Goal: Information Seeking & Learning: Learn about a topic

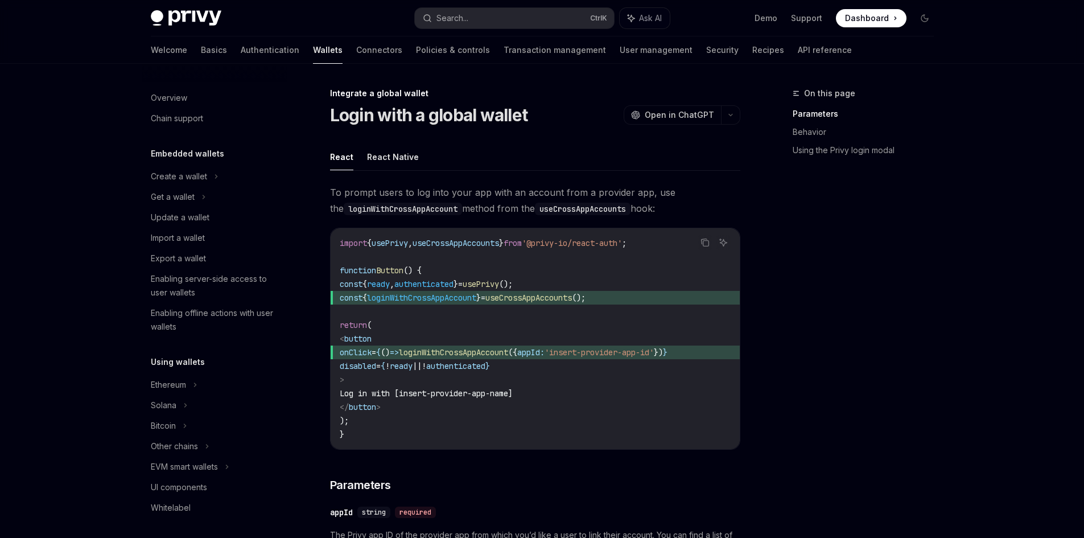
scroll to position [590, 0]
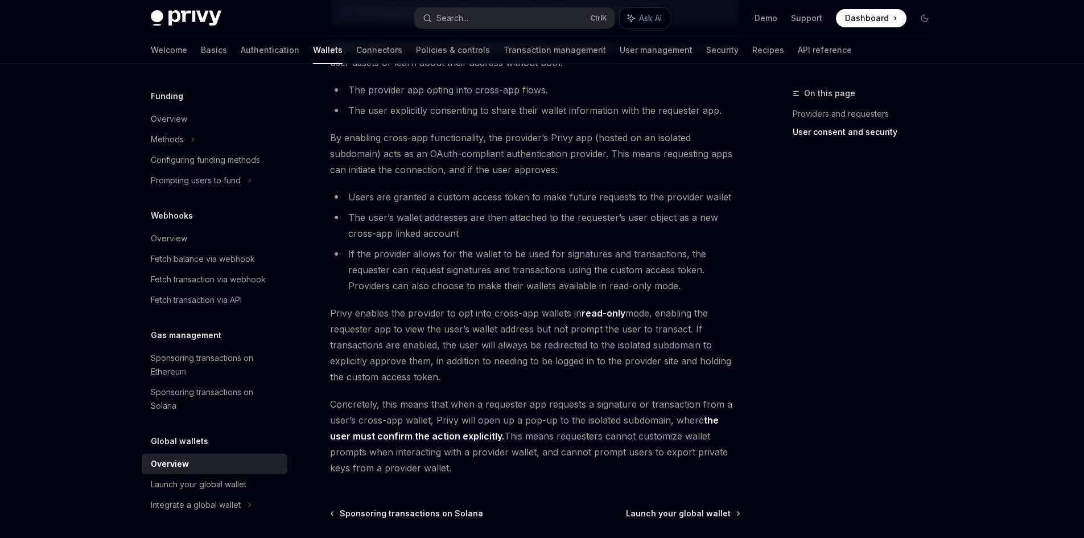
scroll to position [904, 0]
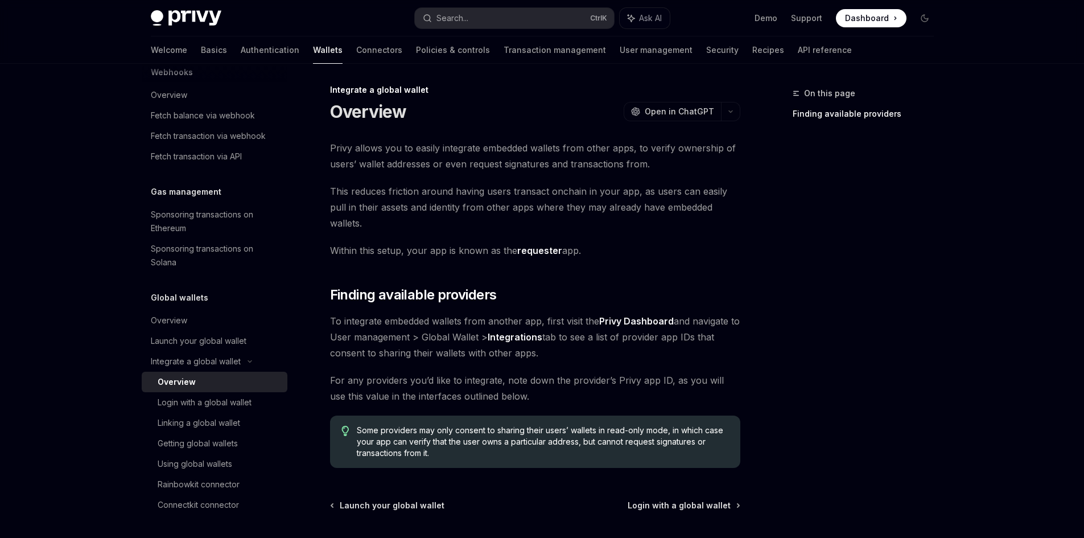
scroll to position [57, 0]
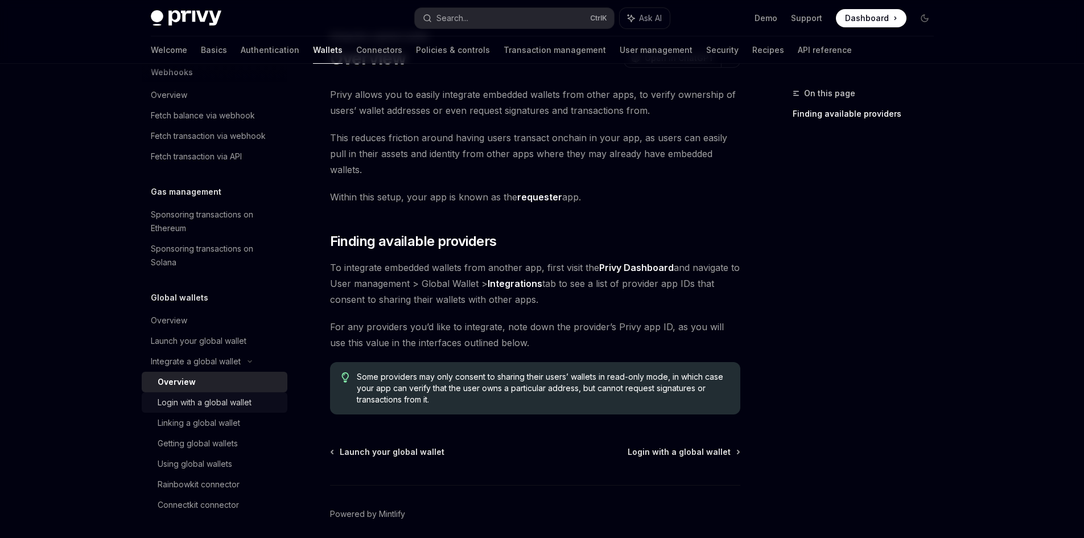
click at [251, 408] on div "Login with a global wallet" at bounding box center [205, 402] width 94 height 14
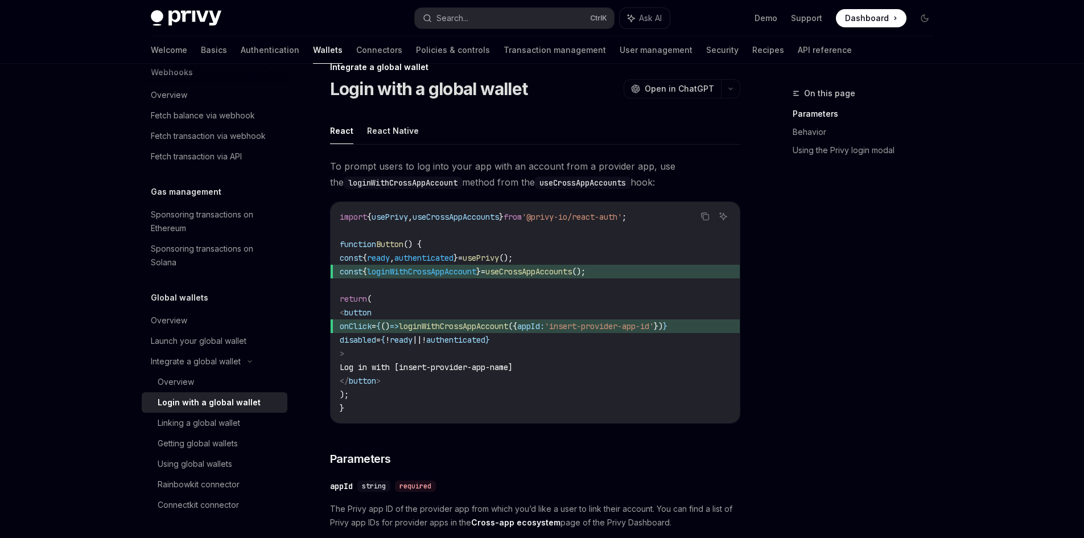
scroll to position [21, 0]
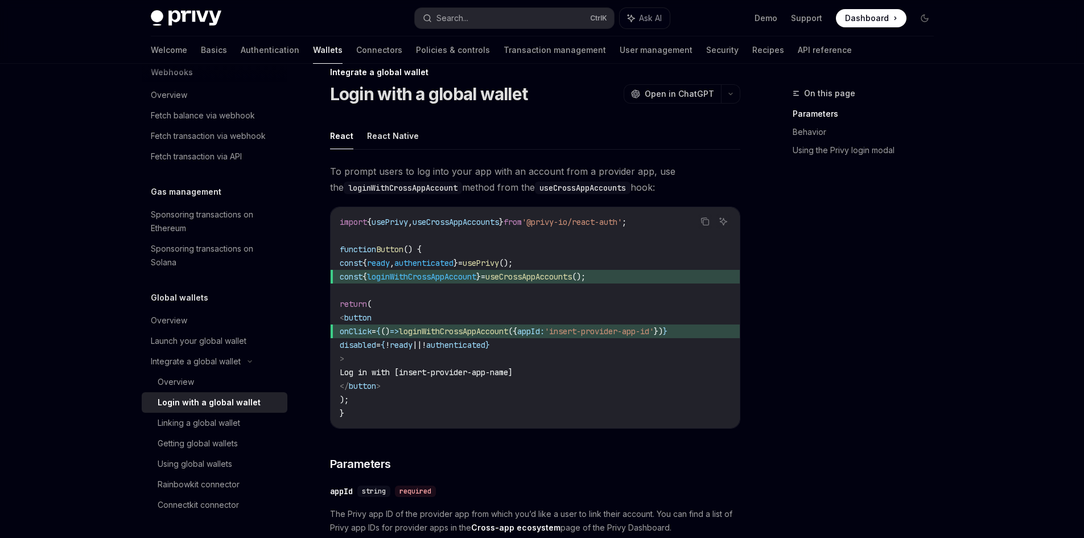
click at [492, 327] on span "loginWithCrossAppAccount" at bounding box center [453, 331] width 109 height 10
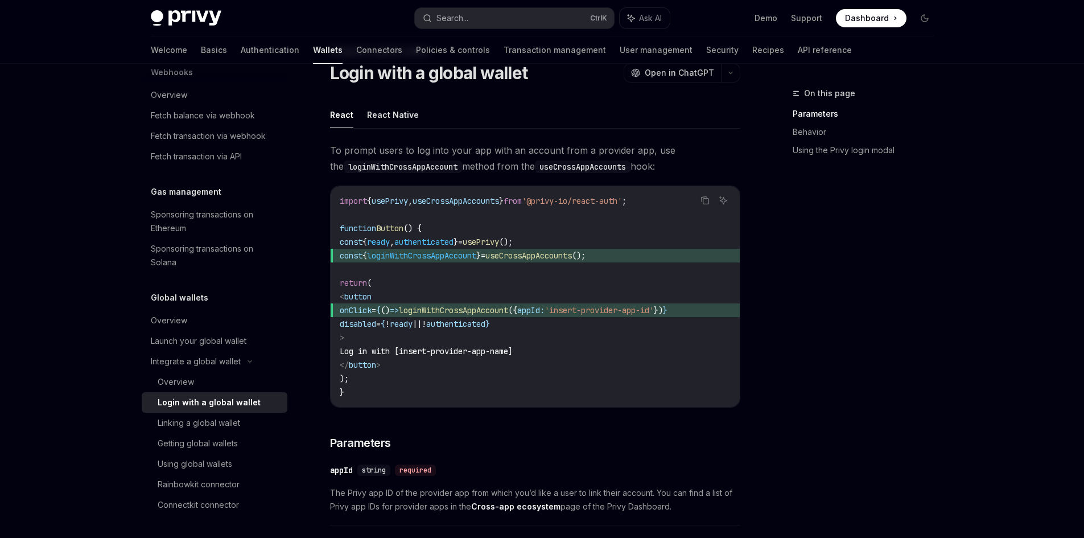
scroll to position [0, 0]
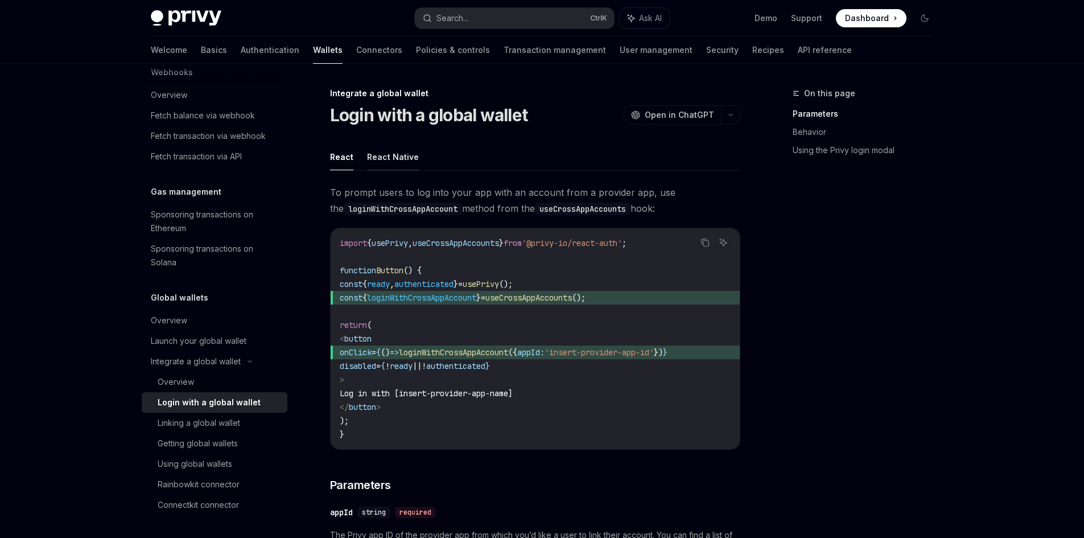
click at [394, 147] on button "React Native" at bounding box center [393, 156] width 52 height 27
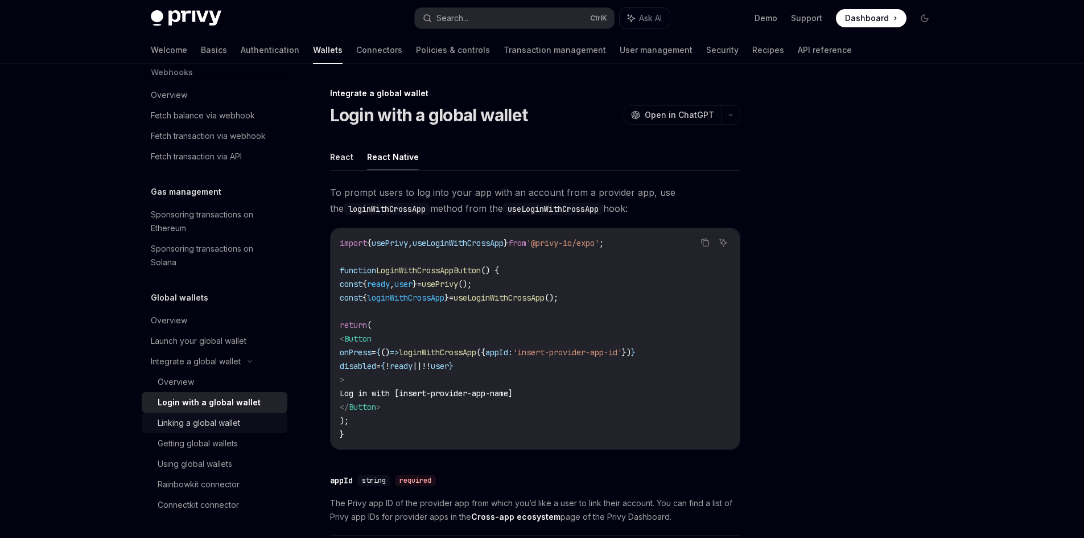
click at [242, 414] on link "Linking a global wallet" at bounding box center [215, 422] width 146 height 20
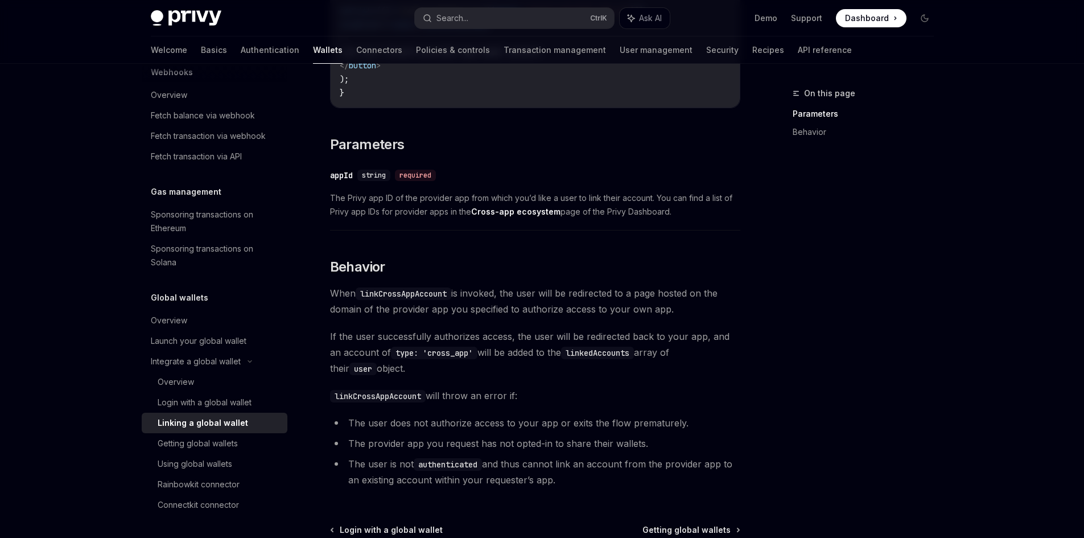
scroll to position [465, 0]
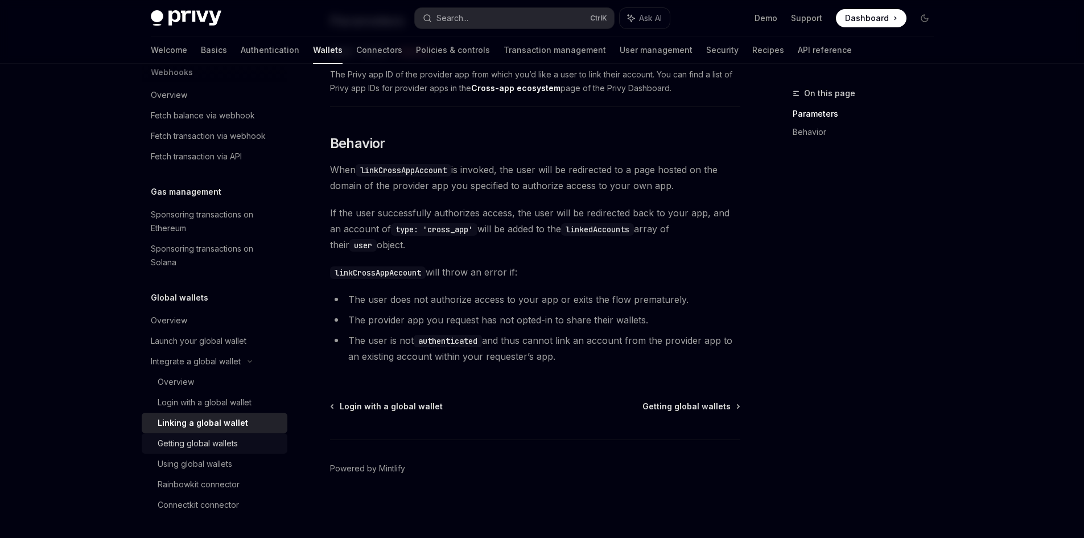
click at [258, 439] on div "Getting global wallets" at bounding box center [219, 443] width 123 height 14
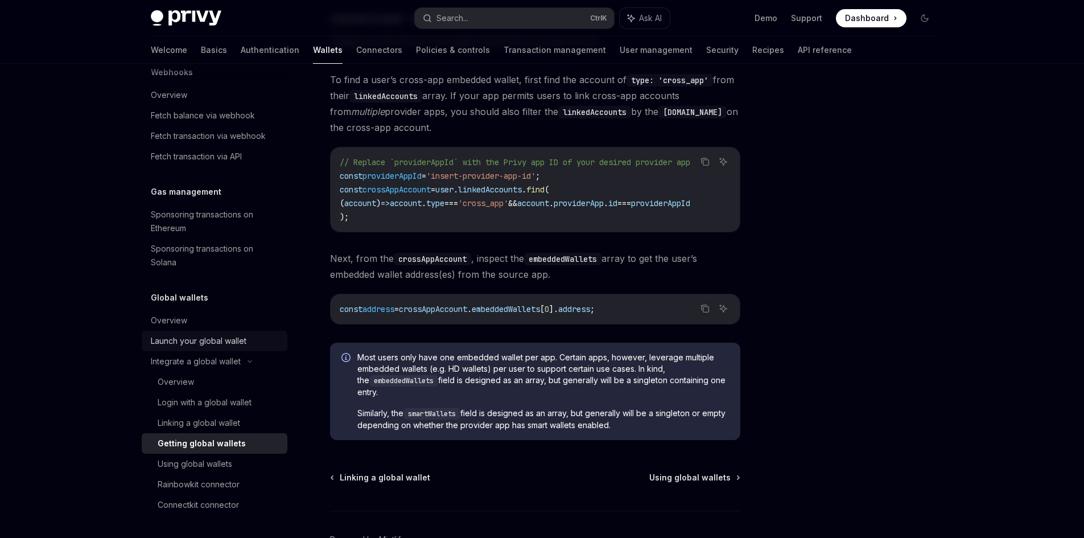
click at [218, 347] on div "Launch your global wallet" at bounding box center [199, 341] width 96 height 14
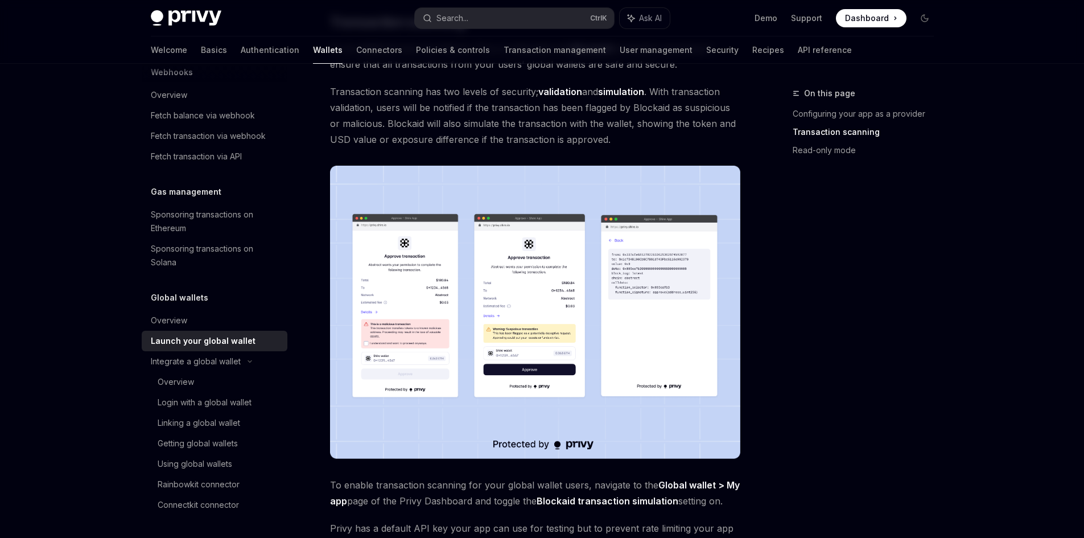
scroll to position [512, 0]
click at [229, 384] on div "Overview" at bounding box center [219, 382] width 123 height 14
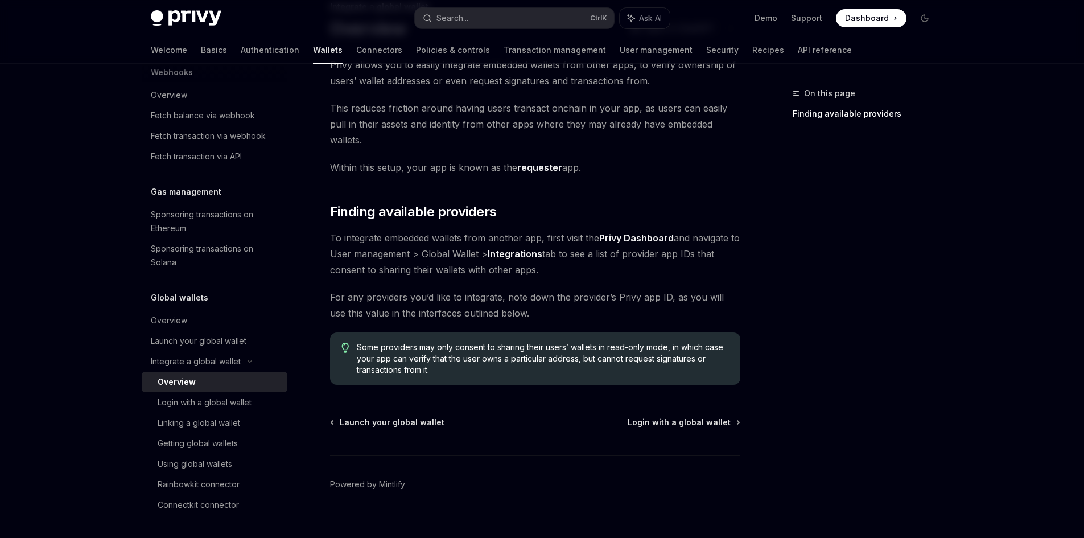
scroll to position [30, 0]
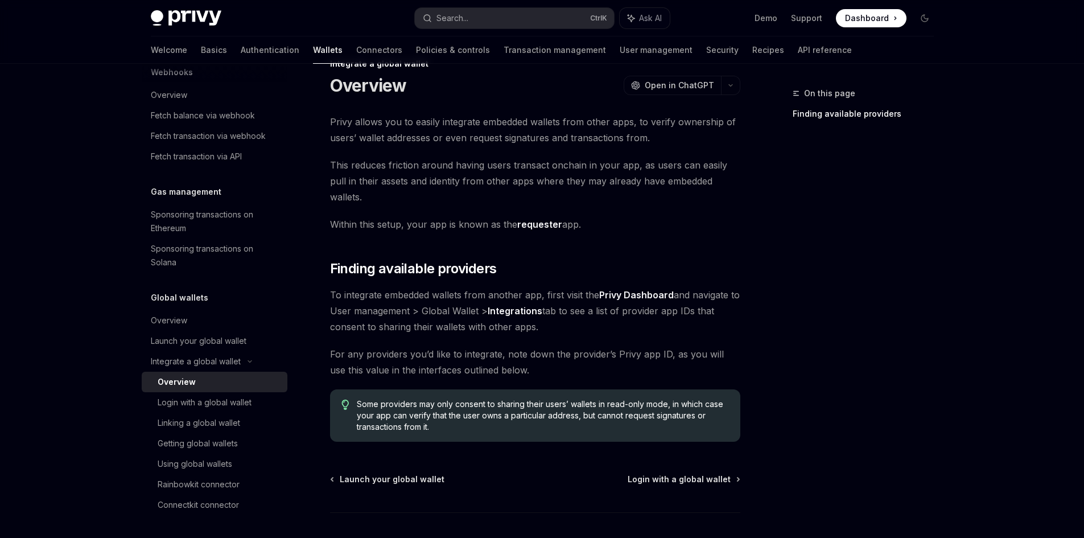
click at [533, 305] on strong "Integrations" at bounding box center [515, 310] width 55 height 11
click at [212, 407] on div "Login with a global wallet" at bounding box center [205, 402] width 94 height 14
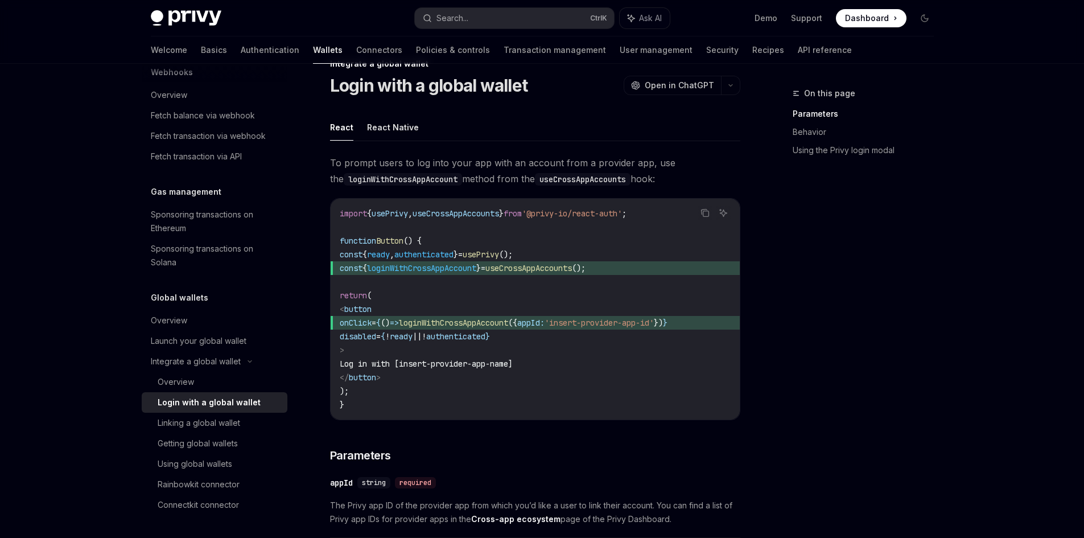
type textarea "*"
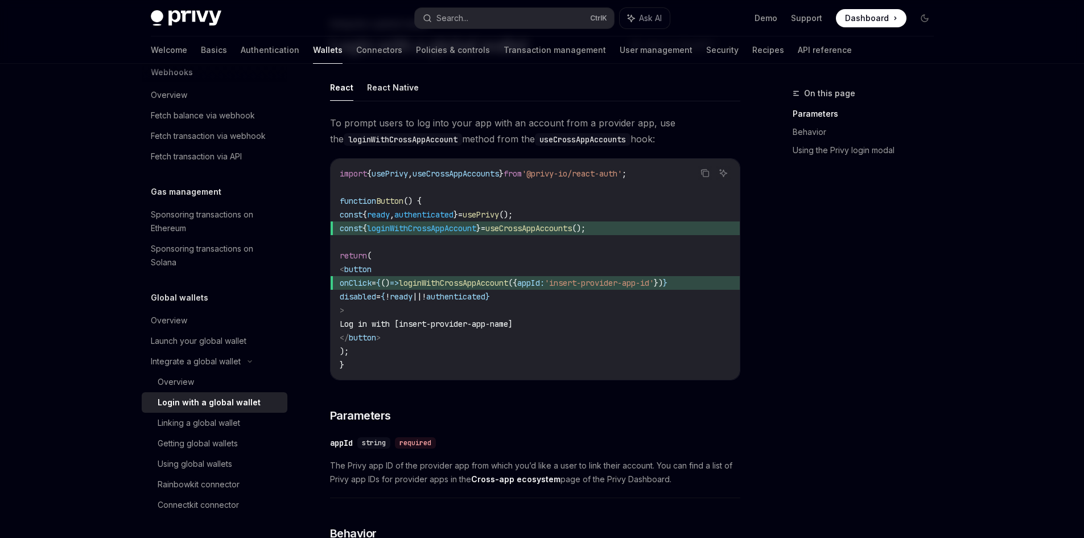
scroll to position [86, 0]
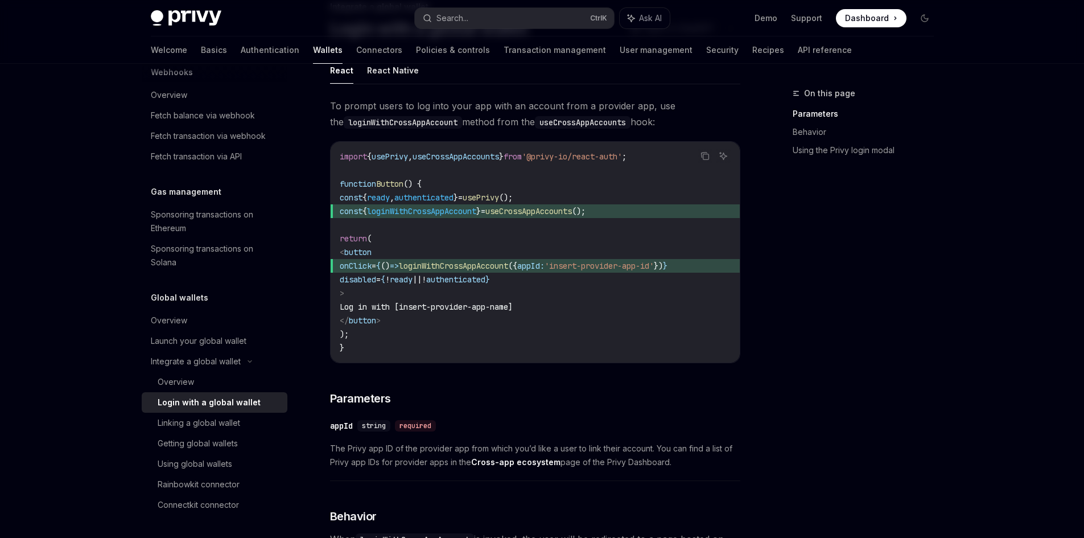
click at [462, 264] on span "loginWithCrossAppAccount" at bounding box center [453, 266] width 109 height 10
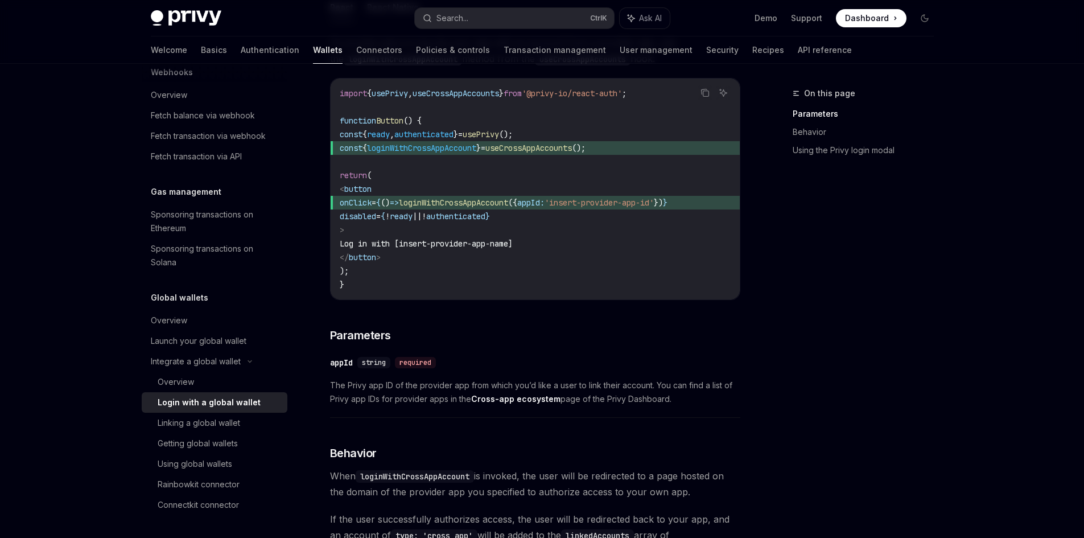
scroll to position [143, 0]
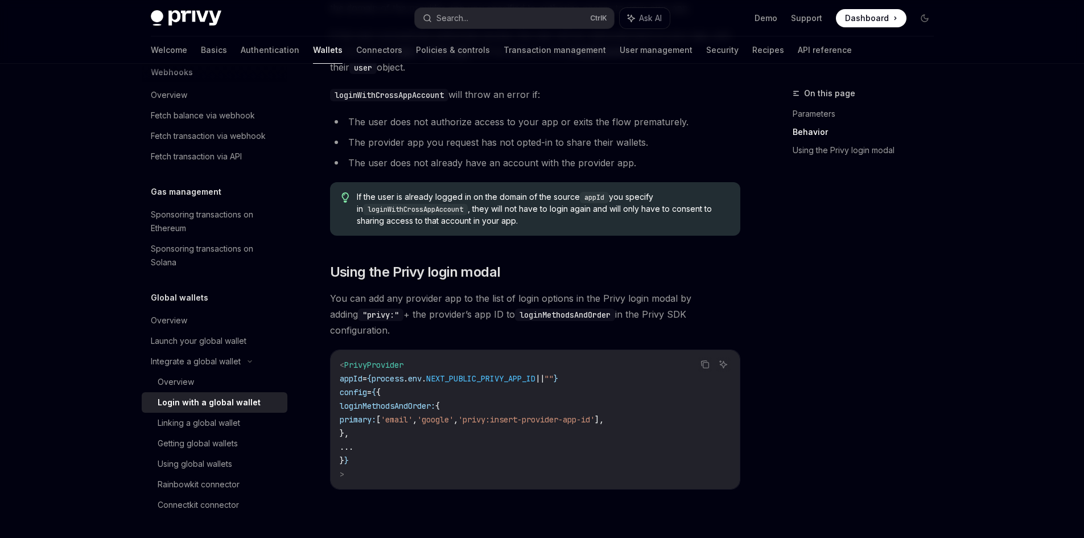
scroll to position [569, 0]
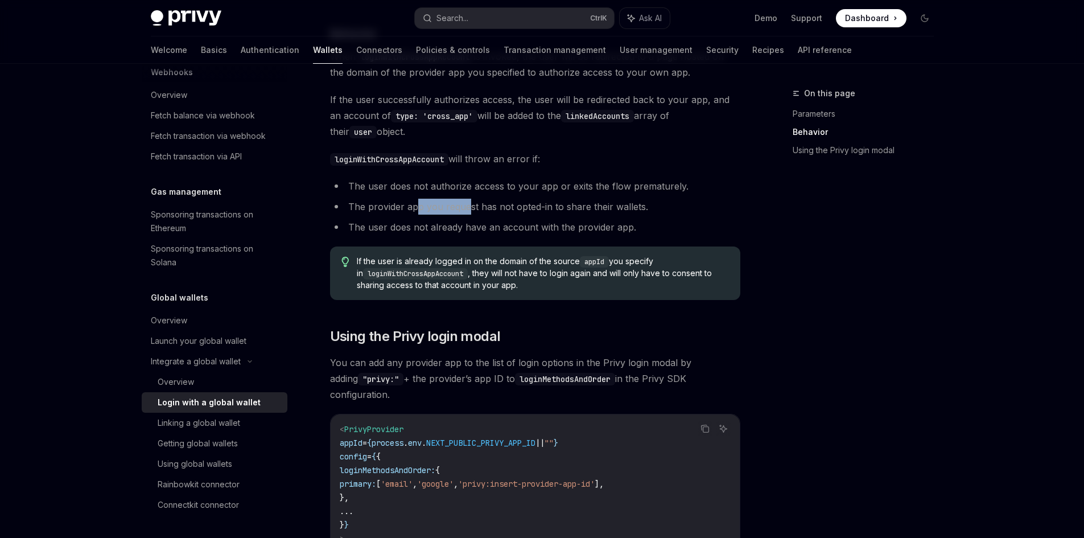
drag, startPoint x: 414, startPoint y: 213, endPoint x: 495, endPoint y: 213, distance: 80.8
click at [495, 213] on li "The provider app you request has not opted-in to share their wallets." at bounding box center [535, 207] width 410 height 16
click at [498, 213] on li "The provider app you request has not opted-in to share their wallets." at bounding box center [535, 207] width 410 height 16
drag, startPoint x: 533, startPoint y: 210, endPoint x: 576, endPoint y: 209, distance: 42.7
click at [557, 209] on li "The provider app you request has not opted-in to share their wallets." at bounding box center [535, 207] width 410 height 16
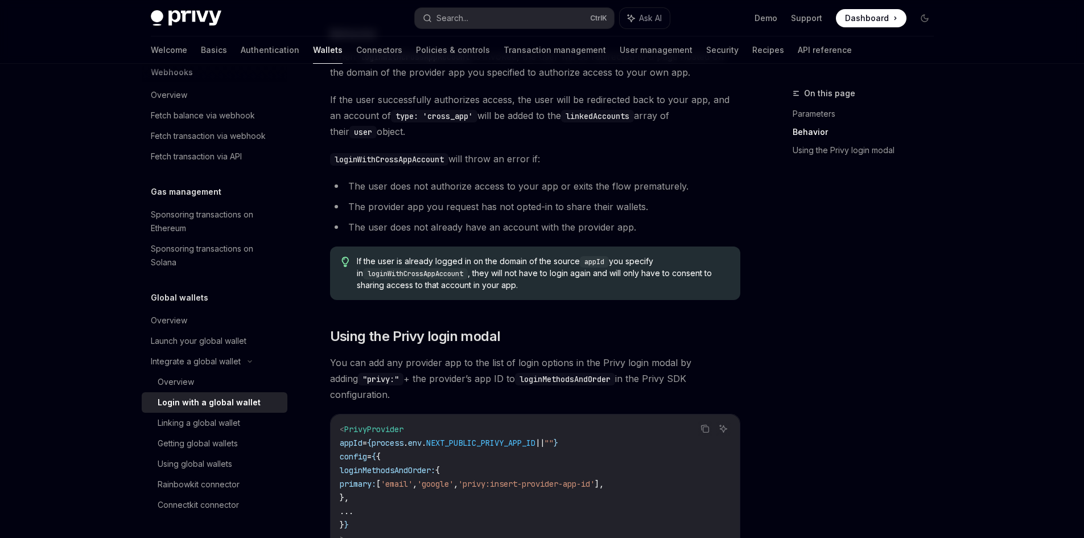
click at [576, 209] on li "The provider app you request has not opted-in to share their wallets." at bounding box center [535, 207] width 410 height 16
drag, startPoint x: 397, startPoint y: 232, endPoint x: 517, endPoint y: 232, distance: 120.0
click at [499, 232] on li "The user does not already have an account with the provider app." at bounding box center [535, 227] width 410 height 16
click at [517, 232] on li "The user does not already have an account with the provider app." at bounding box center [535, 227] width 410 height 16
drag, startPoint x: 555, startPoint y: 230, endPoint x: 595, endPoint y: 230, distance: 40.4
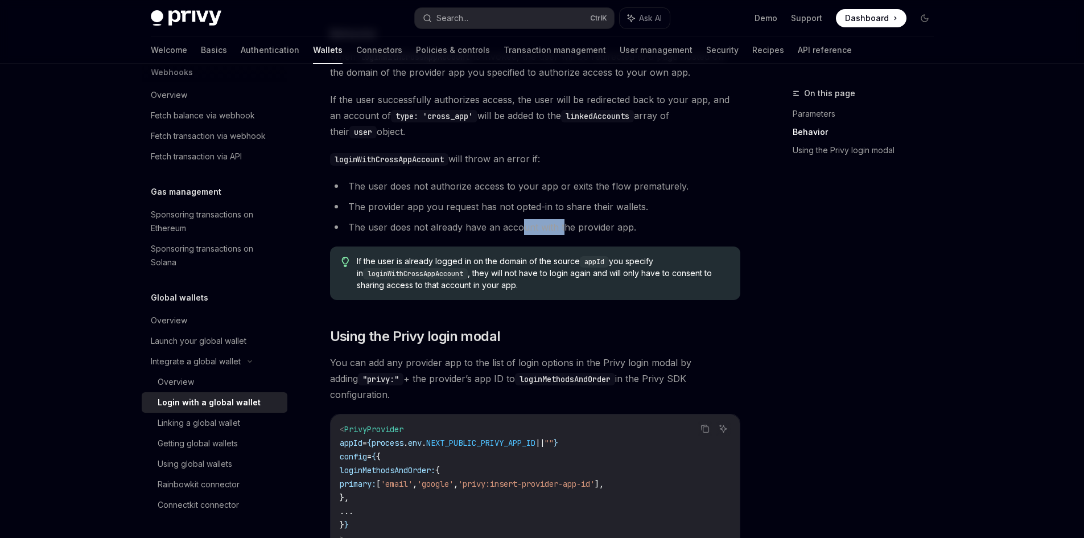
click at [576, 230] on li "The user does not already have an account with the provider app." at bounding box center [535, 227] width 410 height 16
click at [595, 230] on li "The user does not already have an account with the provider app." at bounding box center [535, 227] width 410 height 16
drag, startPoint x: 440, startPoint y: 235, endPoint x: 550, endPoint y: 231, distance: 110.4
click at [538, 231] on li "The user does not already have an account with the provider app." at bounding box center [535, 227] width 410 height 16
click at [550, 231] on li "The user does not already have an account with the provider app." at bounding box center [535, 227] width 410 height 16
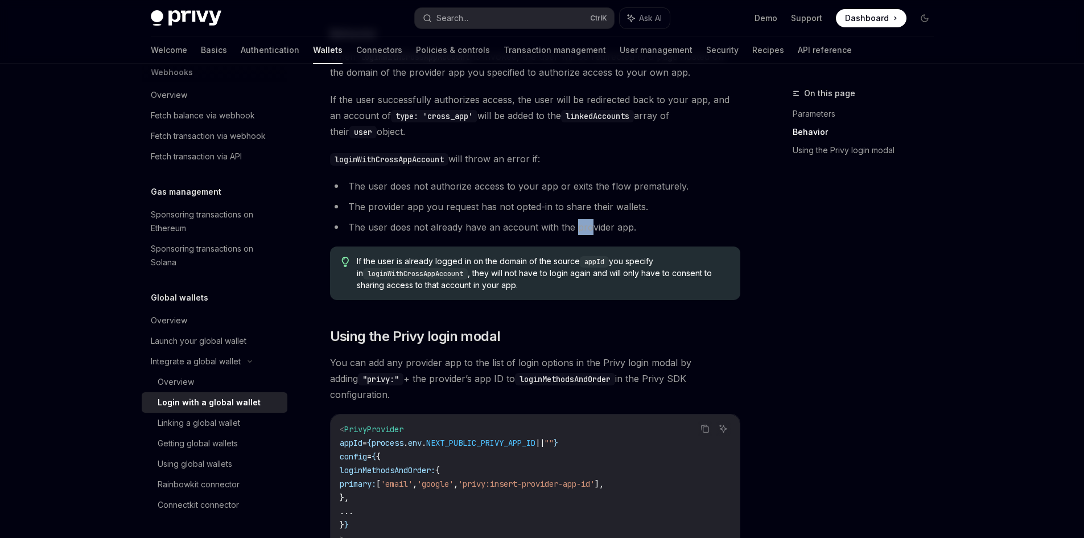
click at [604, 229] on li "The user does not already have an account with the provider app." at bounding box center [535, 227] width 410 height 16
click at [610, 229] on li "The user does not already have an account with the provider app." at bounding box center [535, 227] width 410 height 16
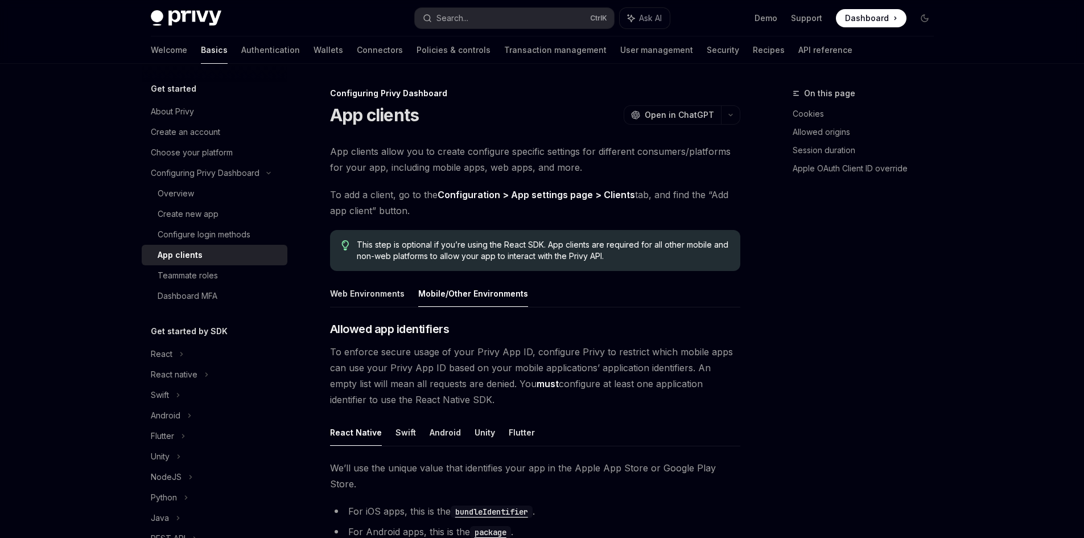
scroll to position [371, 0]
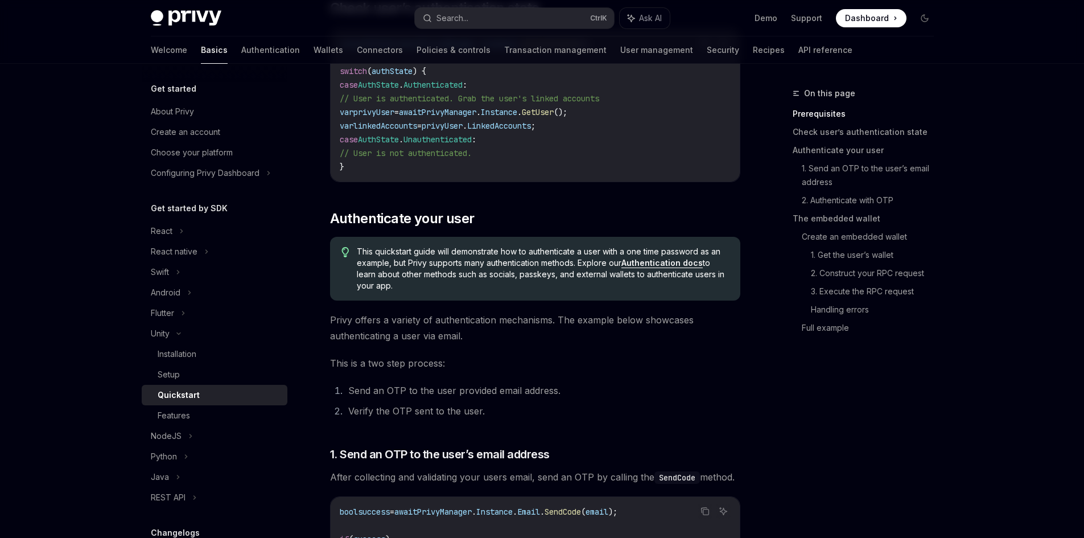
scroll to position [99, 0]
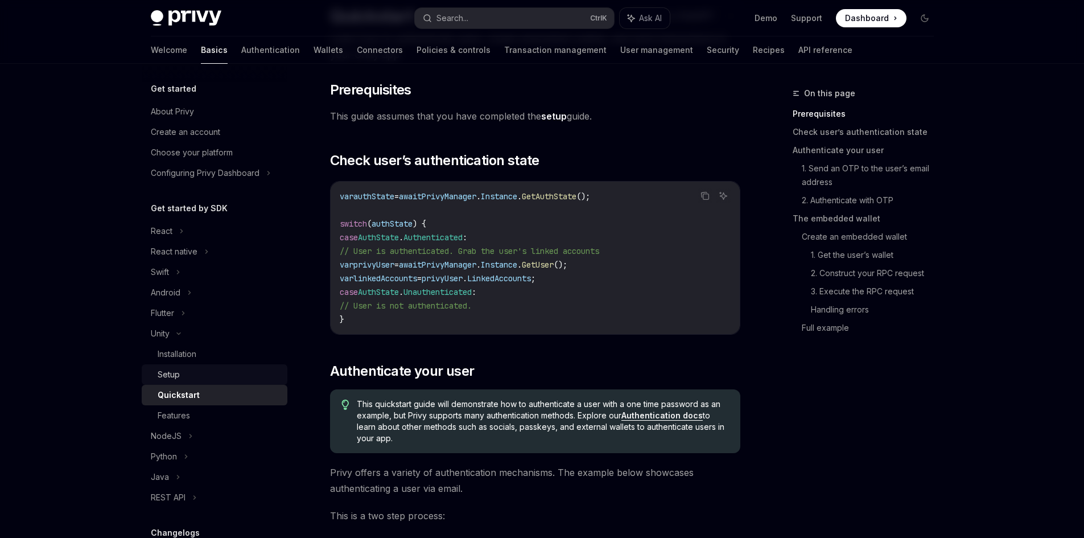
click at [221, 378] on div "Setup" at bounding box center [219, 374] width 123 height 14
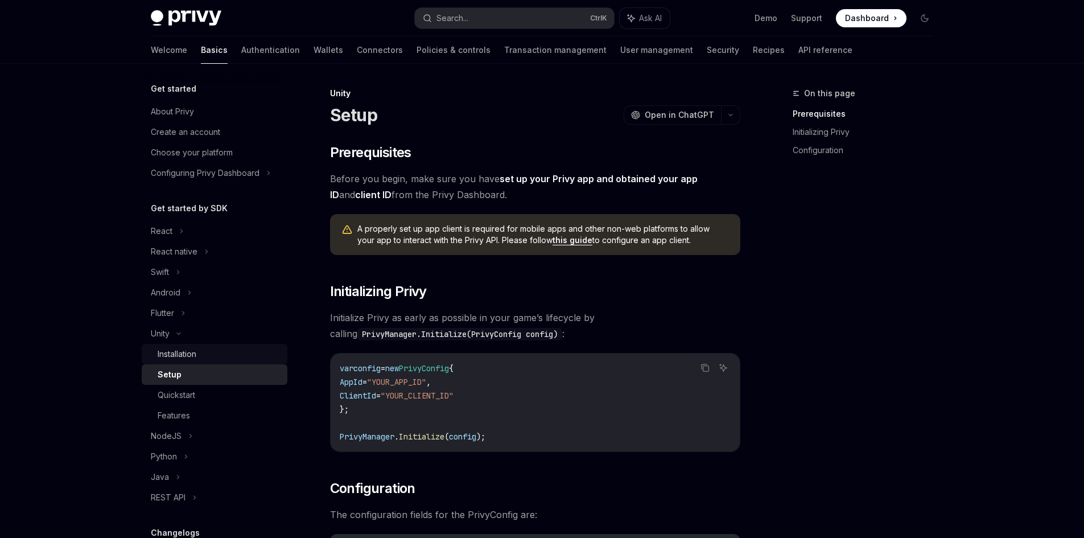
click at [233, 358] on div "Installation" at bounding box center [219, 354] width 123 height 14
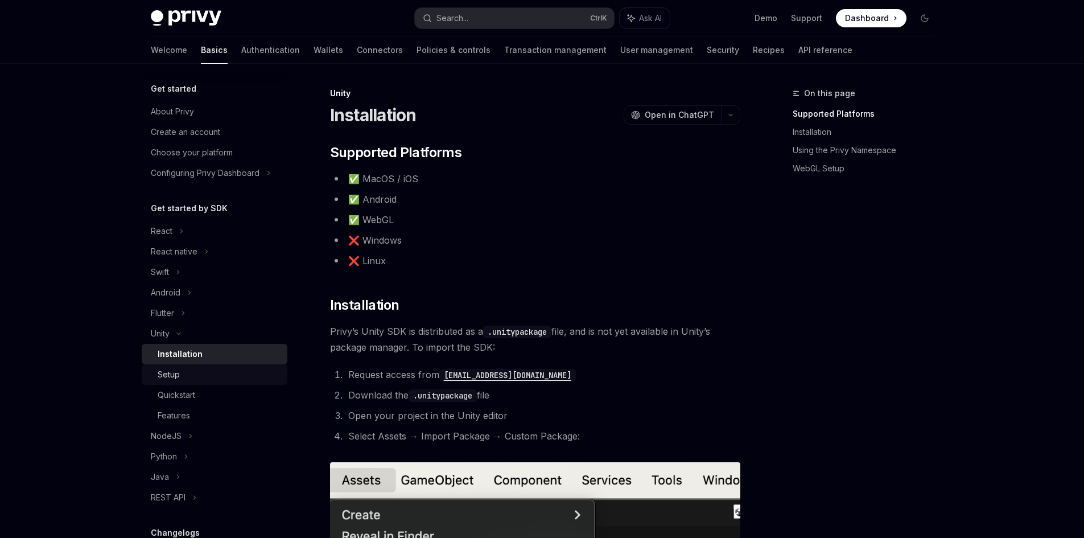
click at [227, 367] on div "Setup" at bounding box center [219, 374] width 123 height 14
type textarea "*"
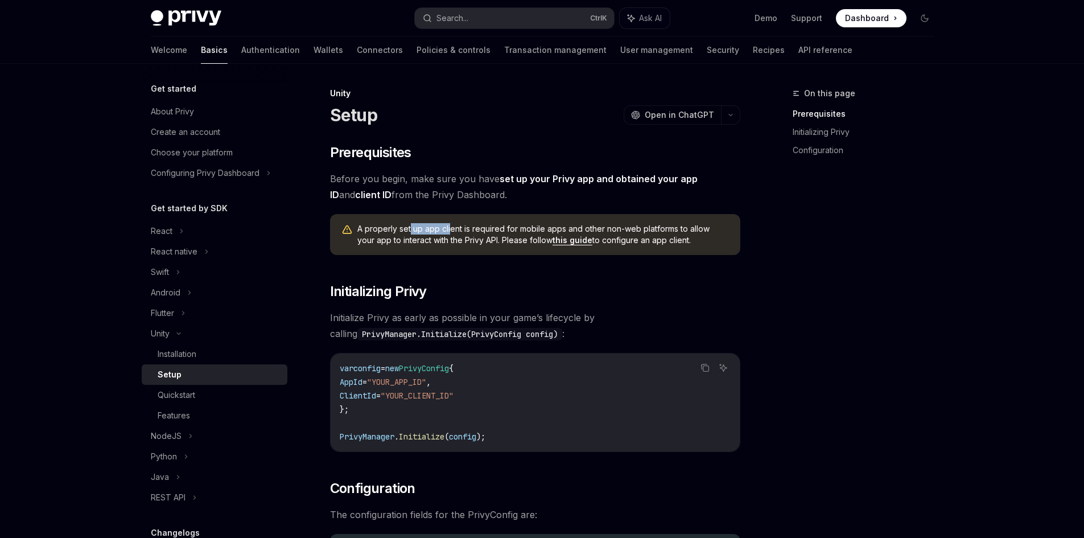
drag, startPoint x: 411, startPoint y: 229, endPoint x: 503, endPoint y: 229, distance: 92.2
click at [487, 229] on span "A properly set up app client is required for mobile apps and other non-web plat…" at bounding box center [542, 234] width 371 height 23
drag, startPoint x: 513, startPoint y: 228, endPoint x: 533, endPoint y: 228, distance: 19.9
click at [519, 228] on span "A properly set up app client is required for mobile apps and other non-web plat…" at bounding box center [542, 234] width 371 height 23
drag, startPoint x: 557, startPoint y: 228, endPoint x: 596, endPoint y: 229, distance: 38.7
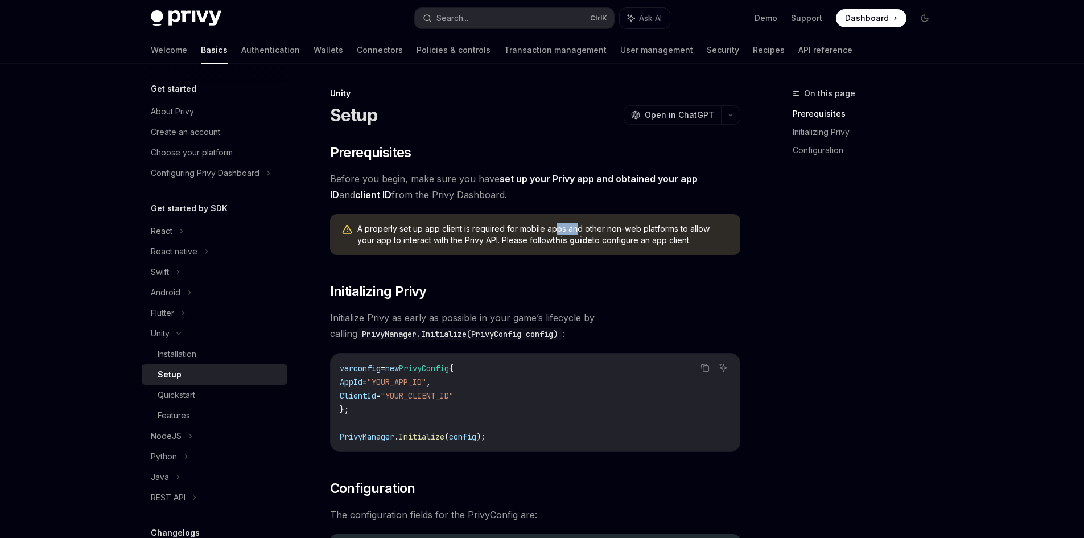
click at [580, 229] on span "A properly set up app client is required for mobile apps and other non-web plat…" at bounding box center [542, 234] width 371 height 23
click at [598, 229] on span "A properly set up app client is required for mobile apps and other non-web plat…" at bounding box center [542, 234] width 371 height 23
click at [552, 241] on link "this guide" at bounding box center [572, 240] width 40 height 10
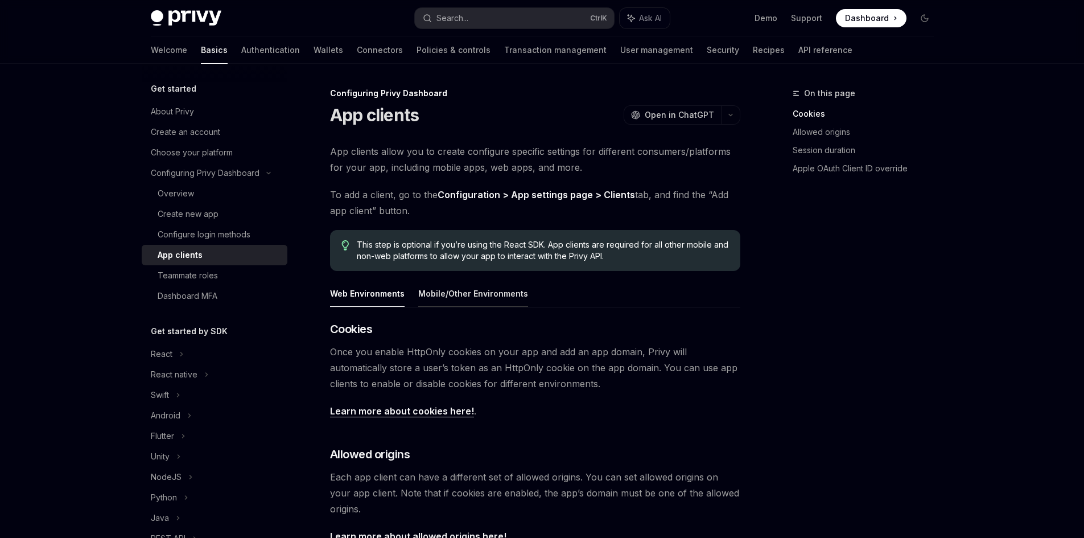
click at [491, 294] on button "Mobile/Other Environments" at bounding box center [473, 293] width 110 height 27
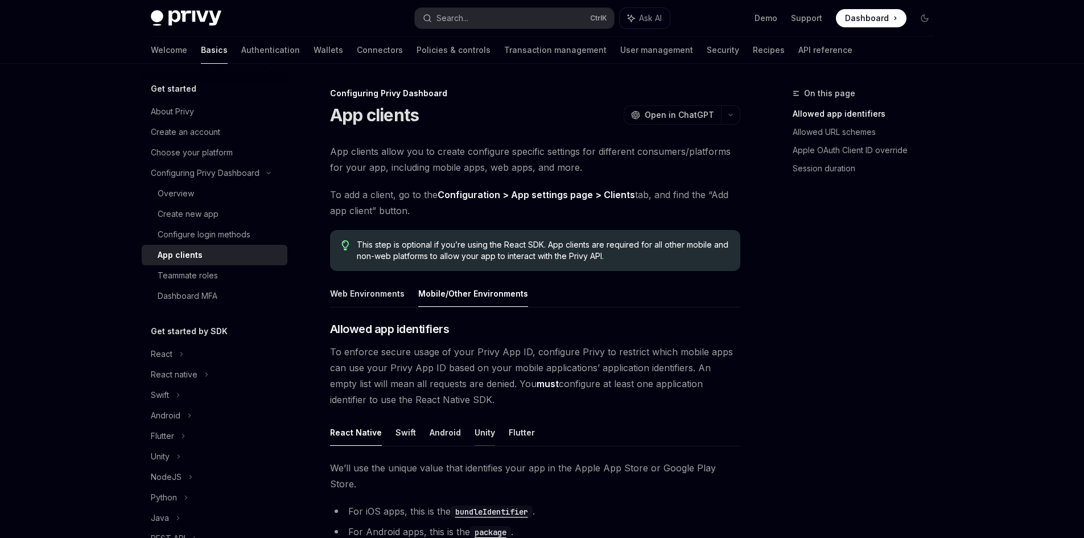
click at [484, 432] on button "Unity" at bounding box center [484, 432] width 20 height 27
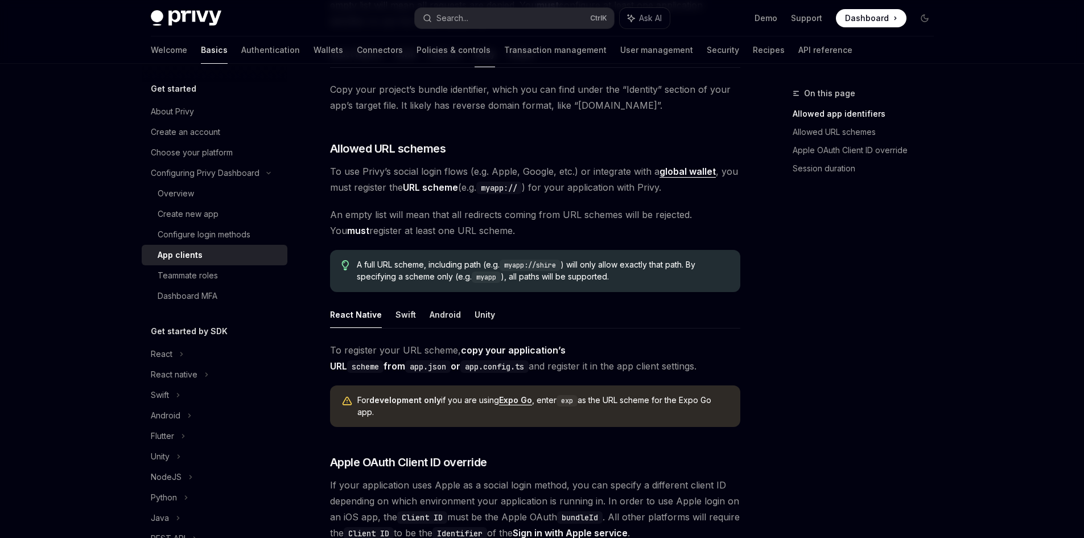
scroll to position [398, 0]
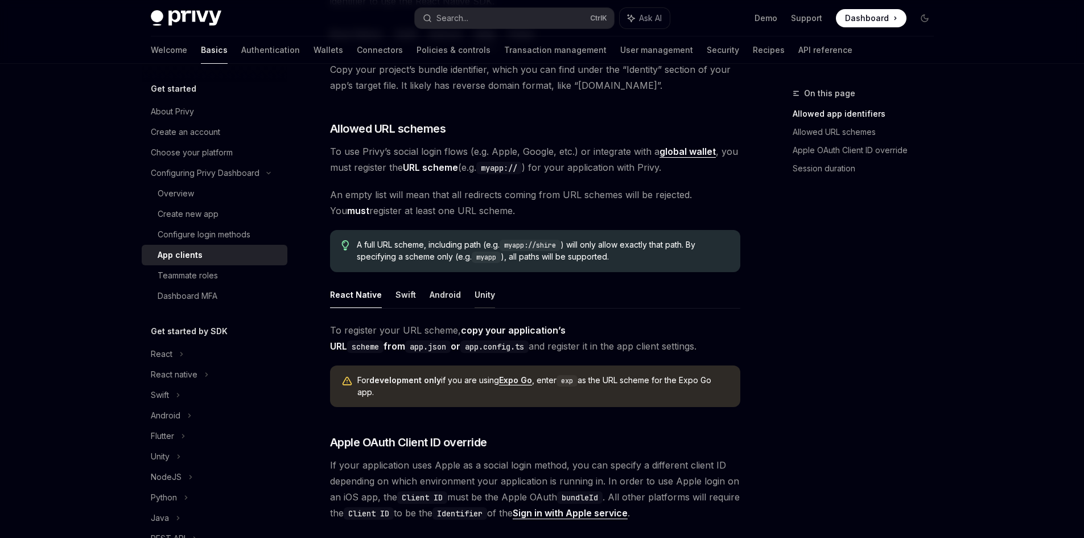
click at [485, 299] on button "Unity" at bounding box center [484, 294] width 20 height 27
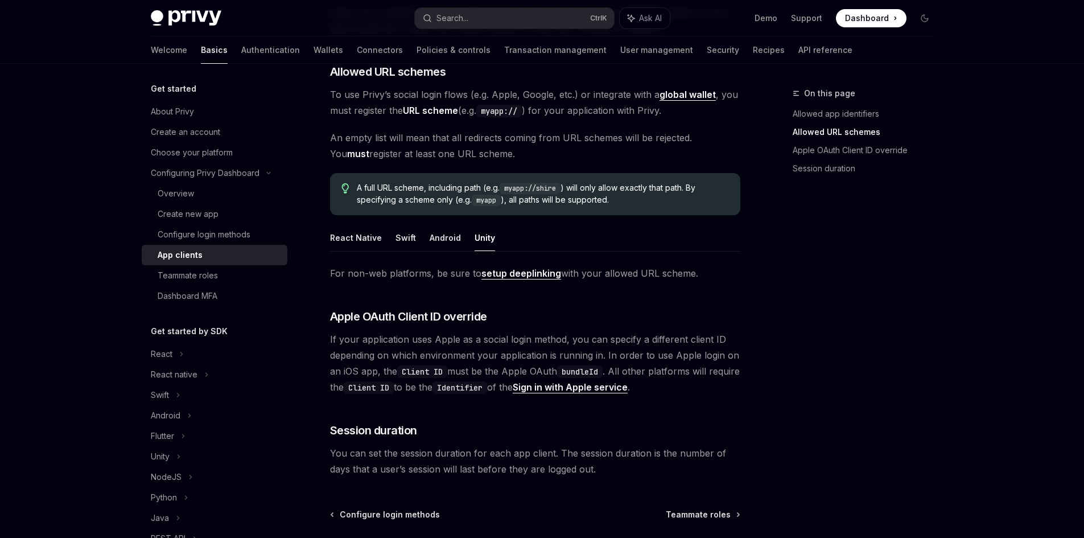
scroll to position [512, 0]
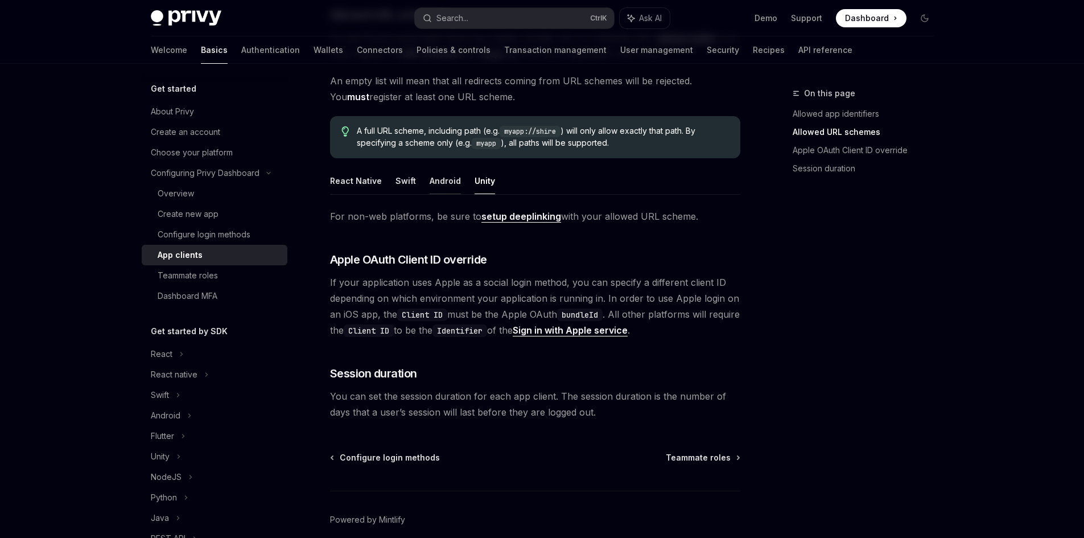
click at [453, 182] on button "Android" at bounding box center [445, 180] width 31 height 27
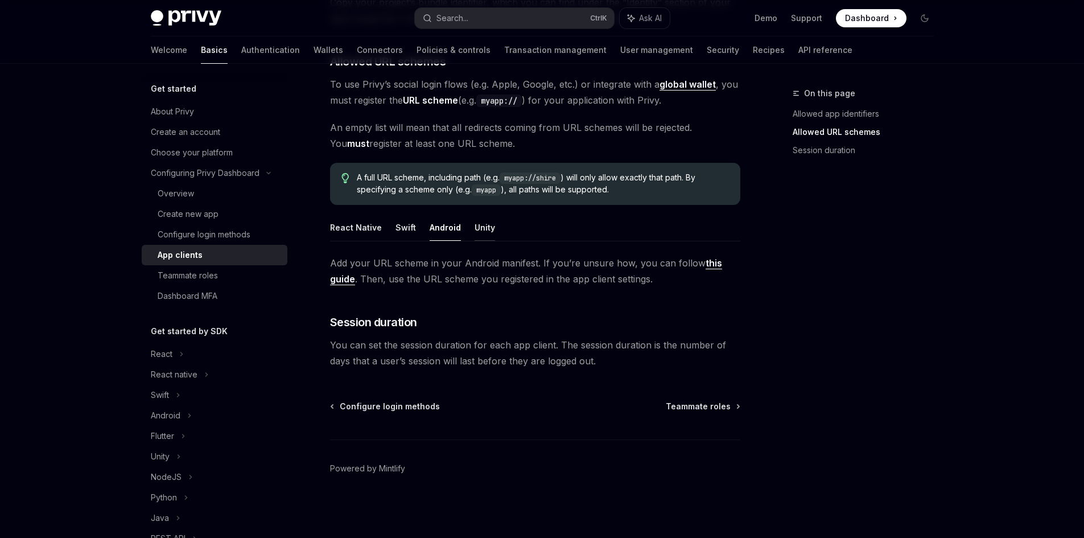
click at [481, 231] on button "Unity" at bounding box center [484, 227] width 20 height 27
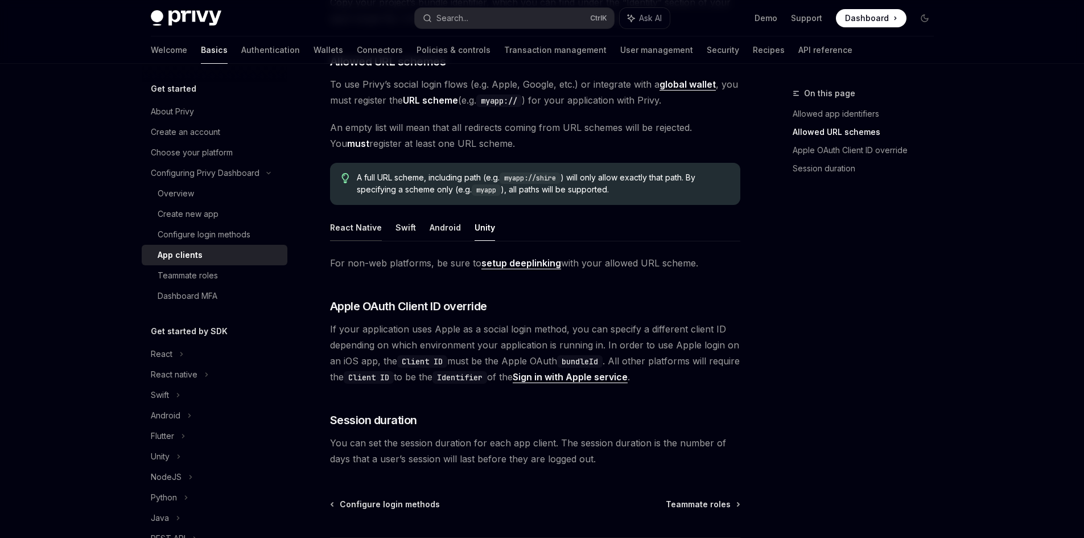
click at [370, 231] on button "React Native" at bounding box center [356, 227] width 52 height 27
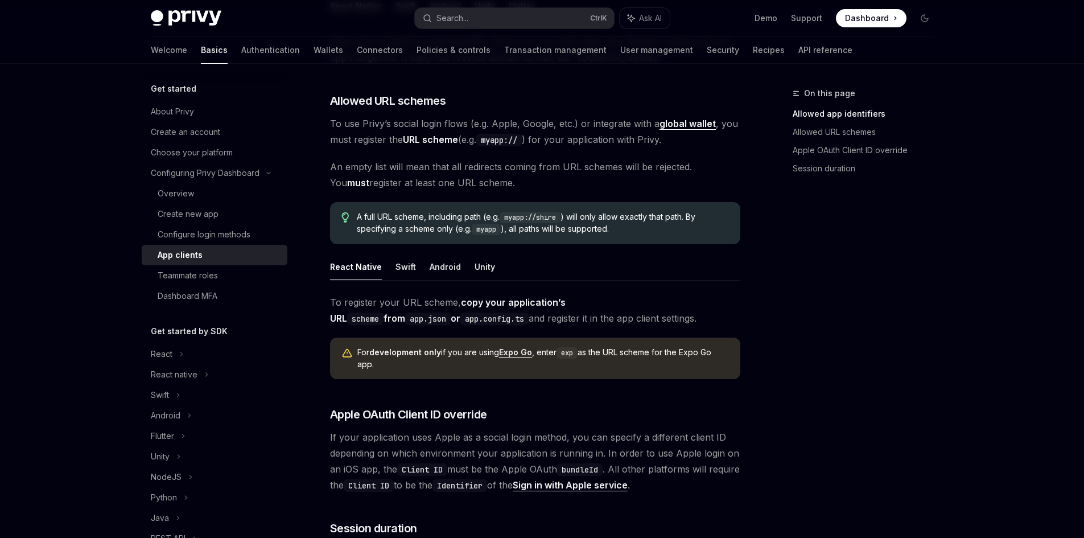
scroll to position [408, 0]
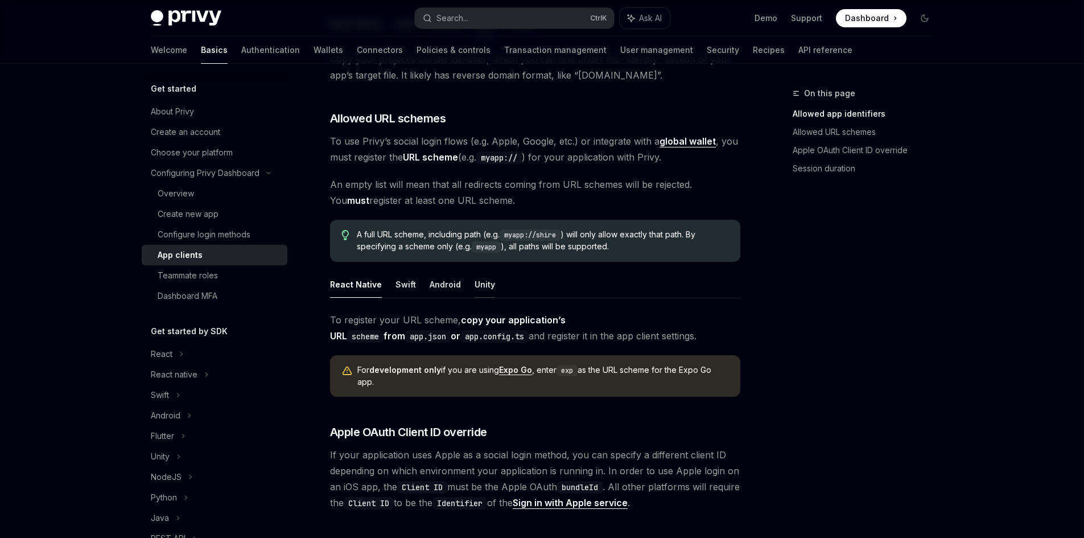
click at [476, 288] on button "Unity" at bounding box center [484, 284] width 20 height 27
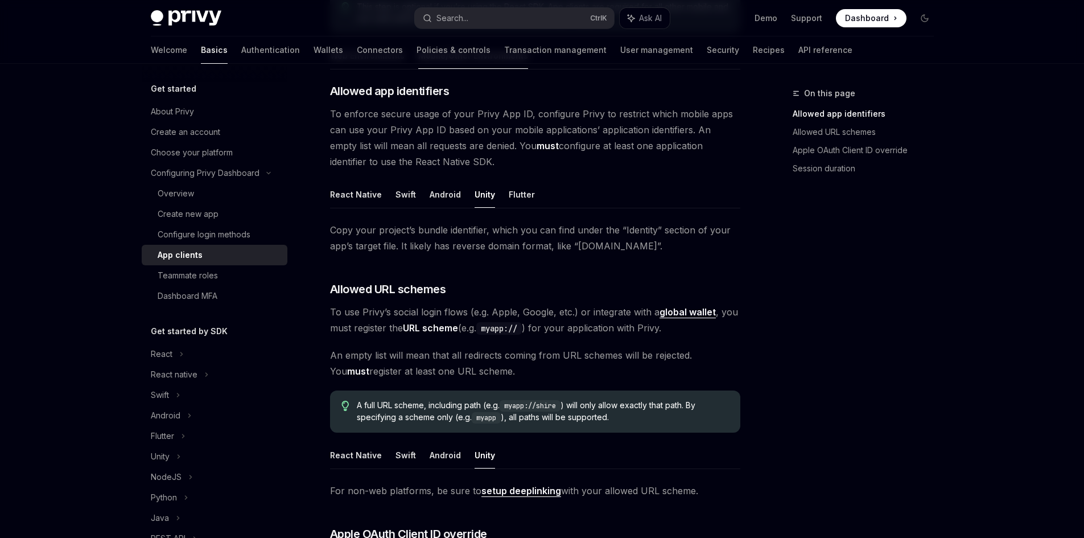
scroll to position [181, 0]
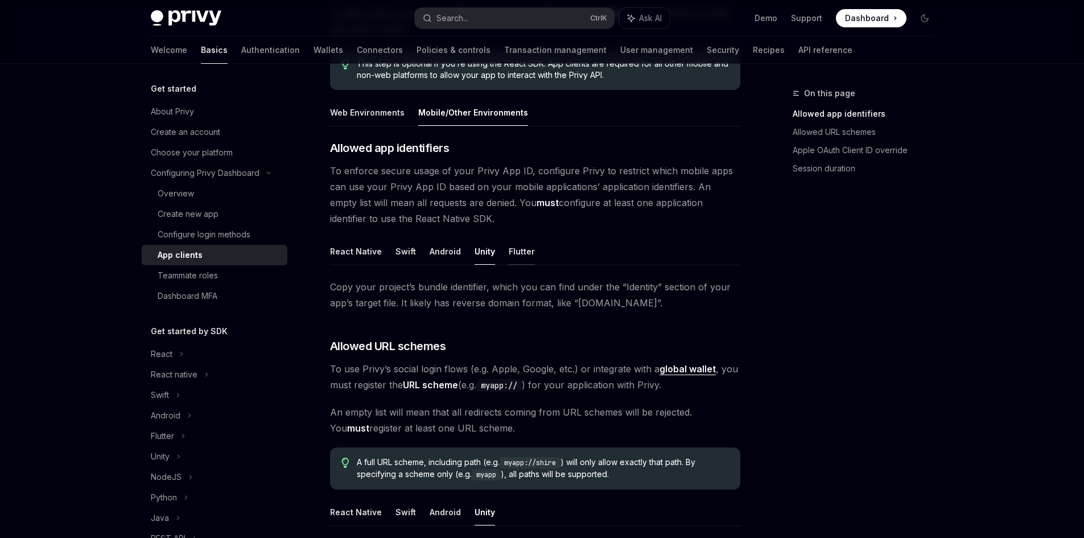
click at [518, 254] on button "Flutter" at bounding box center [522, 251] width 26 height 27
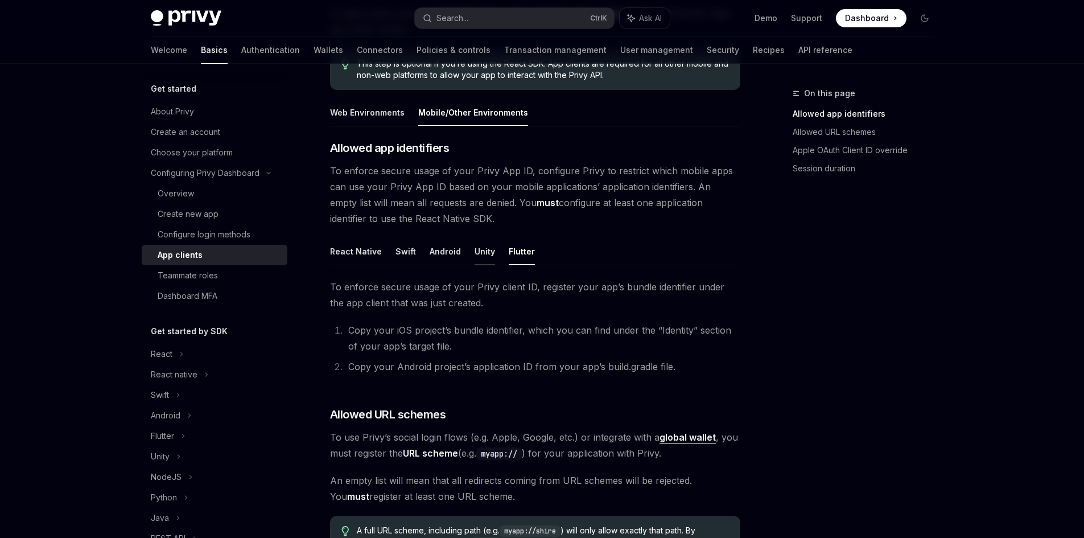
click at [481, 255] on button "Unity" at bounding box center [484, 251] width 20 height 27
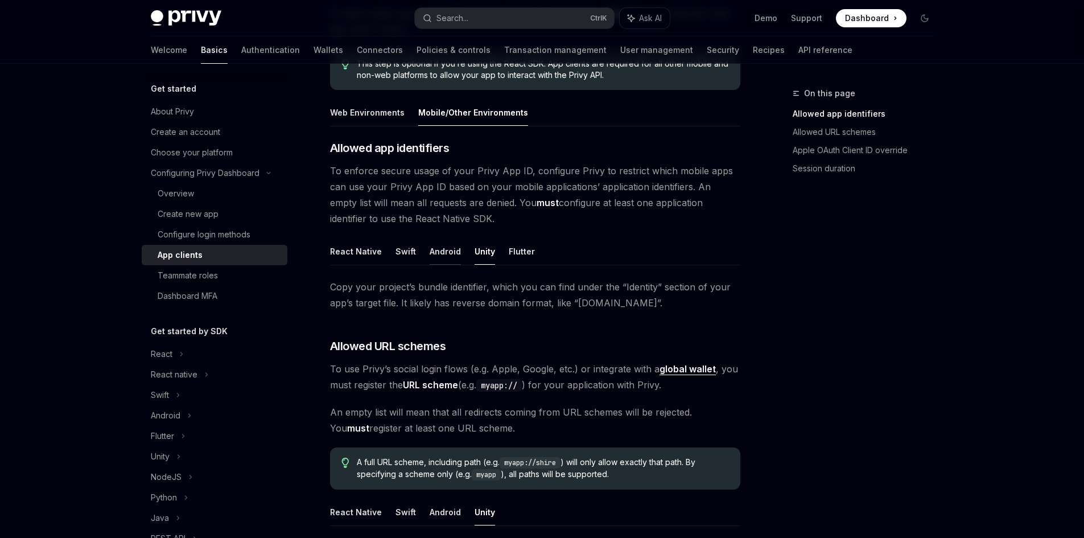
click at [451, 253] on button "Android" at bounding box center [445, 251] width 31 height 27
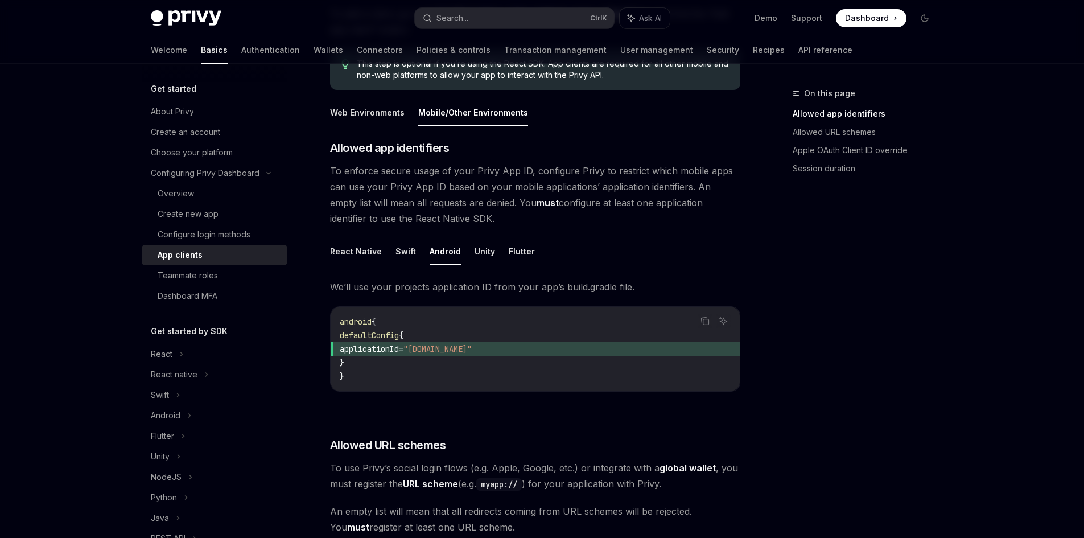
click at [414, 253] on ul "React Native Swift Android Unity Flutter" at bounding box center [535, 251] width 410 height 27
click at [410, 253] on button "Swift" at bounding box center [405, 251] width 20 height 27
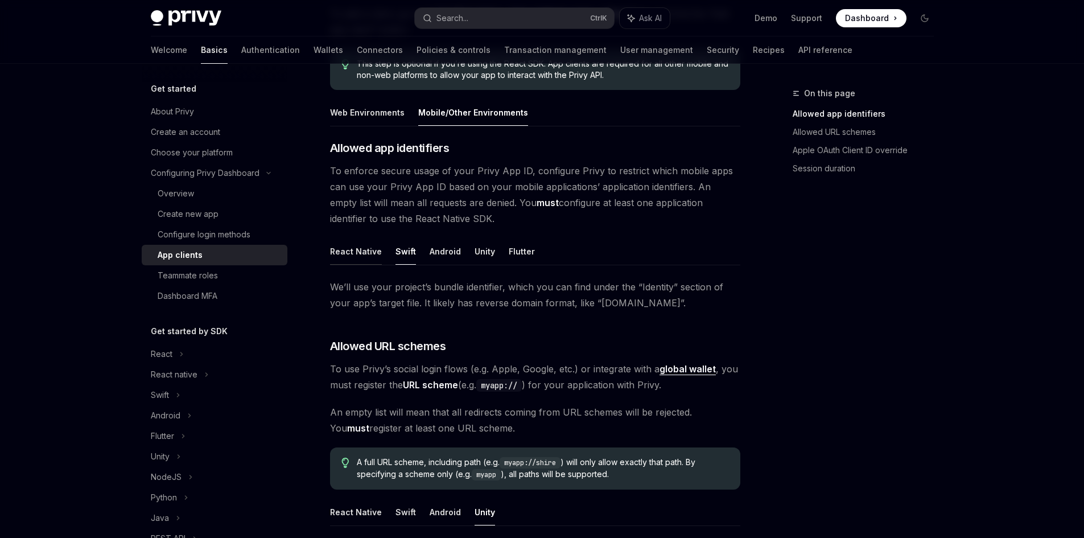
click at [368, 253] on button "React Native" at bounding box center [356, 251] width 52 height 27
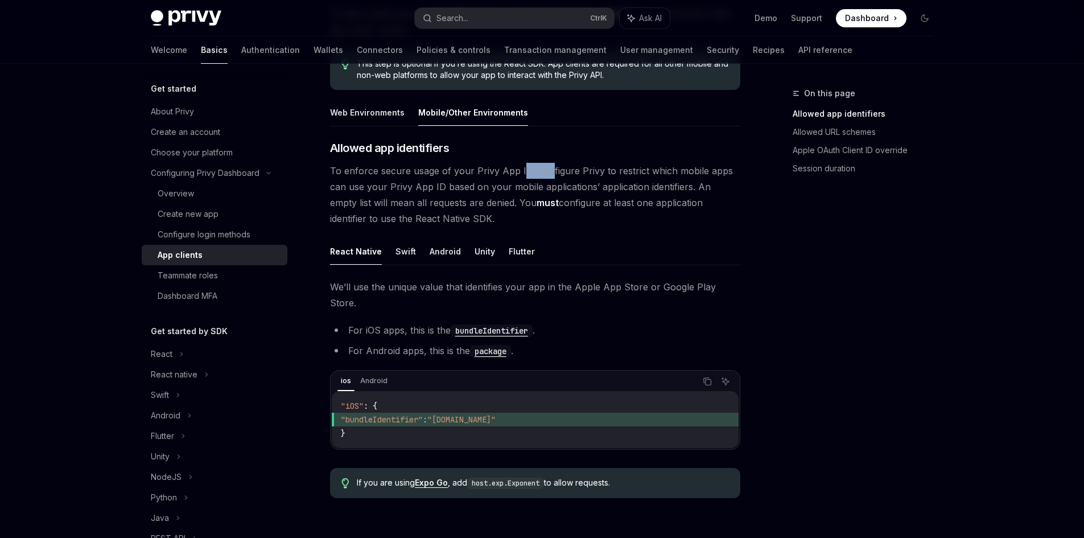
drag, startPoint x: 519, startPoint y: 170, endPoint x: 573, endPoint y: 171, distance: 54.6
click at [573, 171] on span "To enforce secure usage of your Privy App ID, configure Privy to restrict which…" at bounding box center [535, 195] width 410 height 64
click at [577, 171] on span "To enforce secure usage of your Privy App ID, configure Privy to restrict which…" at bounding box center [535, 195] width 410 height 64
drag, startPoint x: 381, startPoint y: 188, endPoint x: 548, endPoint y: 187, distance: 166.7
click at [531, 187] on span "To enforce secure usage of your Privy App ID, configure Privy to restrict which…" at bounding box center [535, 195] width 410 height 64
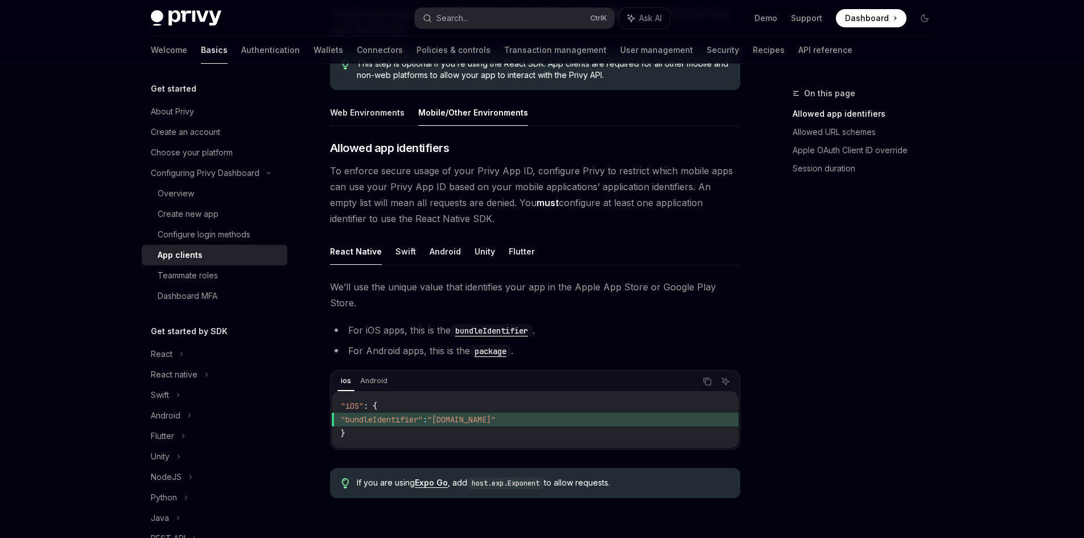
click at [549, 187] on span "To enforce secure usage of your Privy App ID, configure Privy to restrict which…" at bounding box center [535, 195] width 410 height 64
drag, startPoint x: 462, startPoint y: 187, endPoint x: 626, endPoint y: 187, distance: 163.8
click at [607, 187] on span "To enforce secure usage of your Privy App ID, configure Privy to restrict which…" at bounding box center [535, 195] width 410 height 64
click at [629, 187] on span "To enforce secure usage of your Privy App ID, configure Privy to restrict which…" at bounding box center [535, 195] width 410 height 64
drag, startPoint x: 683, startPoint y: 186, endPoint x: 700, endPoint y: 187, distance: 17.1
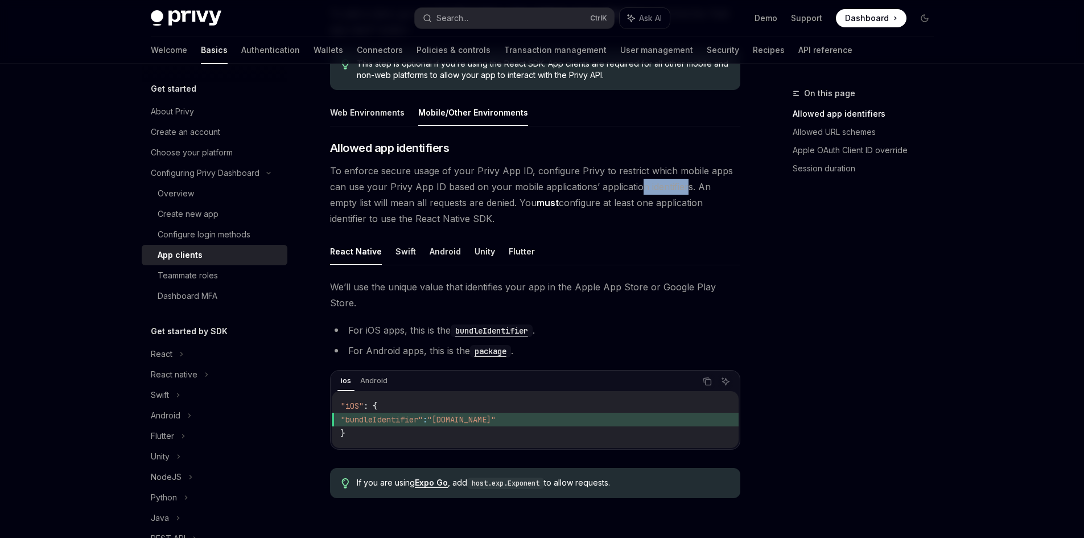
click at [697, 187] on span "To enforce secure usage of your Privy App ID, configure Privy to restrict which…" at bounding box center [535, 195] width 410 height 64
click at [710, 187] on span "To enforce secure usage of your Privy App ID, configure Privy to restrict which…" at bounding box center [535, 195] width 410 height 64
drag, startPoint x: 367, startPoint y: 204, endPoint x: 641, endPoint y: 200, distance: 273.1
click at [640, 200] on span "To enforce secure usage of your Privy App ID, configure Privy to restrict which…" at bounding box center [535, 195] width 410 height 64
click at [644, 200] on span "To enforce secure usage of your Privy App ID, configure Privy to restrict which…" at bounding box center [535, 195] width 410 height 64
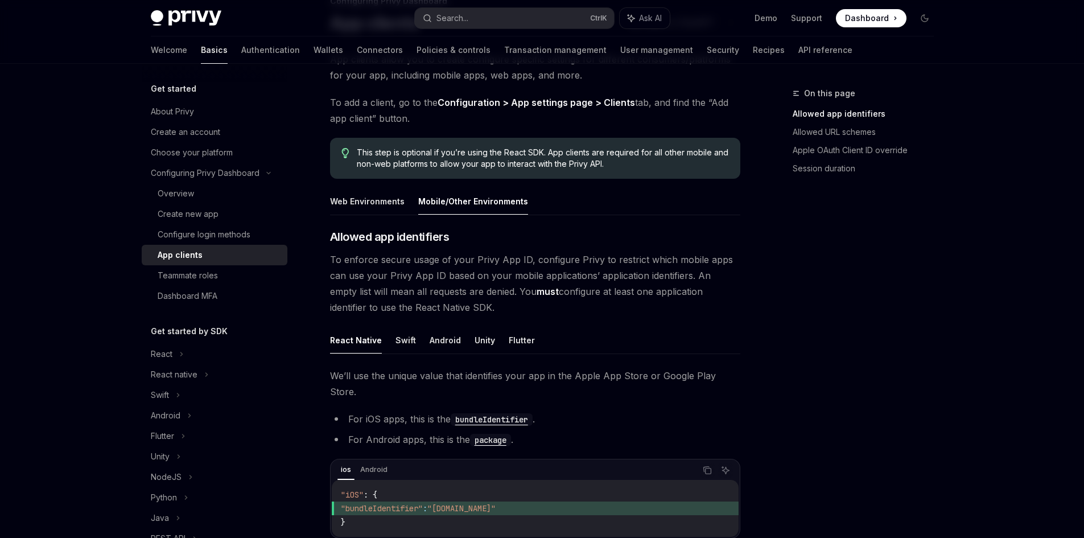
scroll to position [67, 0]
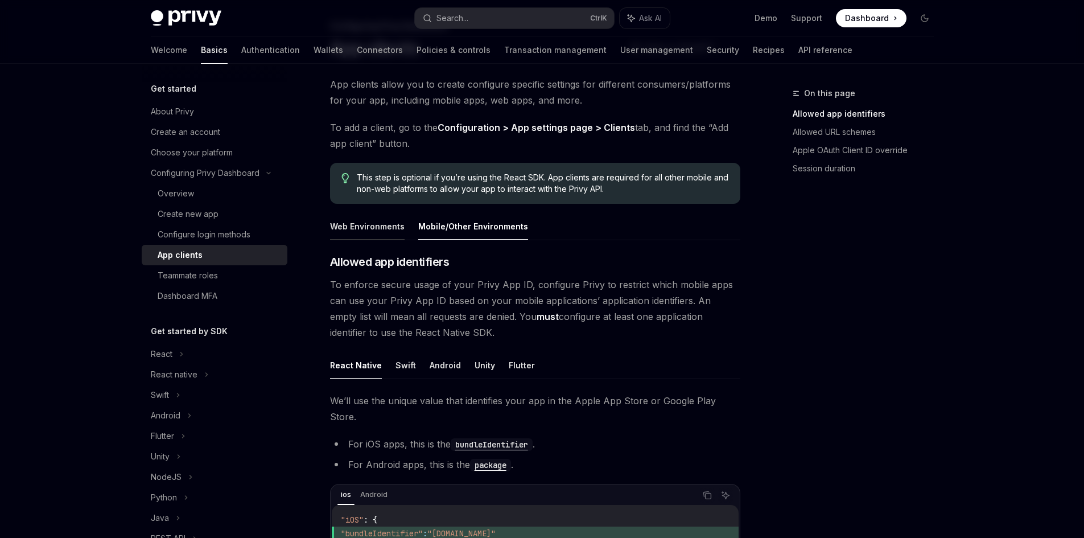
click at [383, 222] on button "Web Environments" at bounding box center [367, 226] width 75 height 27
type textarea "*"
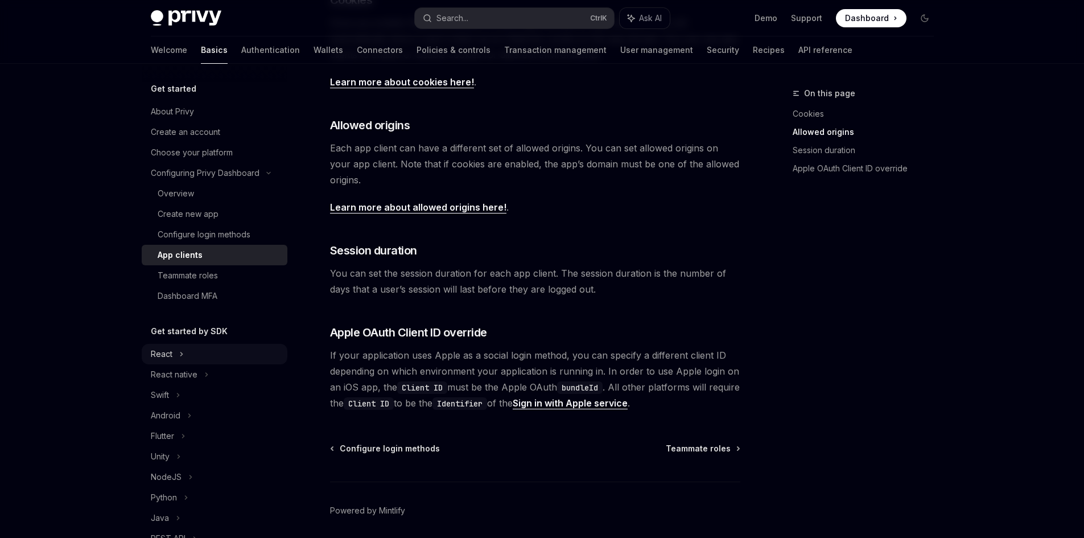
scroll to position [371, 0]
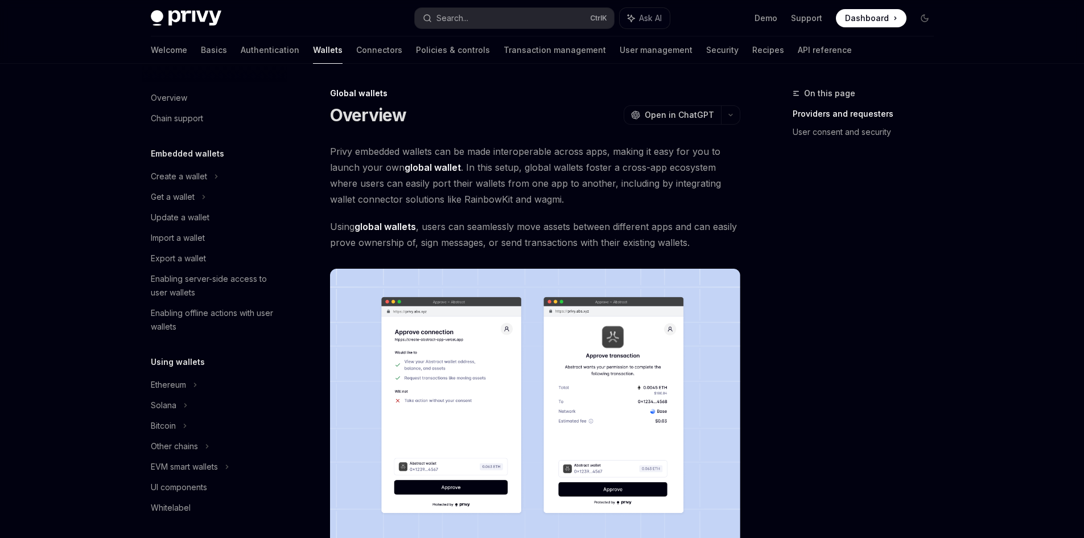
scroll to position [447, 0]
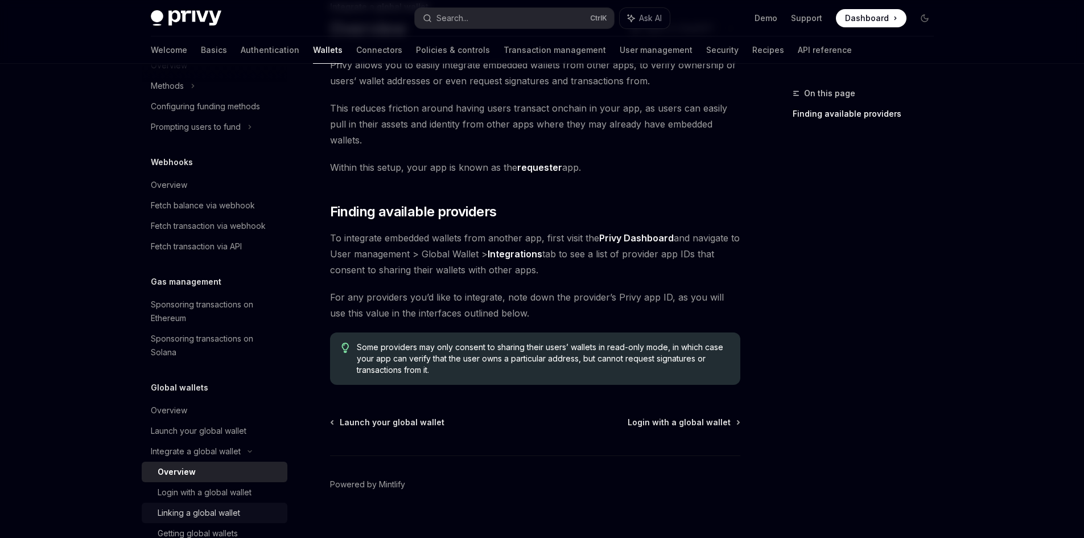
scroll to position [590, 0]
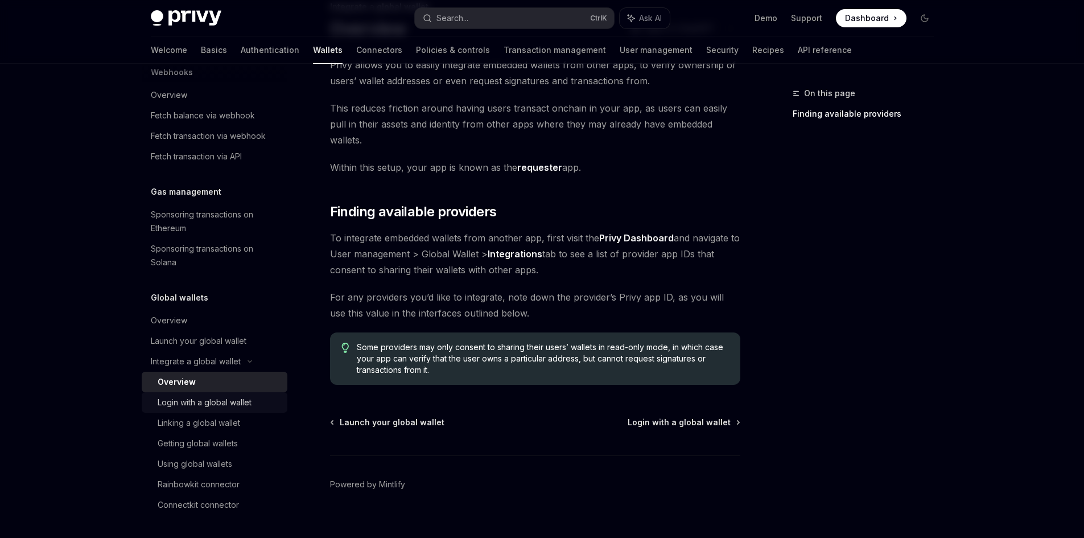
click at [201, 407] on div "Login with a global wallet" at bounding box center [205, 402] width 94 height 14
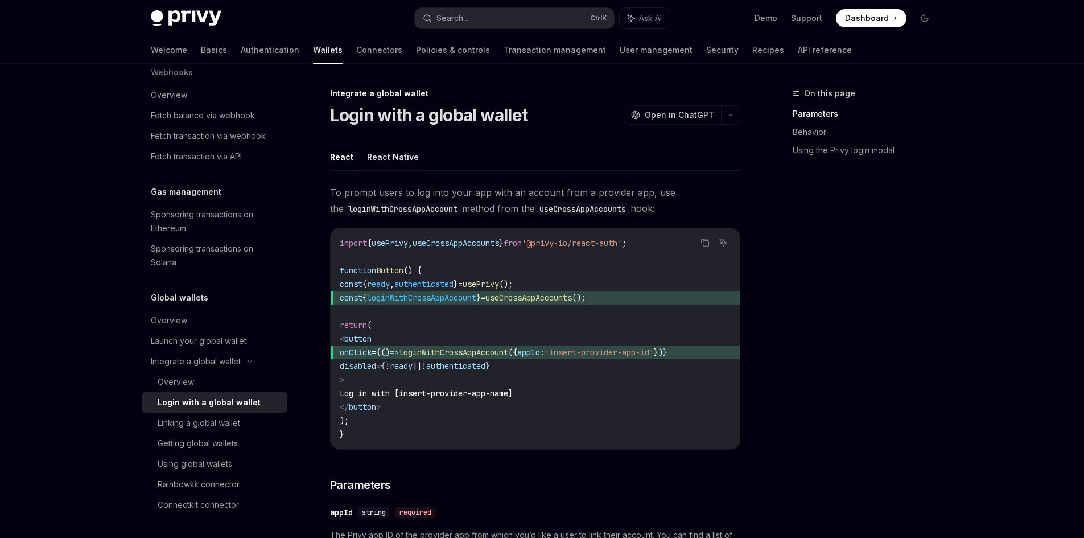
click at [393, 167] on button "React Native" at bounding box center [393, 156] width 52 height 27
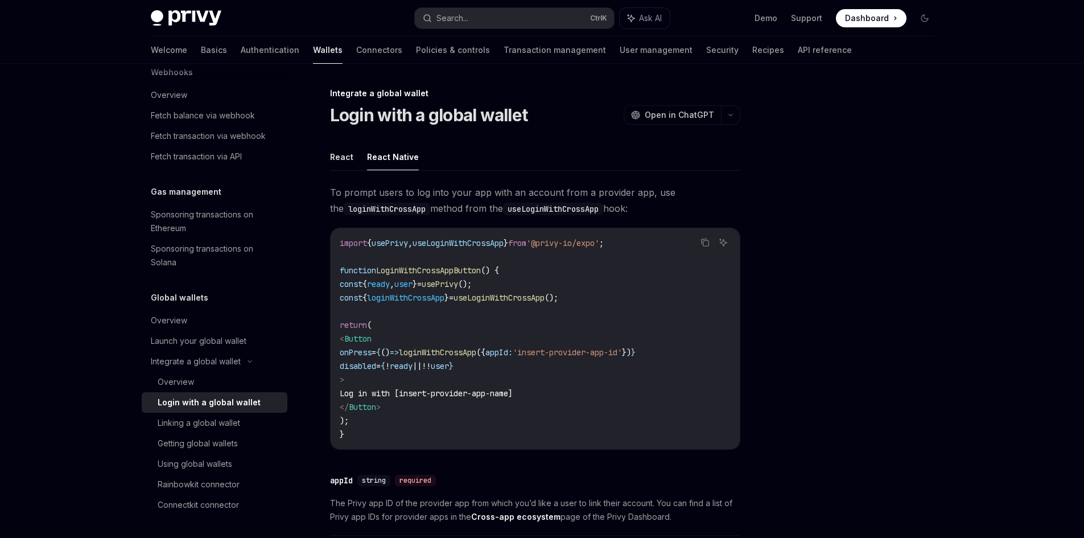
click at [356, 166] on ul "React React Native" at bounding box center [535, 156] width 410 height 27
click at [346, 162] on button "React" at bounding box center [341, 156] width 23 height 27
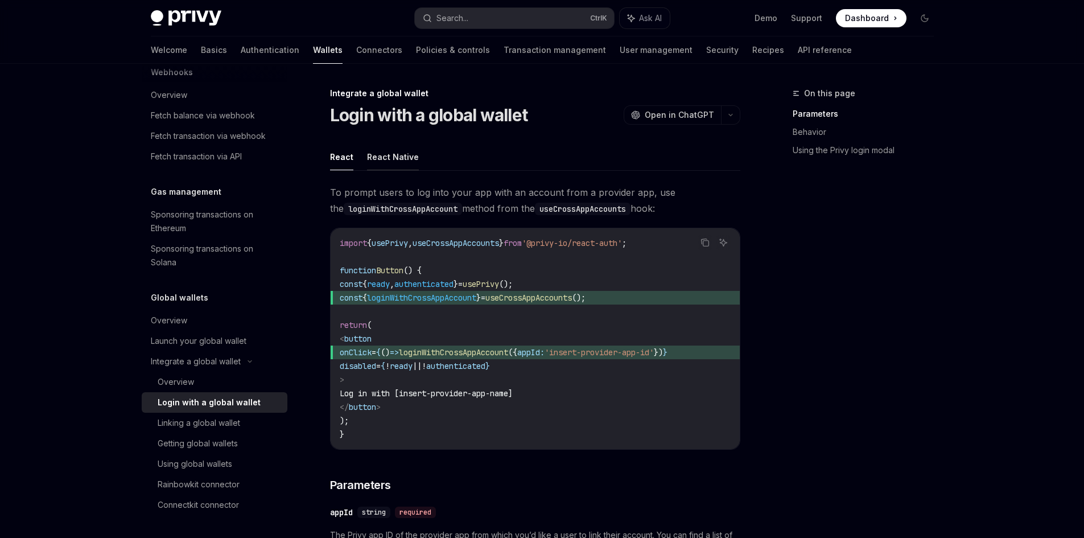
click at [385, 162] on button "React Native" at bounding box center [393, 156] width 52 height 27
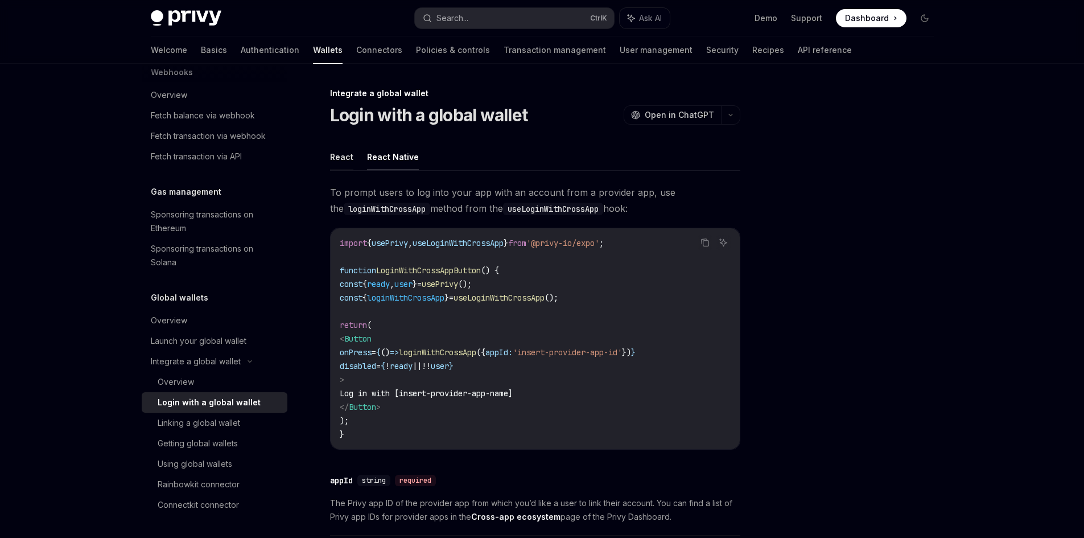
click at [340, 164] on button "React" at bounding box center [341, 156] width 23 height 27
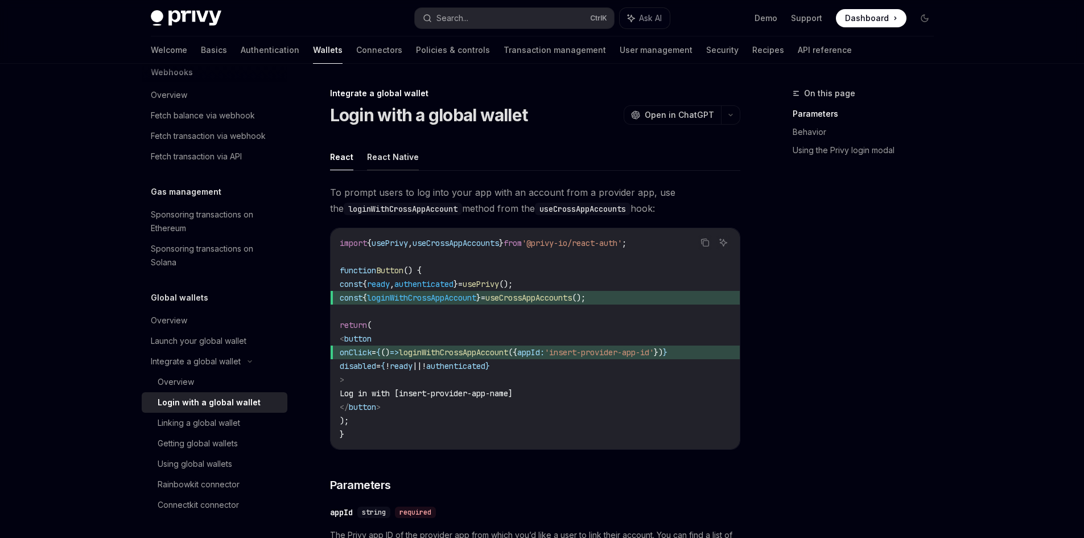
click at [394, 164] on button "React Native" at bounding box center [393, 156] width 52 height 27
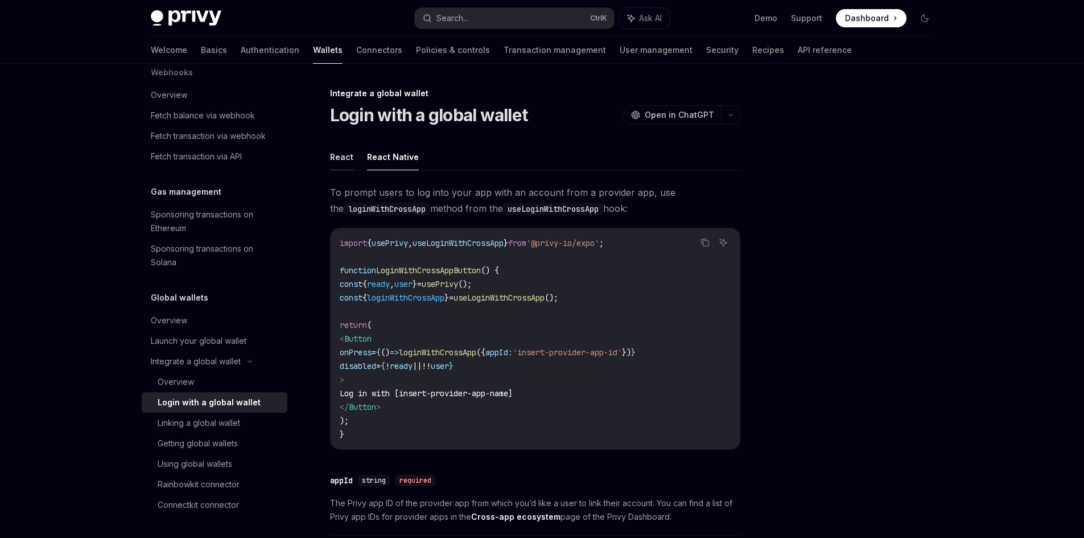
click at [341, 164] on button "React" at bounding box center [341, 156] width 23 height 27
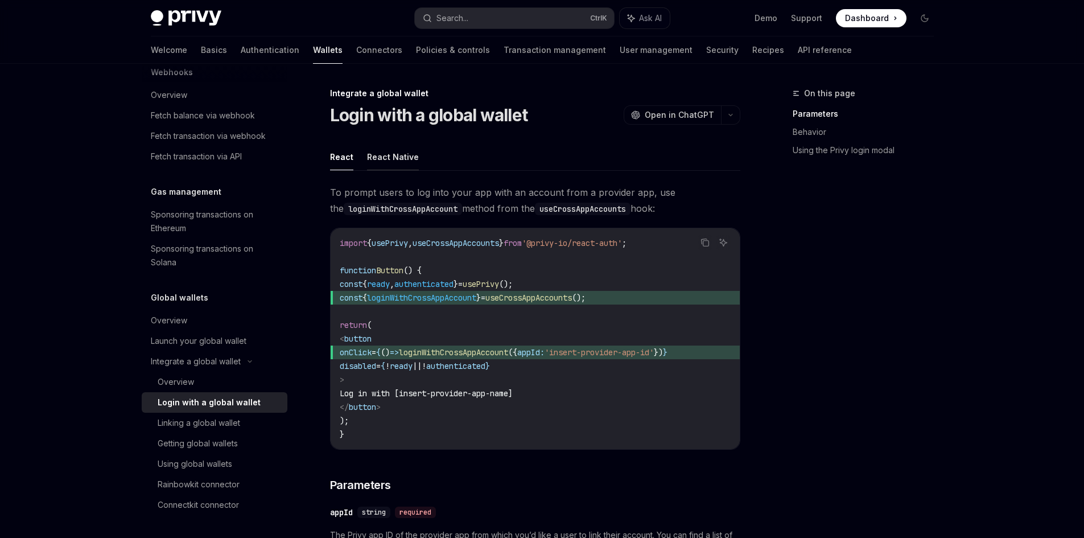
click at [383, 164] on button "React Native" at bounding box center [393, 156] width 52 height 27
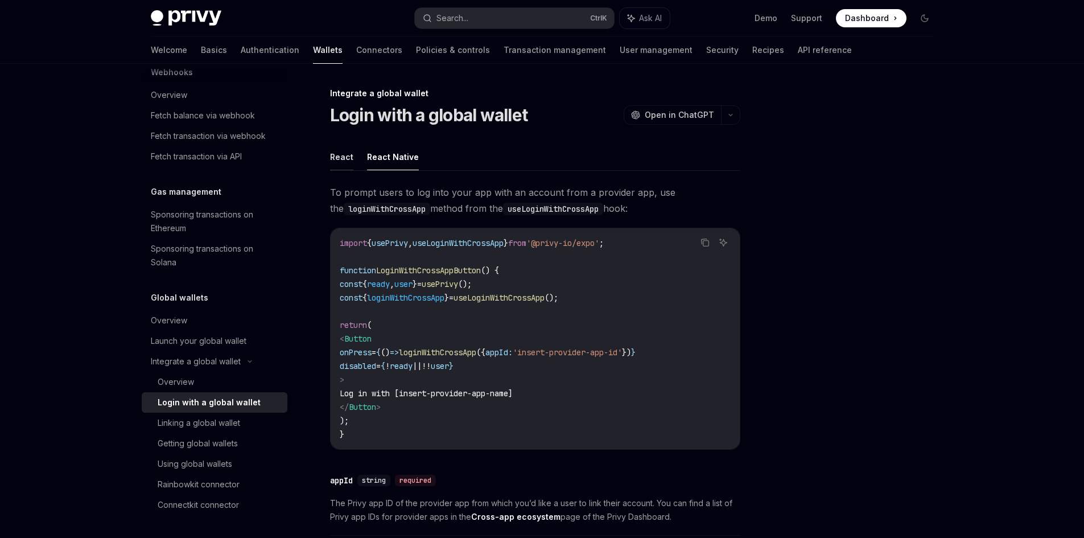
click at [332, 163] on button "React" at bounding box center [341, 156] width 23 height 27
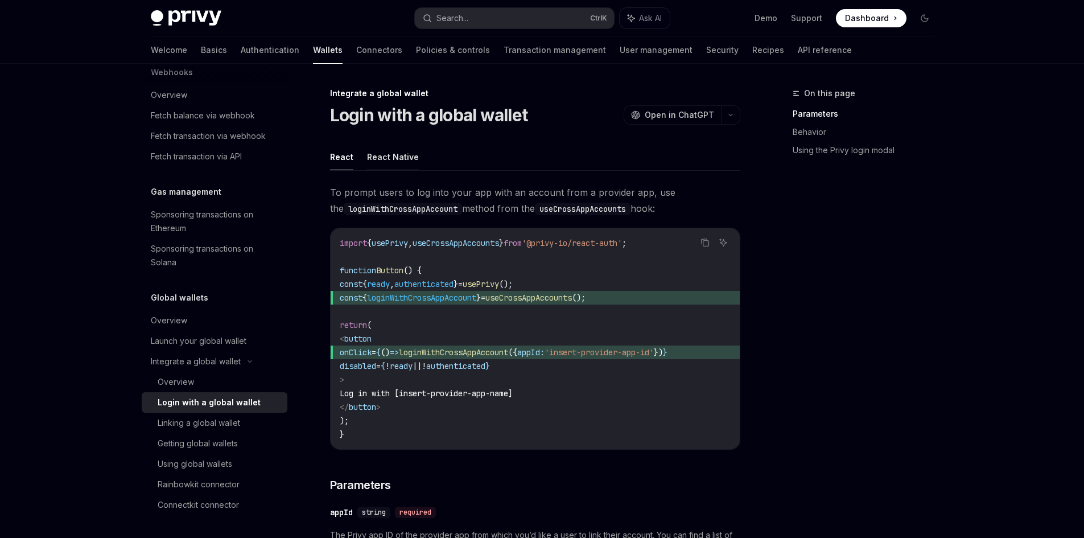
click at [381, 163] on button "React Native" at bounding box center [393, 156] width 52 height 27
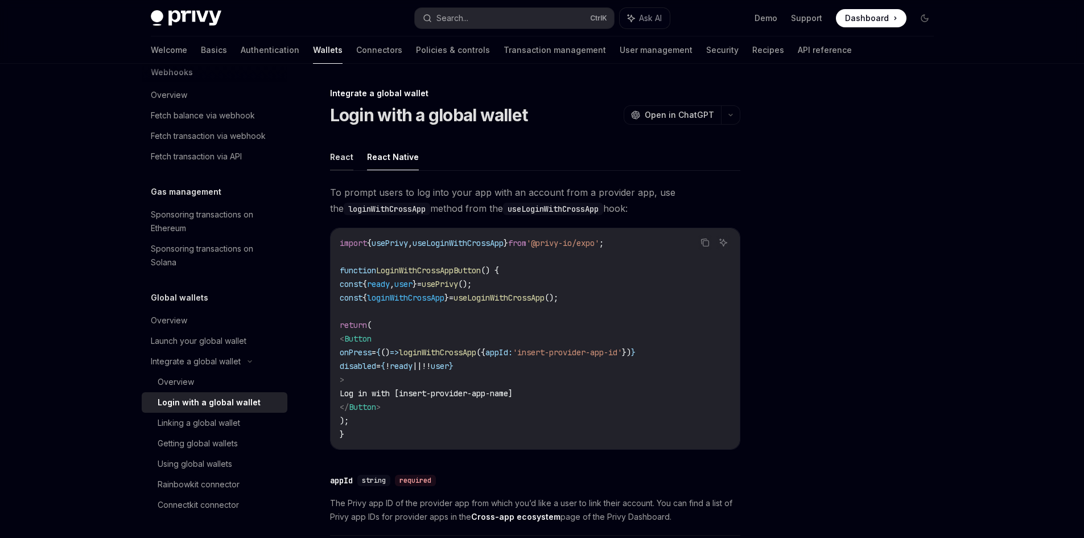
click at [344, 162] on button "React" at bounding box center [341, 156] width 23 height 27
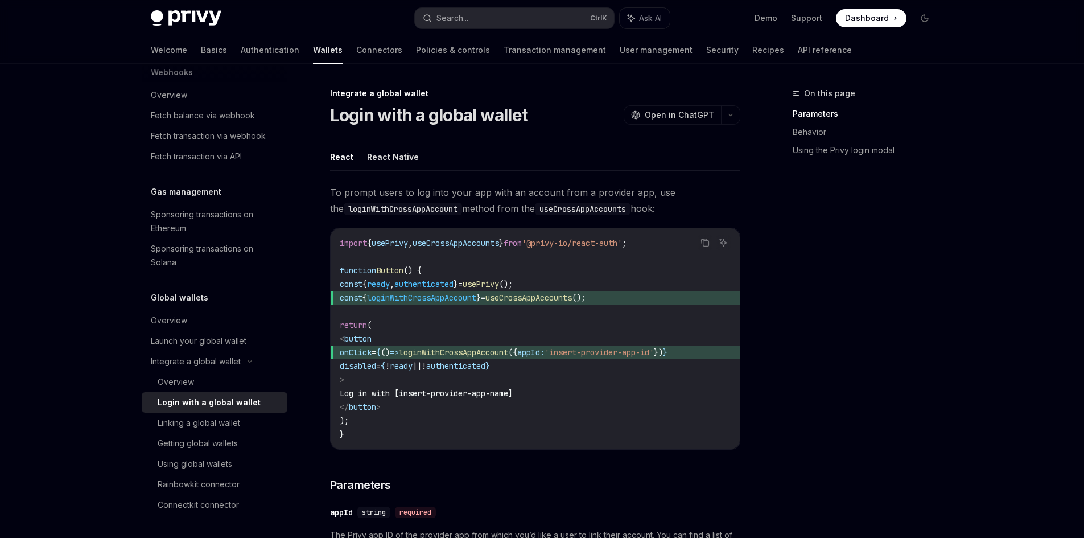
click at [377, 162] on button "React Native" at bounding box center [393, 156] width 52 height 27
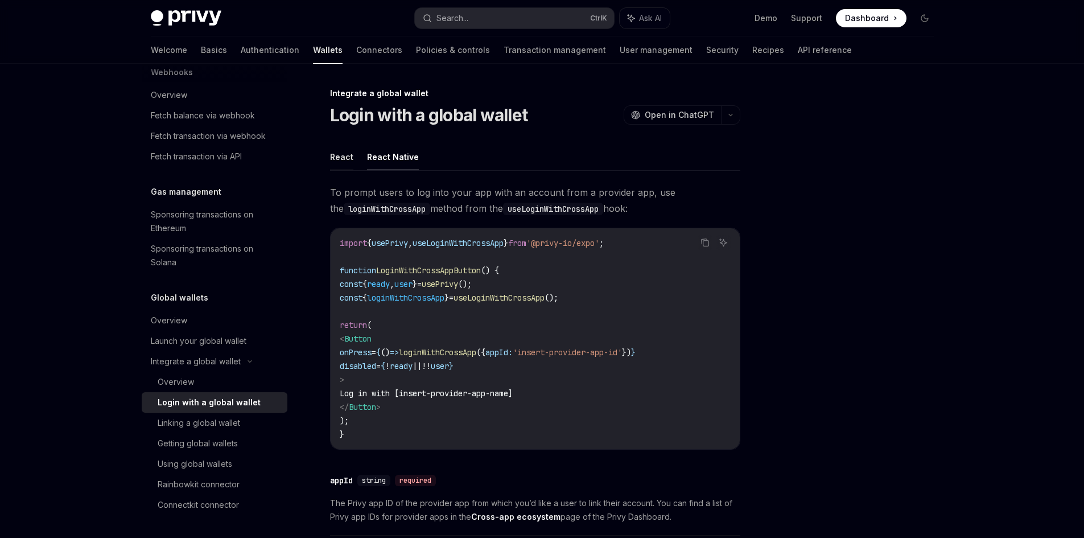
click at [352, 162] on button "React" at bounding box center [341, 156] width 23 height 27
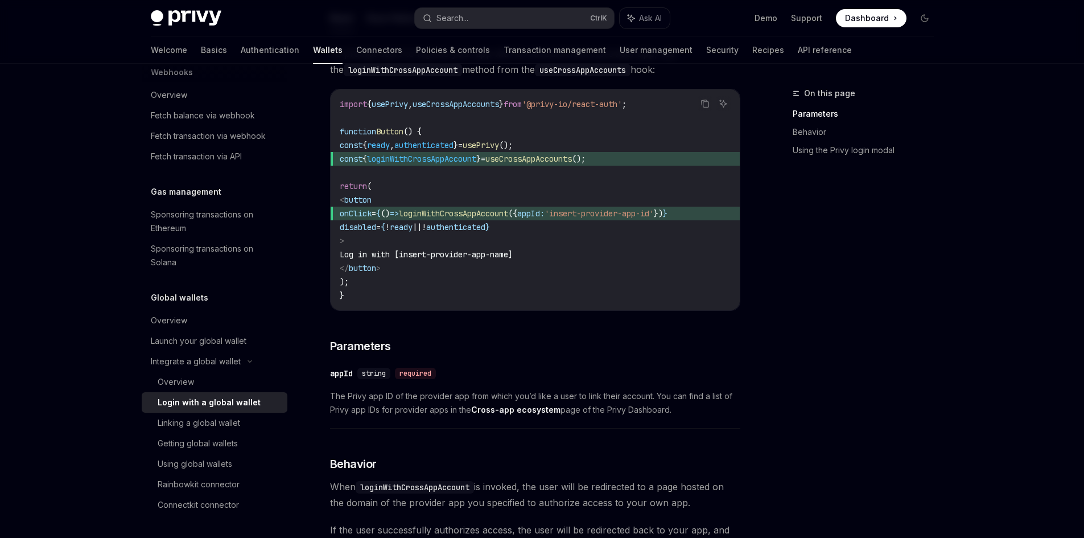
scroll to position [57, 0]
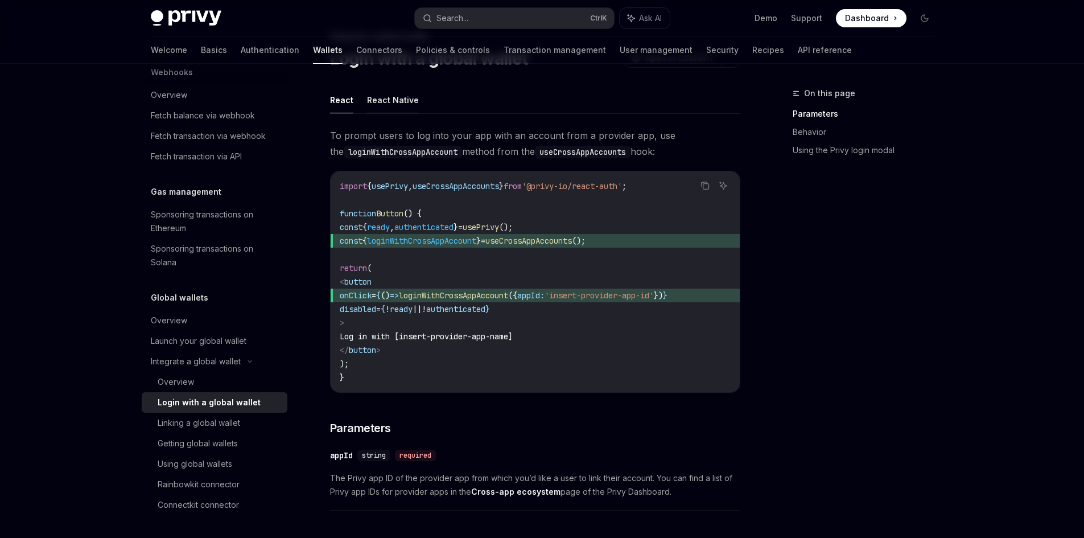
click at [393, 106] on button "React Native" at bounding box center [393, 99] width 52 height 27
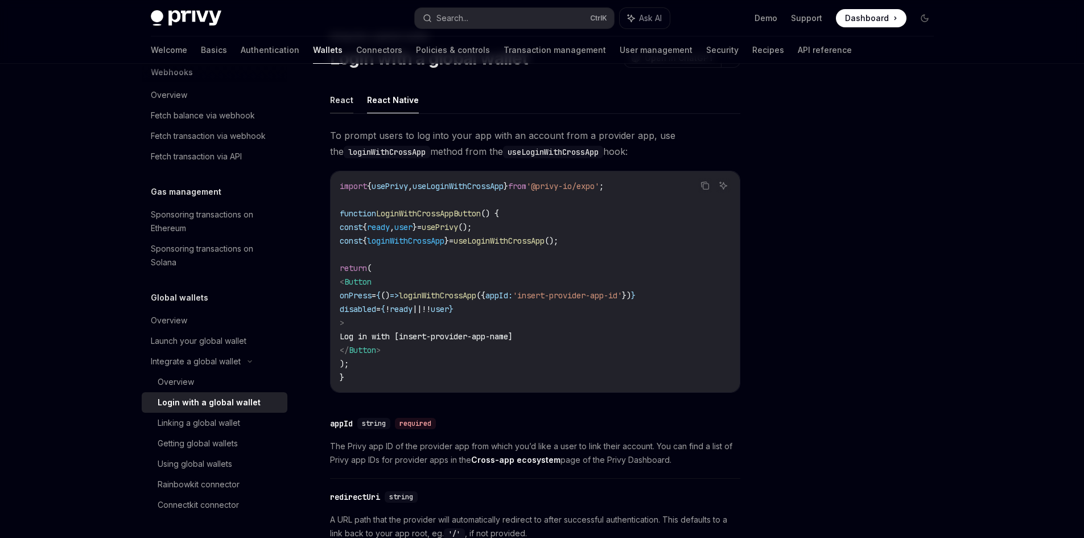
click at [346, 108] on button "React" at bounding box center [341, 99] width 23 height 27
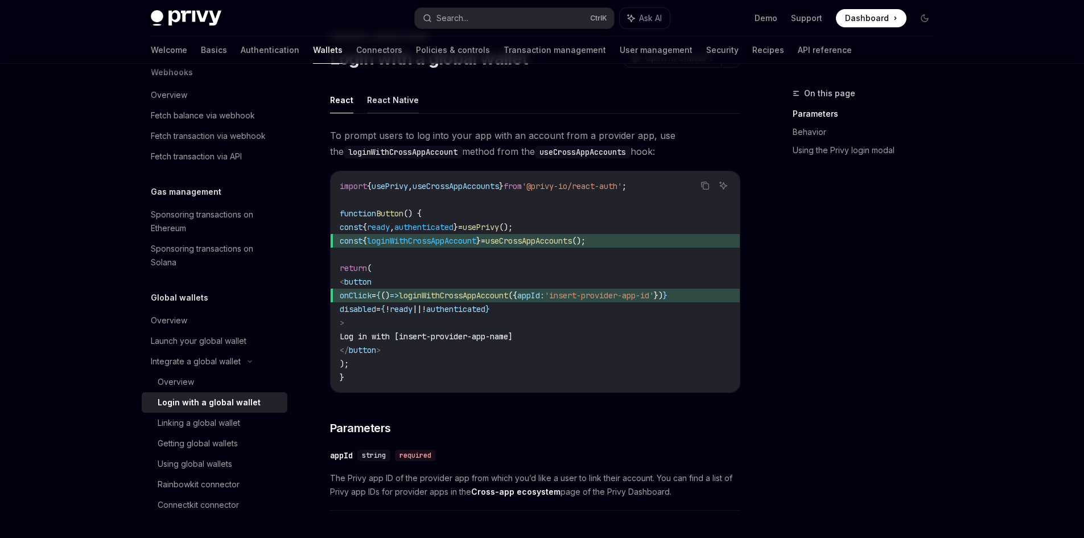
click at [373, 109] on button "React Native" at bounding box center [393, 99] width 52 height 27
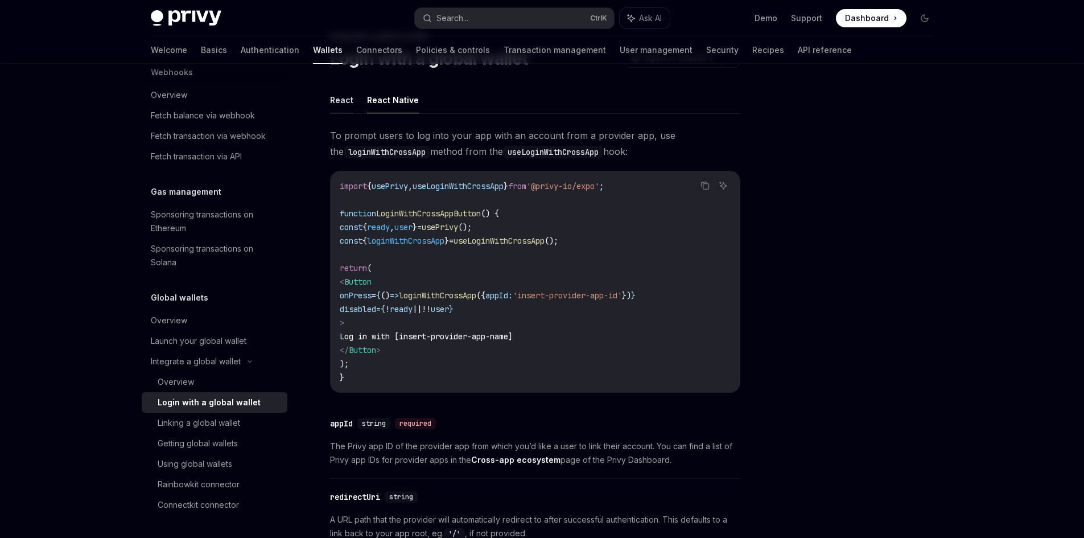
click at [346, 110] on button "React" at bounding box center [341, 99] width 23 height 27
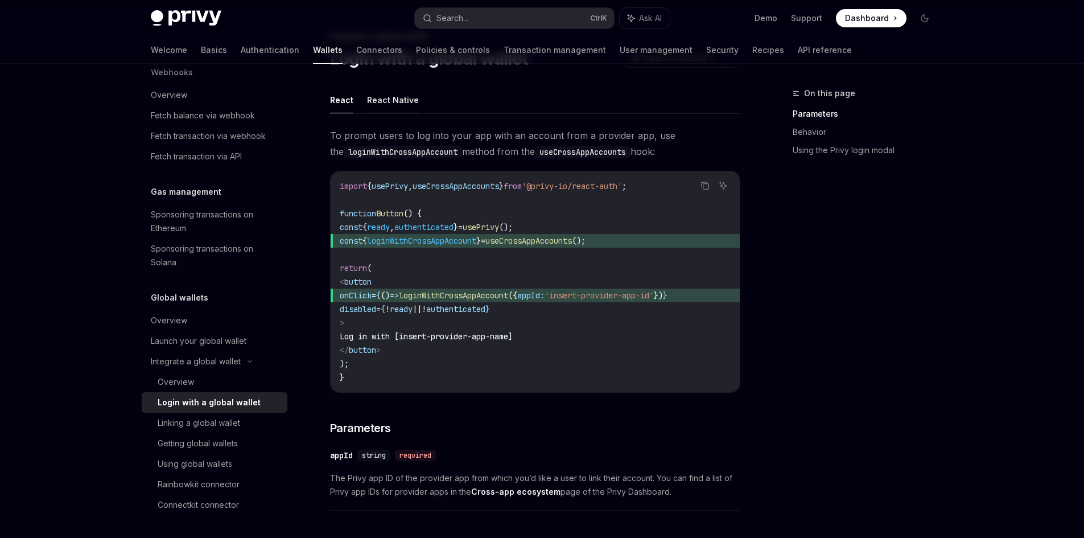
click at [381, 108] on button "React Native" at bounding box center [393, 99] width 52 height 27
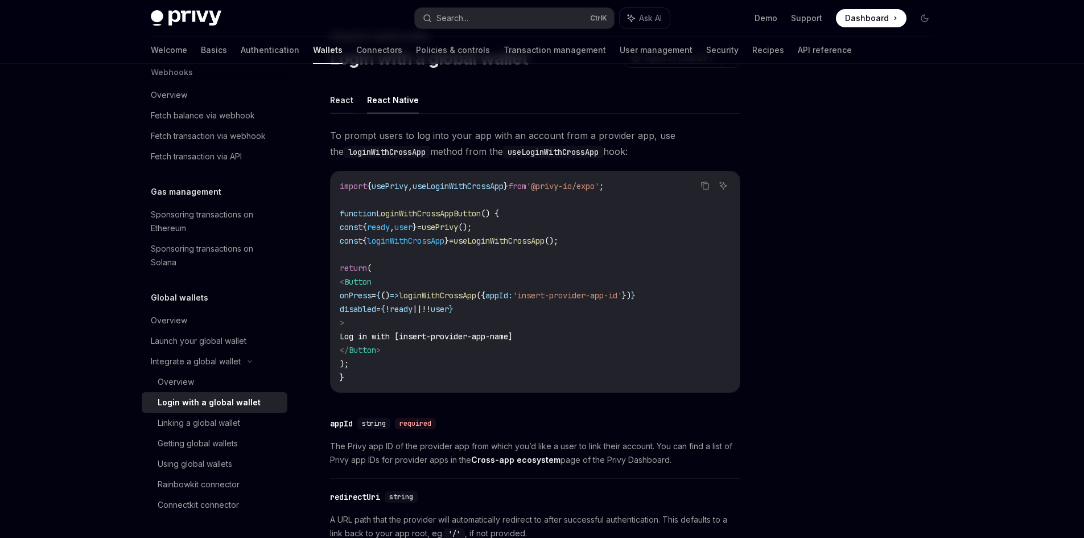
click at [348, 106] on button "React" at bounding box center [341, 99] width 23 height 27
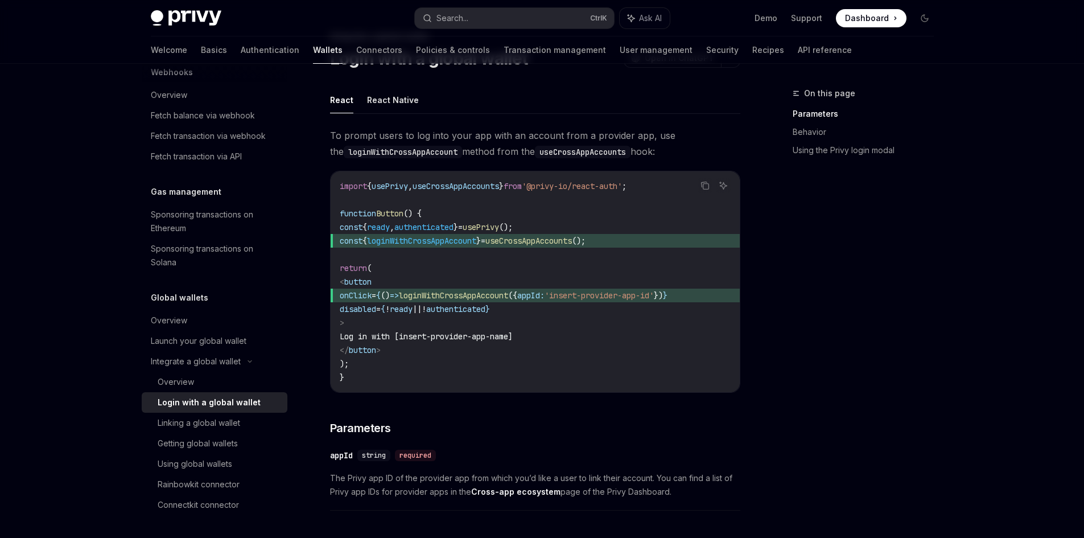
click at [544, 294] on span "appId:" at bounding box center [530, 295] width 27 height 10
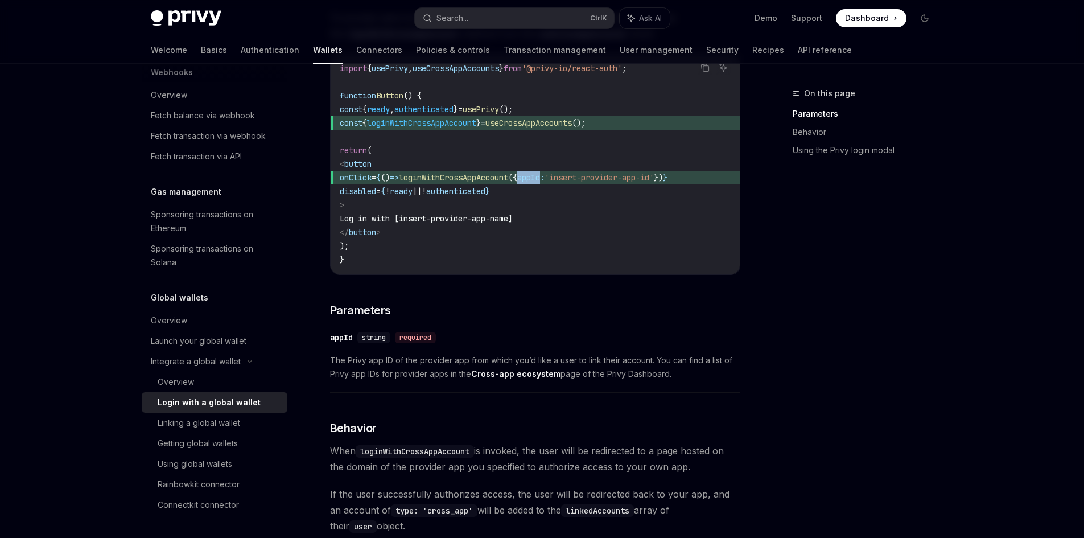
scroll to position [398, 0]
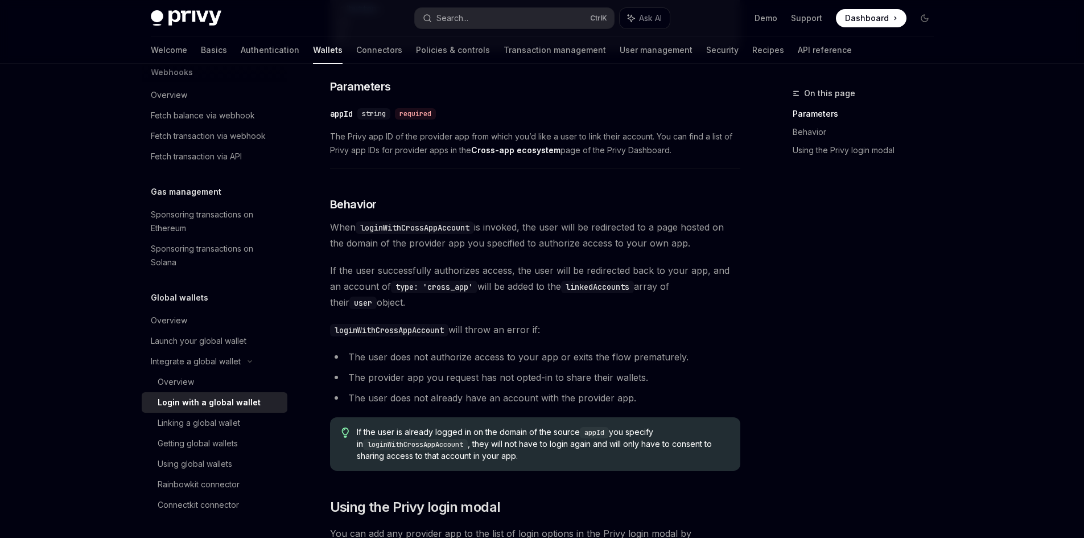
click at [440, 283] on span "If the user successfully authorizes access, the user will be redirected back to…" at bounding box center [535, 286] width 410 height 48
click at [442, 289] on code "type: 'cross_app'" at bounding box center [434, 286] width 86 height 13
copy code "cross_app"
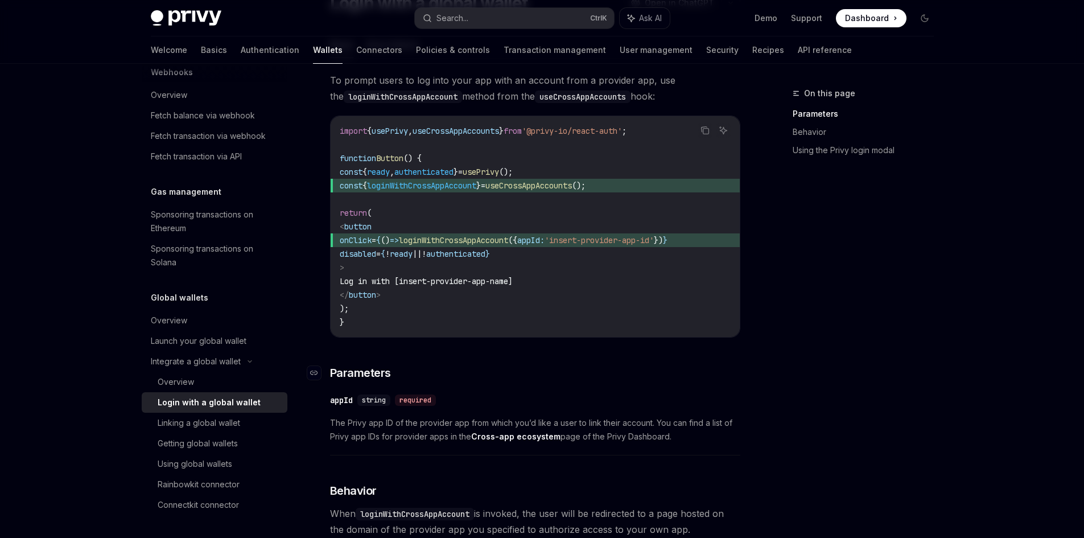
scroll to position [0, 0]
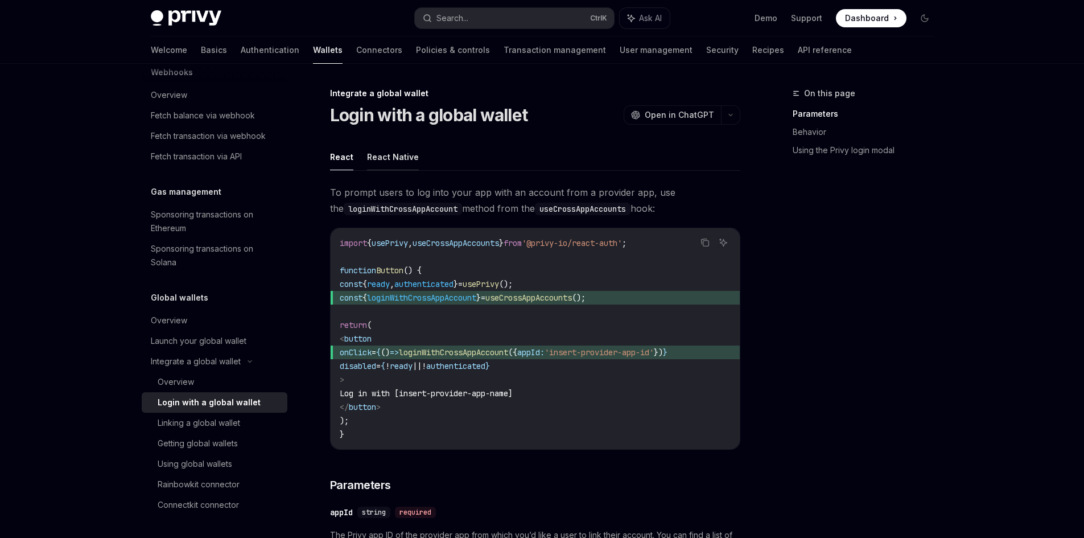
click at [407, 156] on button "React Native" at bounding box center [393, 156] width 52 height 27
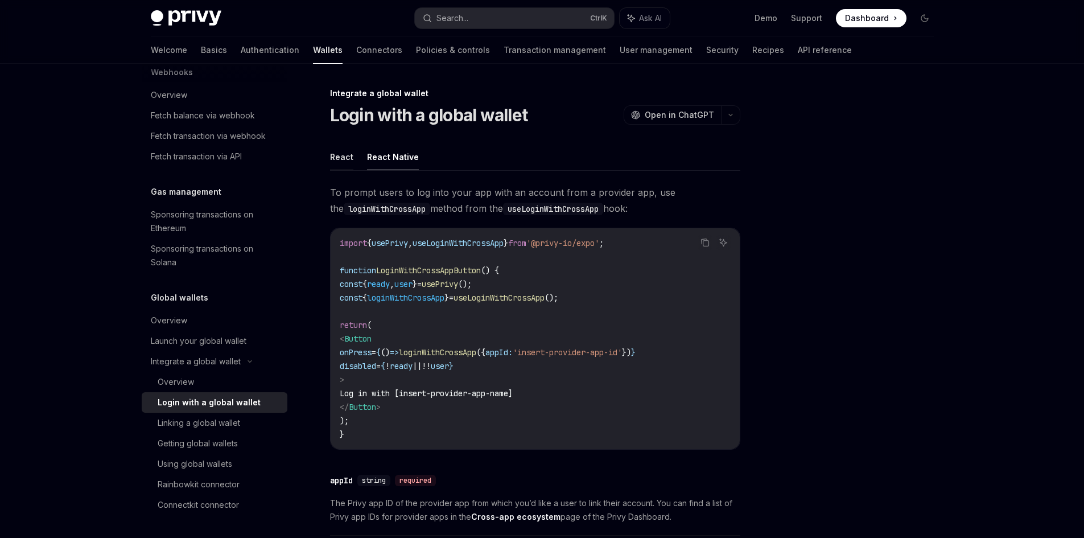
click at [345, 156] on button "React" at bounding box center [341, 156] width 23 height 27
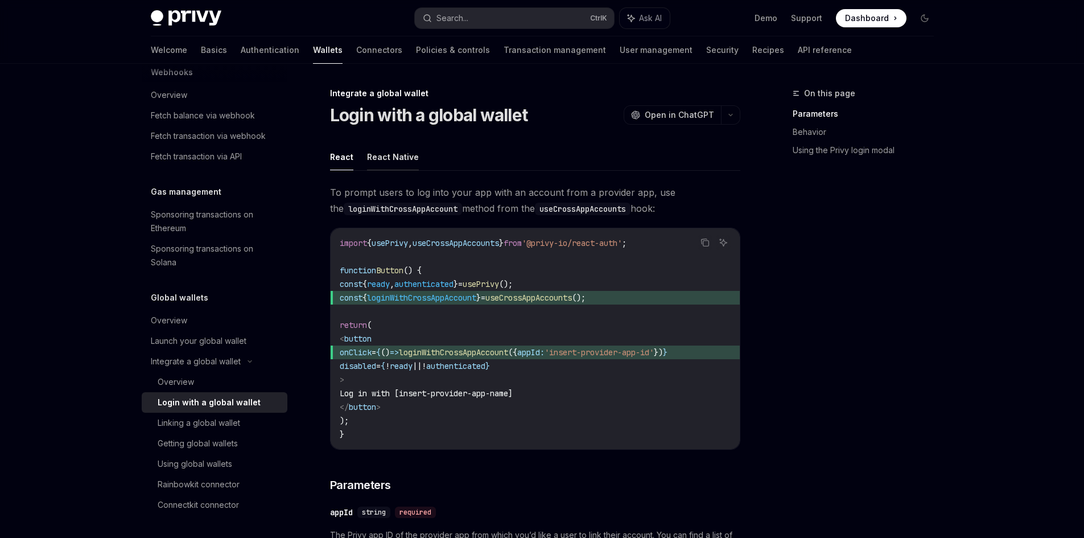
click at [380, 166] on button "React Native" at bounding box center [393, 156] width 52 height 27
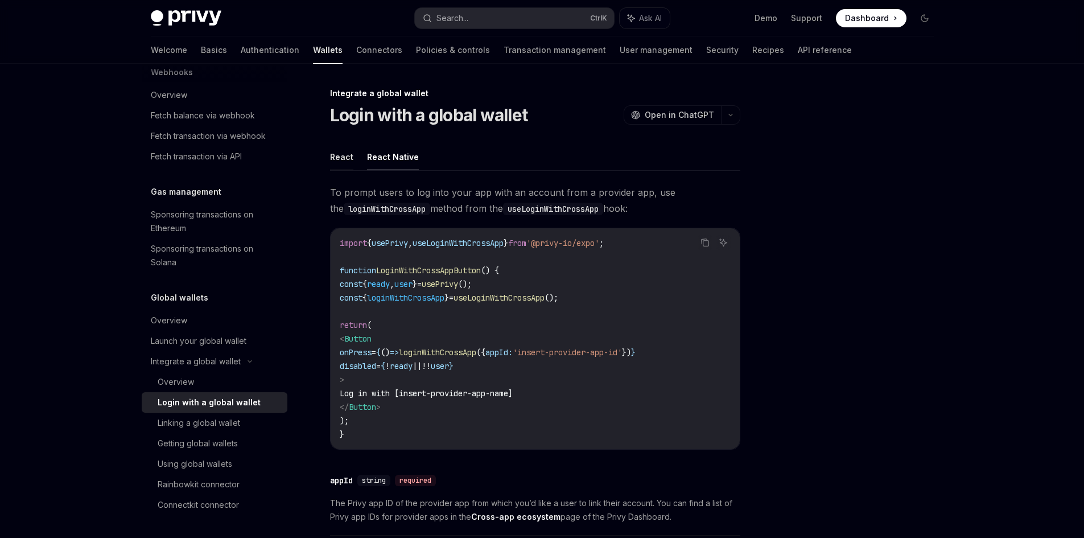
click at [344, 164] on button "React" at bounding box center [341, 156] width 23 height 27
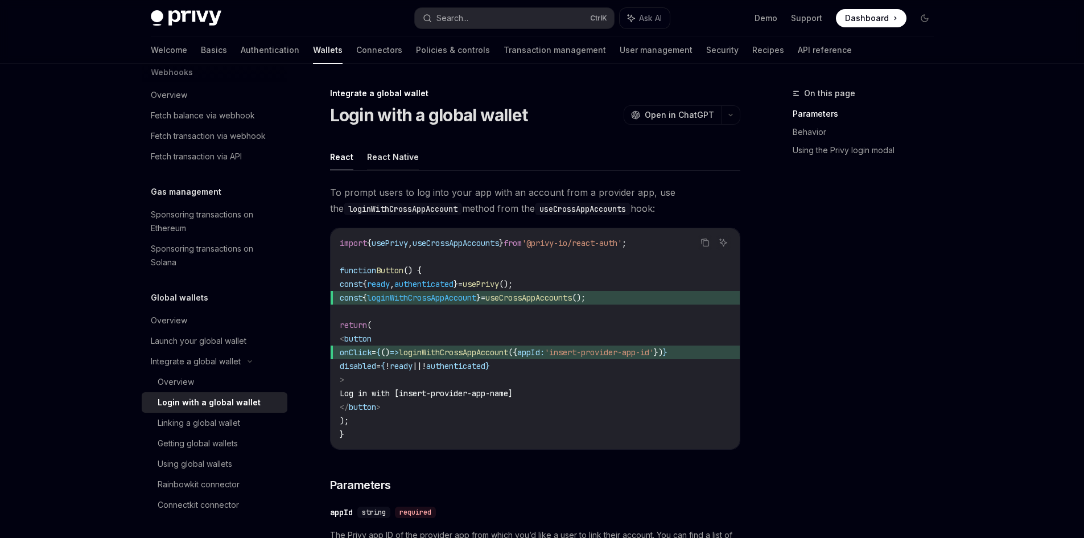
click at [375, 163] on button "React Native" at bounding box center [393, 156] width 52 height 27
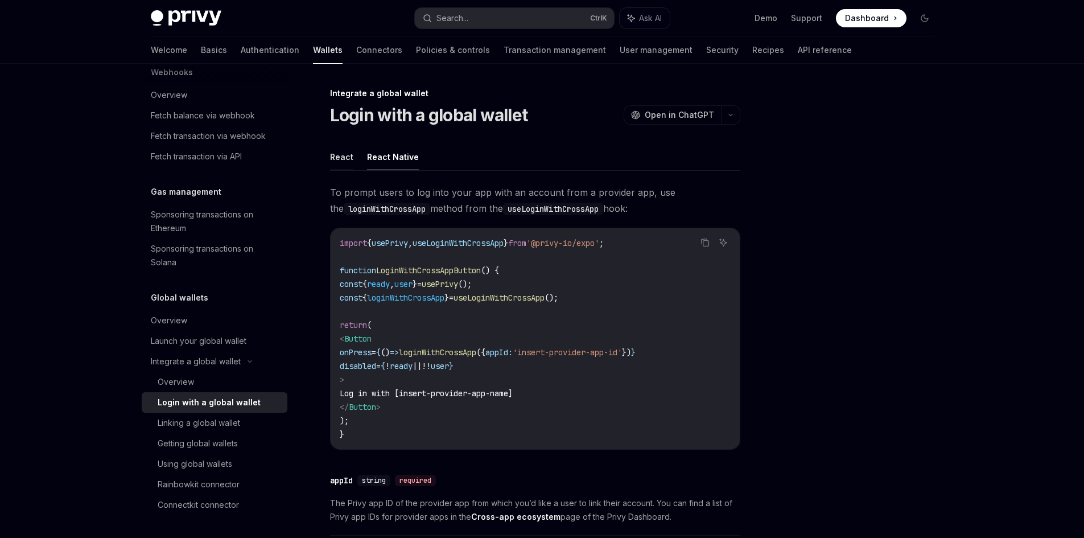
click at [348, 163] on button "React" at bounding box center [341, 156] width 23 height 27
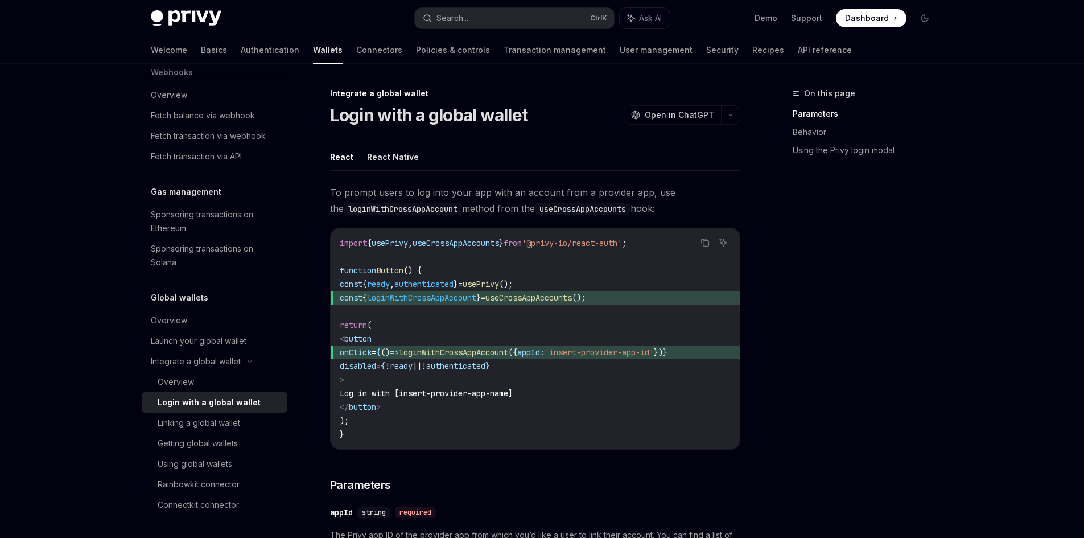
click at [383, 163] on button "React Native" at bounding box center [393, 156] width 52 height 27
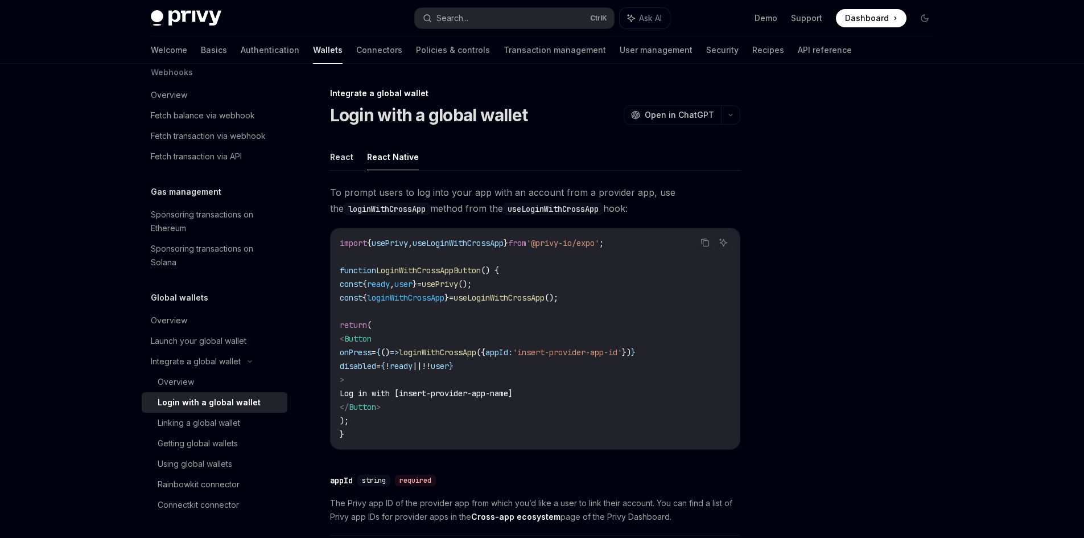
click at [353, 162] on ul "React React Native" at bounding box center [535, 156] width 410 height 27
click at [349, 162] on button "React" at bounding box center [341, 156] width 23 height 27
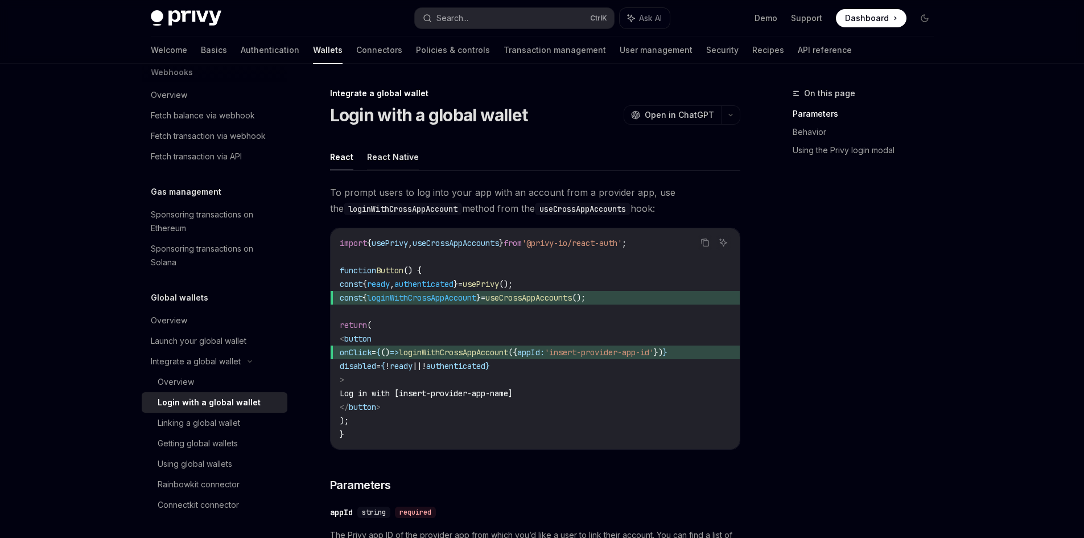
click at [378, 162] on button "React Native" at bounding box center [393, 156] width 52 height 27
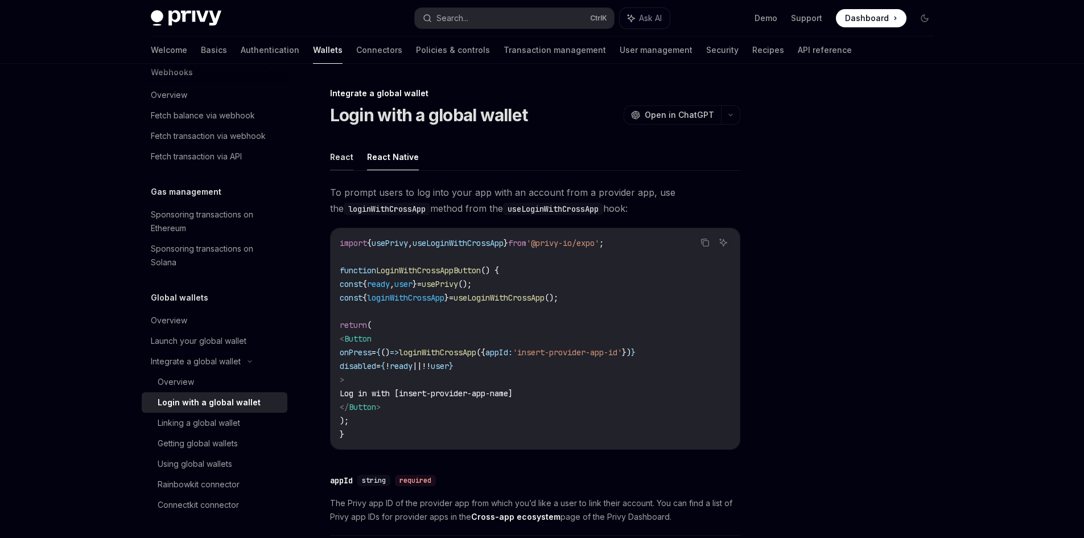
click at [342, 162] on button "React" at bounding box center [341, 156] width 23 height 27
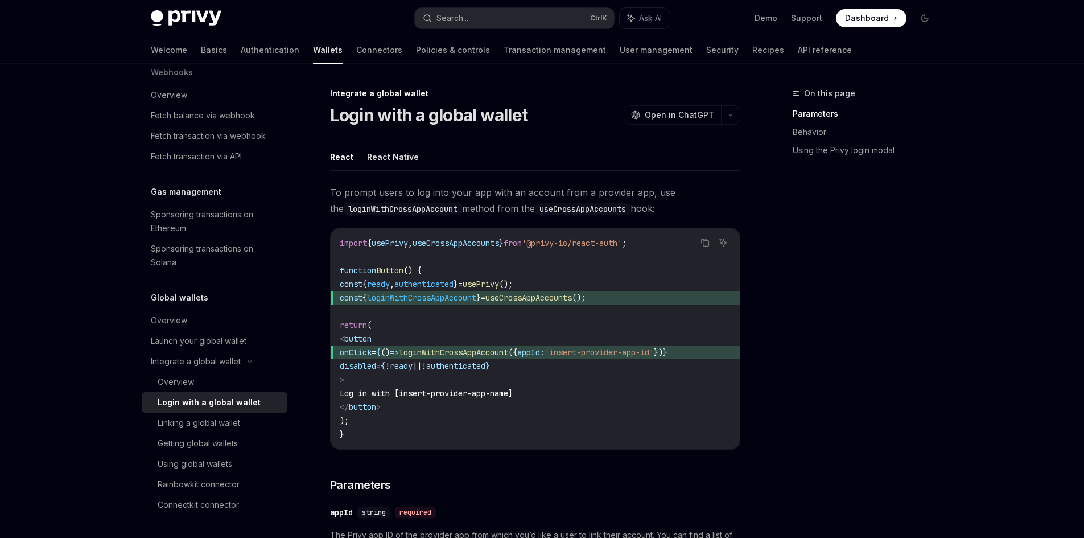
click at [373, 162] on button "React Native" at bounding box center [393, 156] width 52 height 27
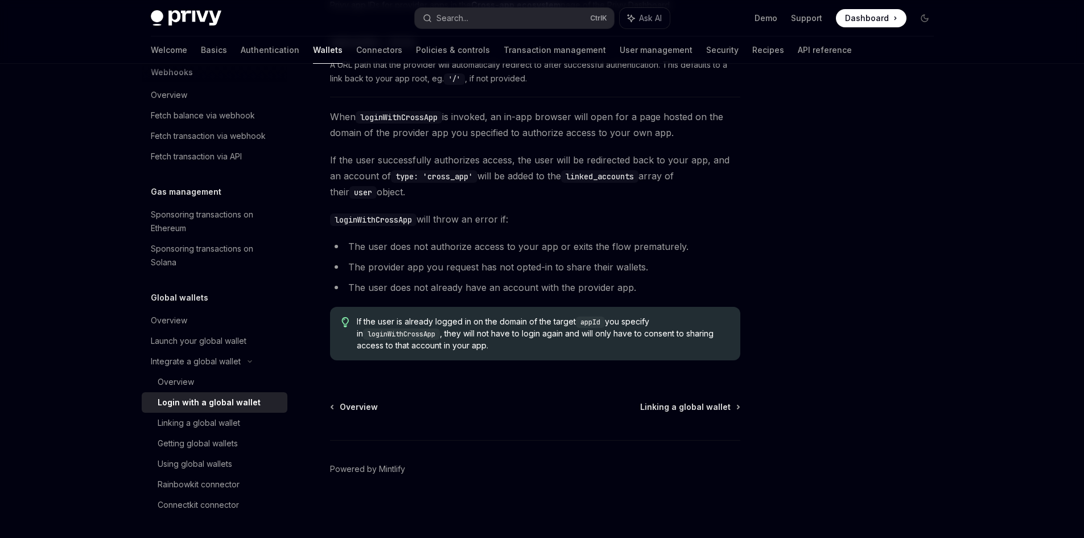
scroll to position [512, 0]
click at [223, 430] on link "Linking a global wallet" at bounding box center [215, 422] width 146 height 20
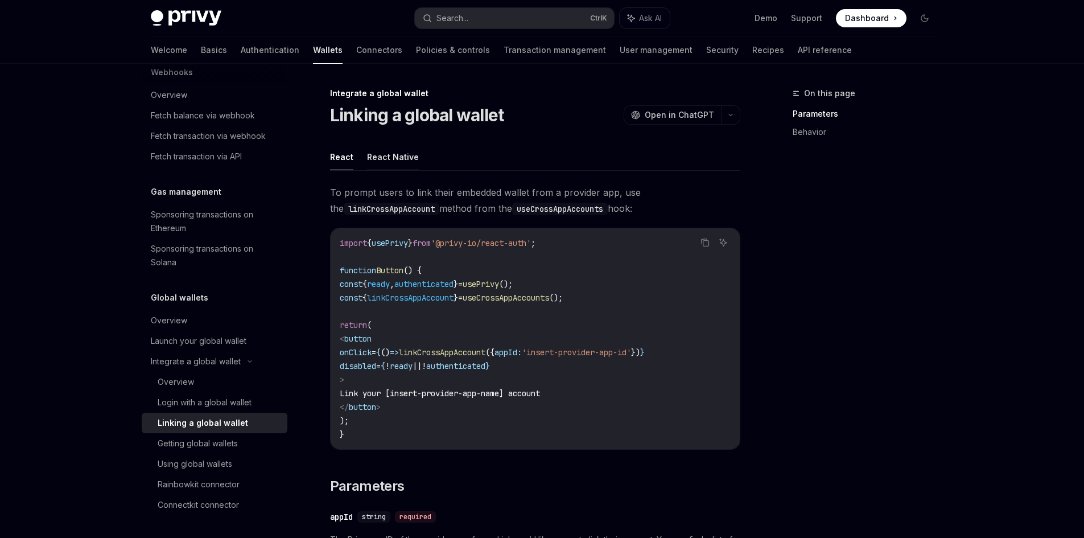
click at [394, 164] on button "React Native" at bounding box center [393, 156] width 52 height 27
click at [349, 162] on button "React" at bounding box center [341, 156] width 23 height 27
click at [379, 162] on button "React Native" at bounding box center [393, 156] width 52 height 27
click at [344, 162] on button "React" at bounding box center [341, 156] width 23 height 27
click at [374, 164] on button "React Native" at bounding box center [393, 156] width 52 height 27
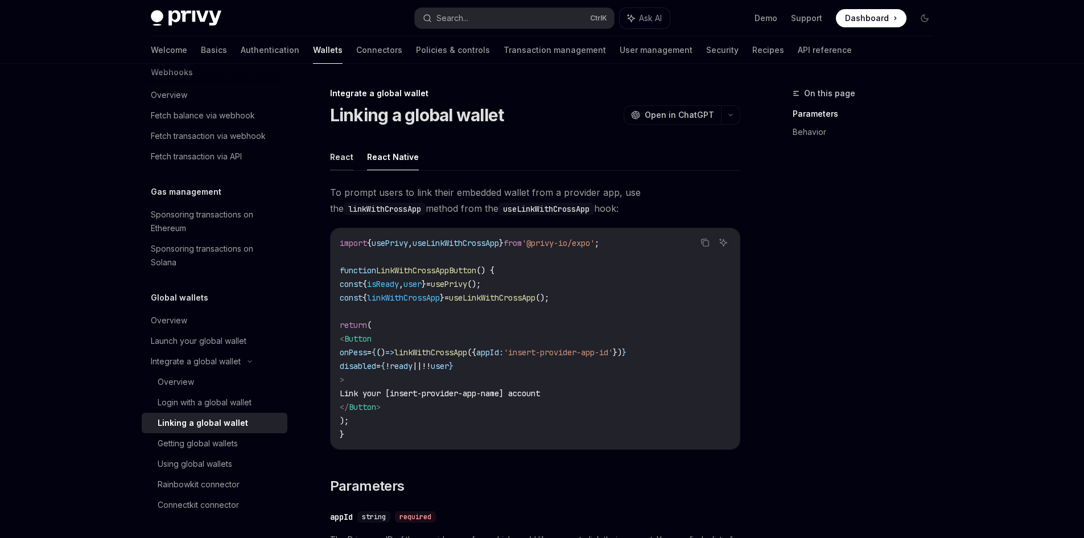
click at [339, 161] on button "React" at bounding box center [341, 156] width 23 height 27
click at [381, 162] on button "React Native" at bounding box center [393, 156] width 52 height 27
click at [345, 161] on button "React" at bounding box center [341, 156] width 23 height 27
click at [382, 161] on button "React Native" at bounding box center [393, 156] width 52 height 27
click at [349, 161] on button "React" at bounding box center [341, 156] width 23 height 27
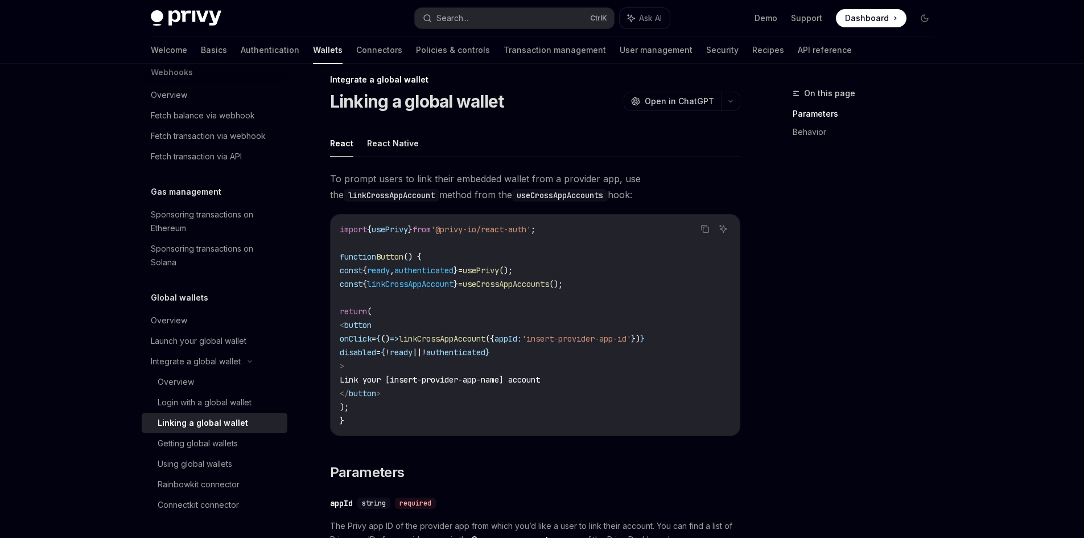
scroll to position [10, 0]
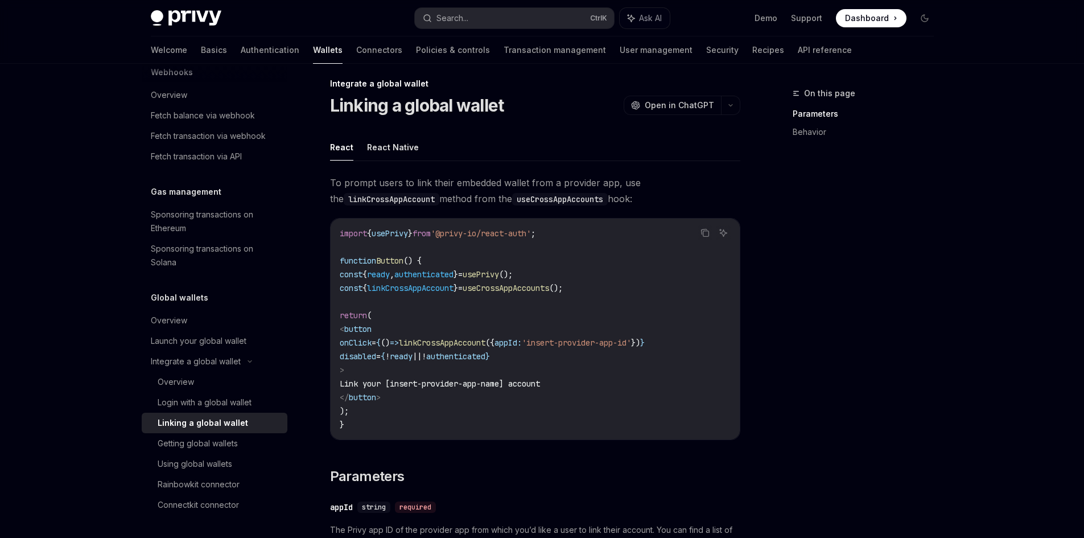
click at [376, 359] on span "disabled" at bounding box center [358, 356] width 36 height 10
click at [462, 390] on code "import { usePrivy } from '@privy-io/react-auth' ; function Button () { const { …" at bounding box center [535, 328] width 391 height 205
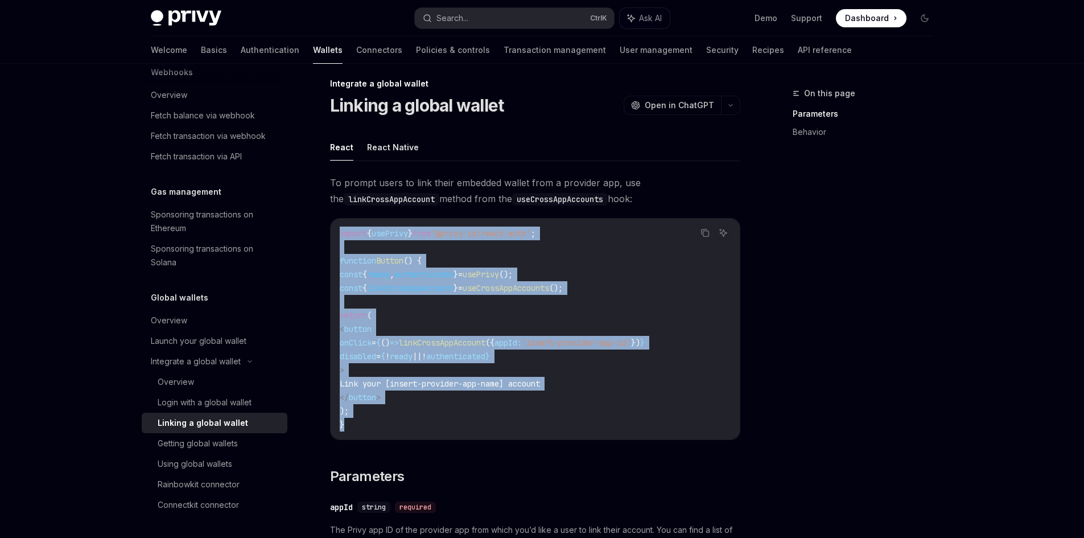
drag, startPoint x: 378, startPoint y: 425, endPoint x: 338, endPoint y: 236, distance: 193.1
click at [338, 236] on div "import { usePrivy } from '@privy-io/react-auth' ; function Button () { const { …" at bounding box center [535, 328] width 409 height 221
click at [204, 403] on div "Login with a global wallet" at bounding box center [205, 402] width 94 height 14
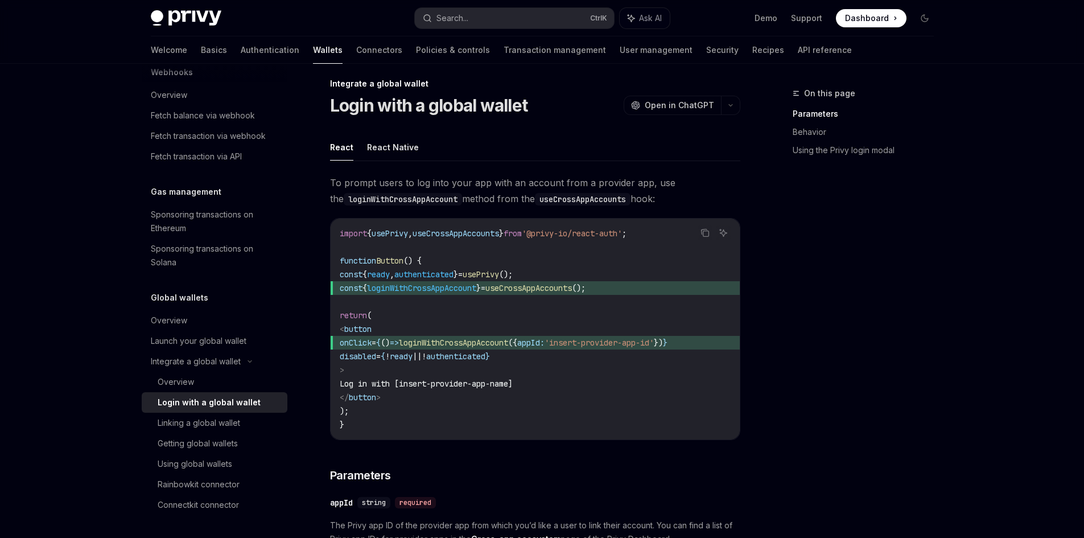
click at [513, 379] on span "Log in with [insert-provider-app-name]" at bounding box center [426, 383] width 173 height 10
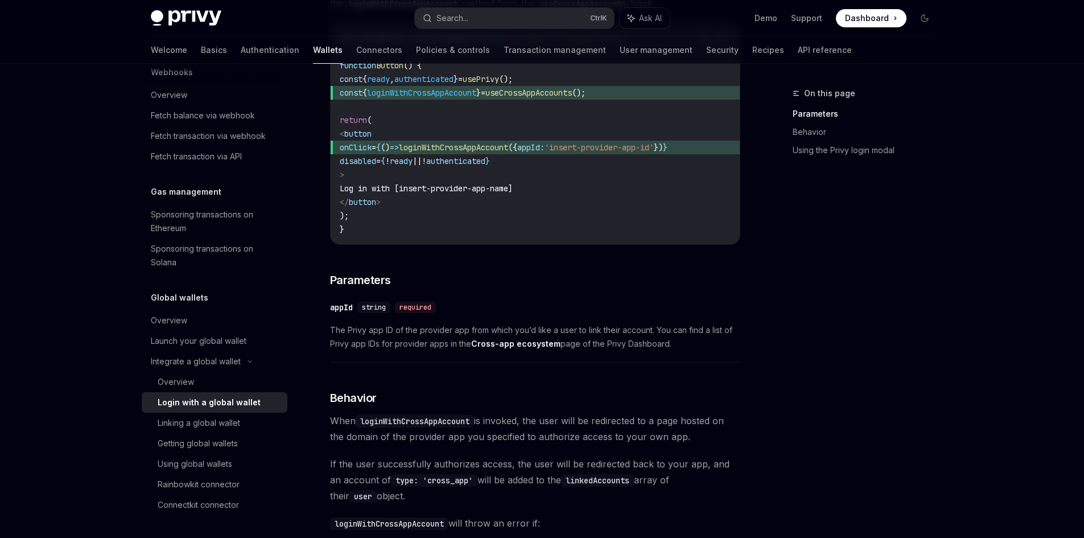
scroll to position [341, 0]
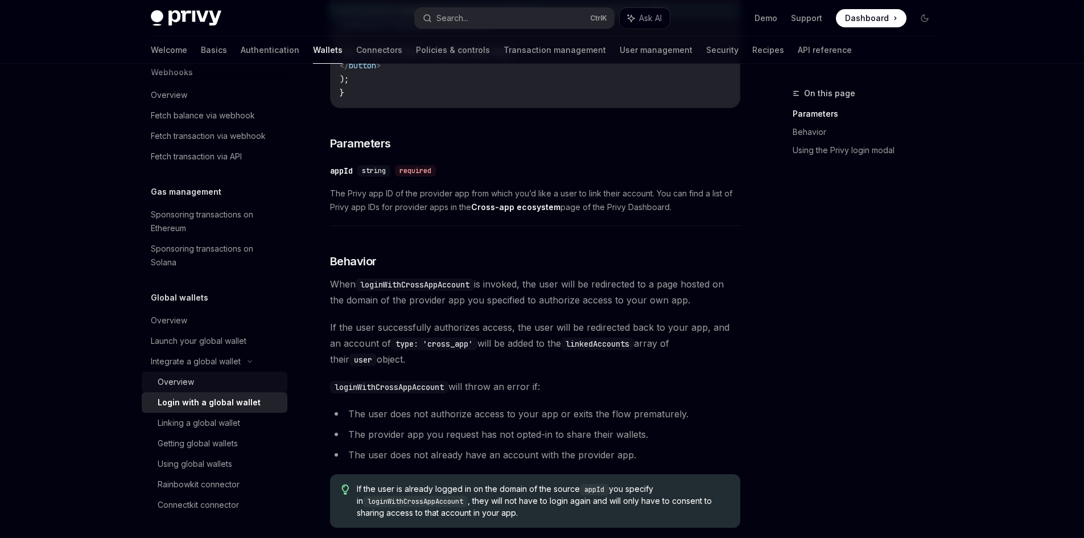
click at [228, 381] on div "Overview" at bounding box center [219, 382] width 123 height 14
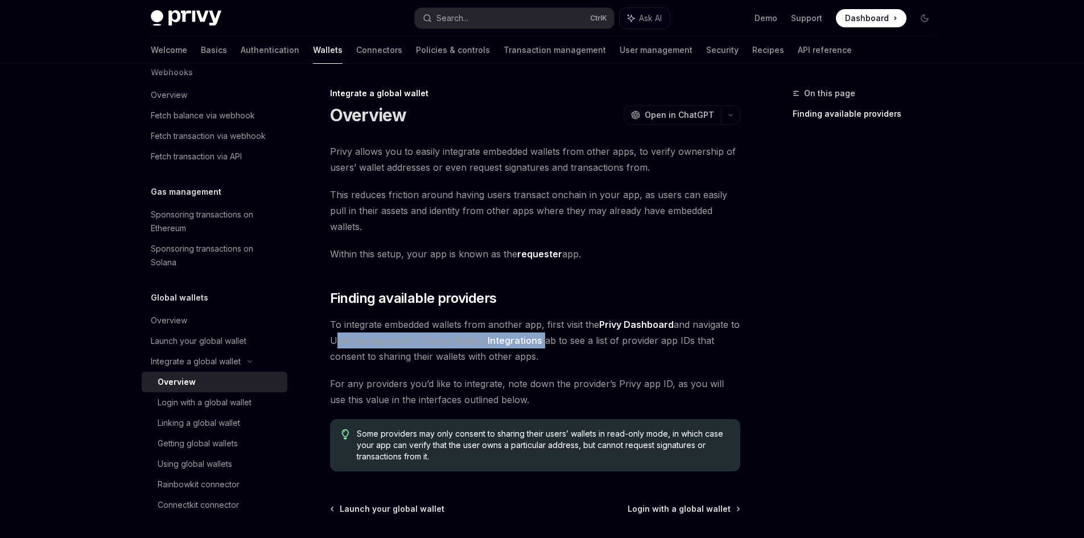
drag, startPoint x: 555, startPoint y: 323, endPoint x: 342, endPoint y: 325, distance: 212.8
click at [342, 325] on span "To integrate embedded wallets from another app, first visit the Privy Dashboard…" at bounding box center [535, 340] width 410 height 48
copy span "User management > Global Wallet > Integrations"
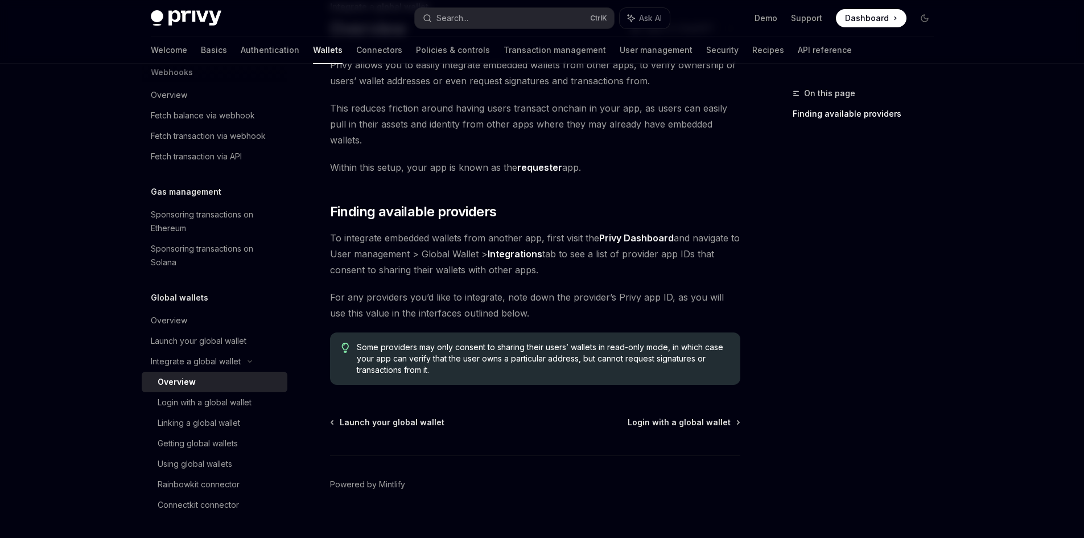
click at [612, 289] on span "For any providers you’d like to integrate, note down the provider’s Privy app I…" at bounding box center [535, 305] width 410 height 32
click at [245, 406] on div "Login with a global wallet" at bounding box center [205, 402] width 94 height 14
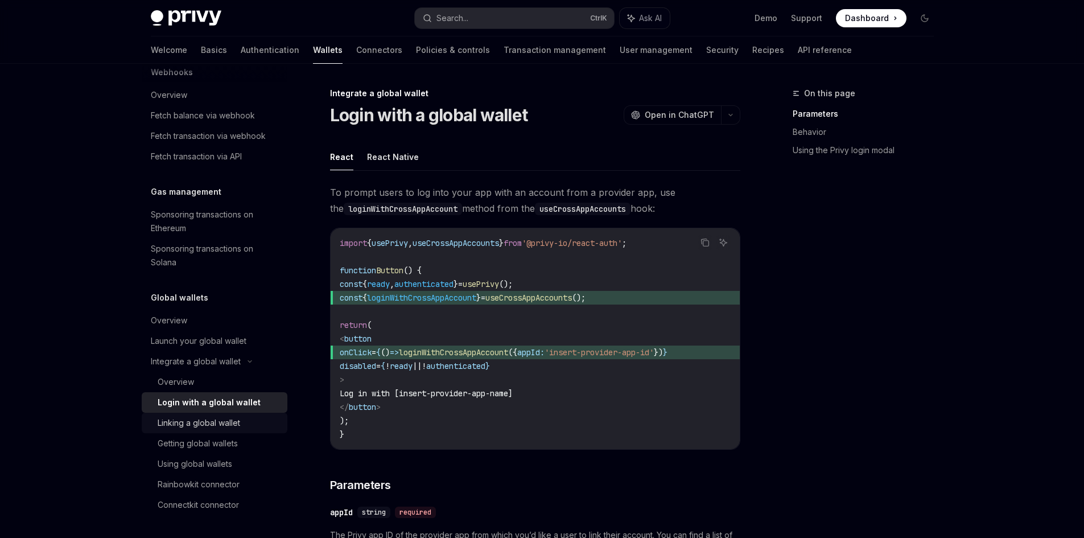
click at [247, 415] on link "Linking a global wallet" at bounding box center [215, 422] width 146 height 20
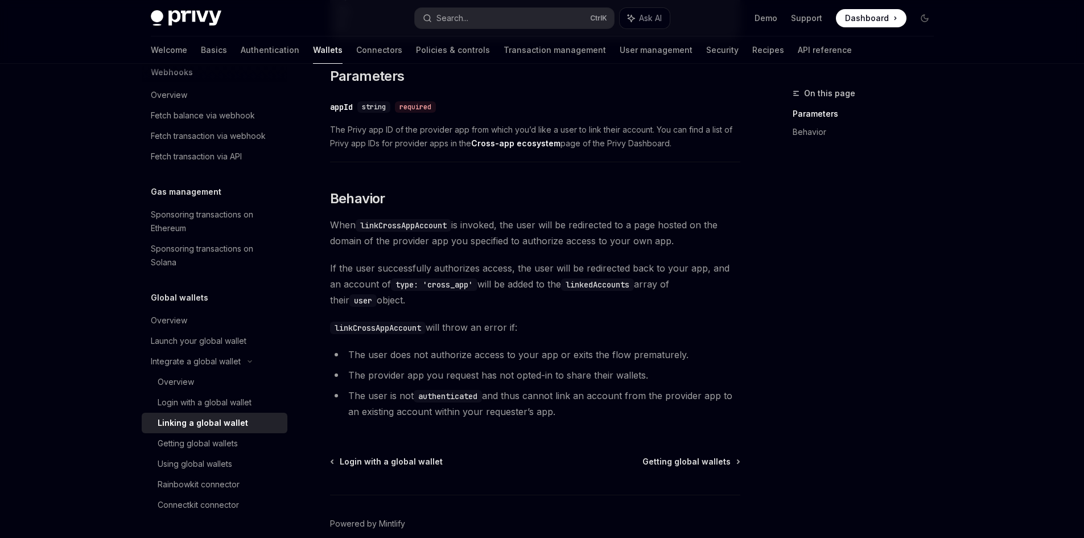
scroll to position [465, 0]
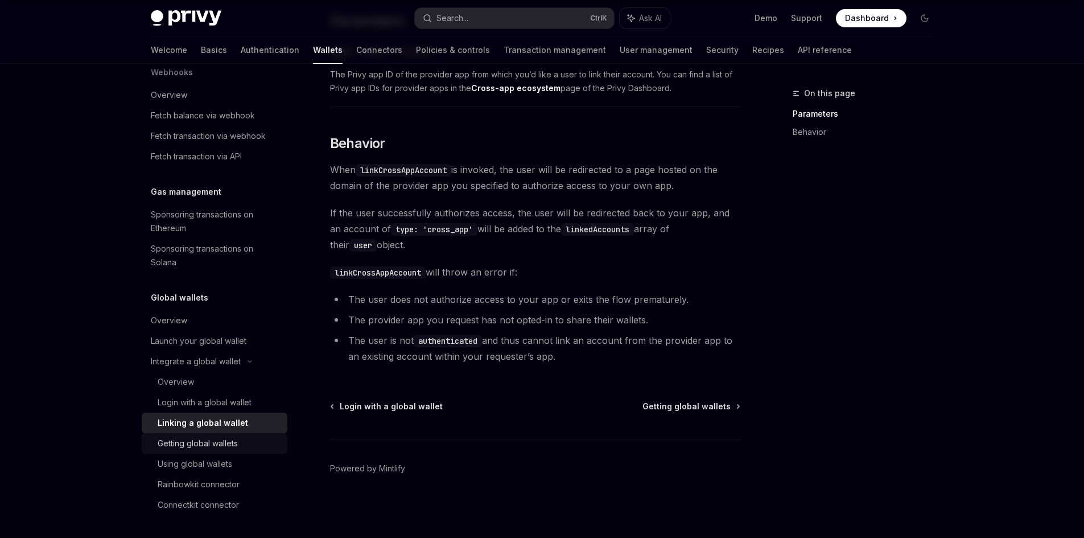
click at [242, 449] on div "Getting global wallets" at bounding box center [219, 443] width 123 height 14
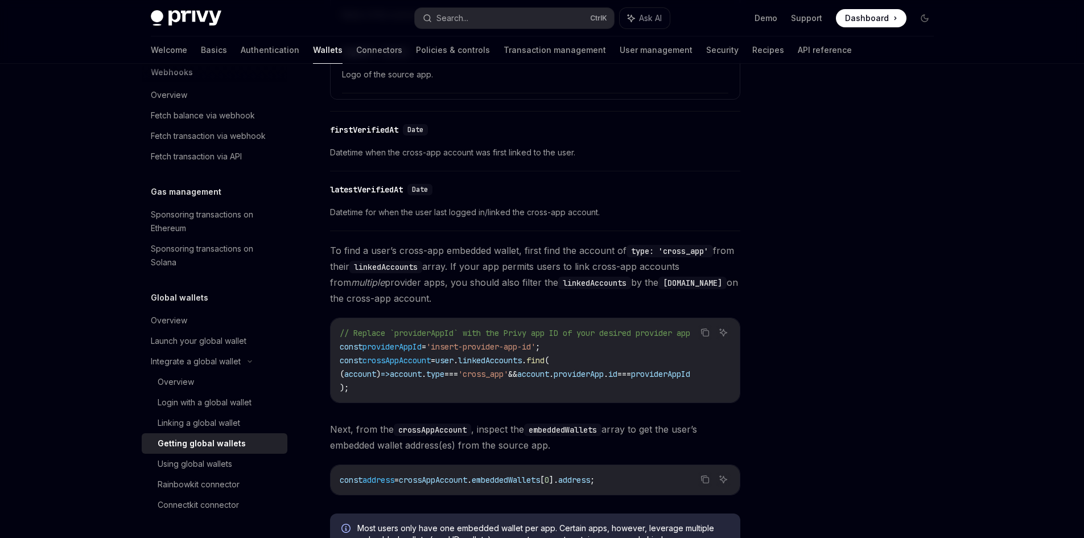
scroll to position [815, 0]
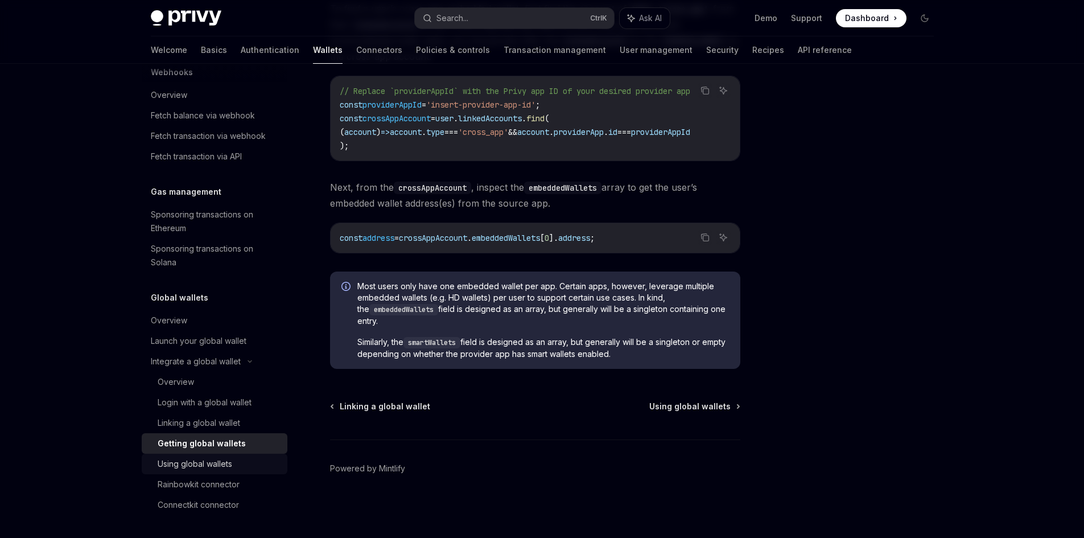
click at [258, 460] on div "Using global wallets" at bounding box center [219, 464] width 123 height 14
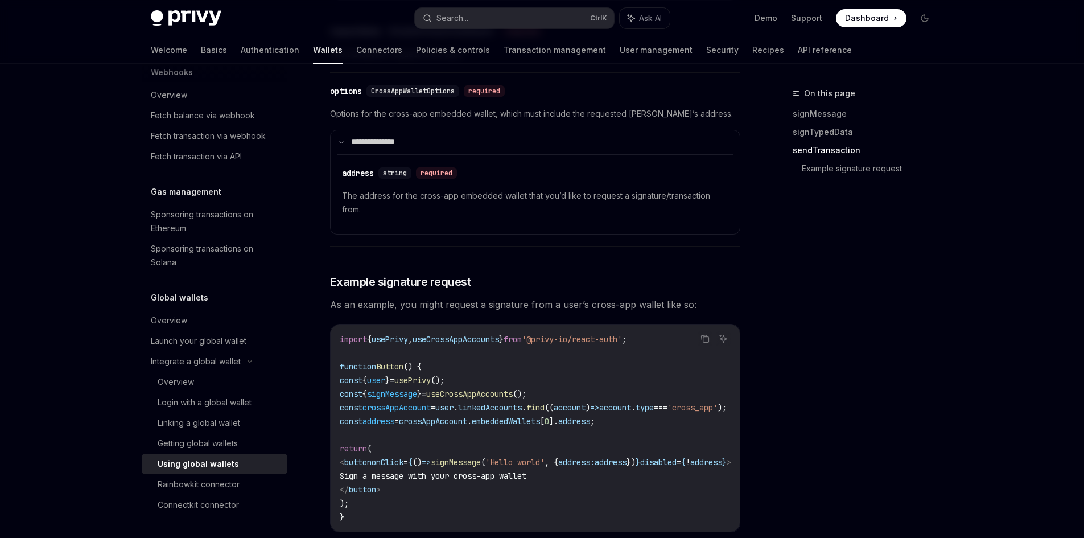
scroll to position [1934, 0]
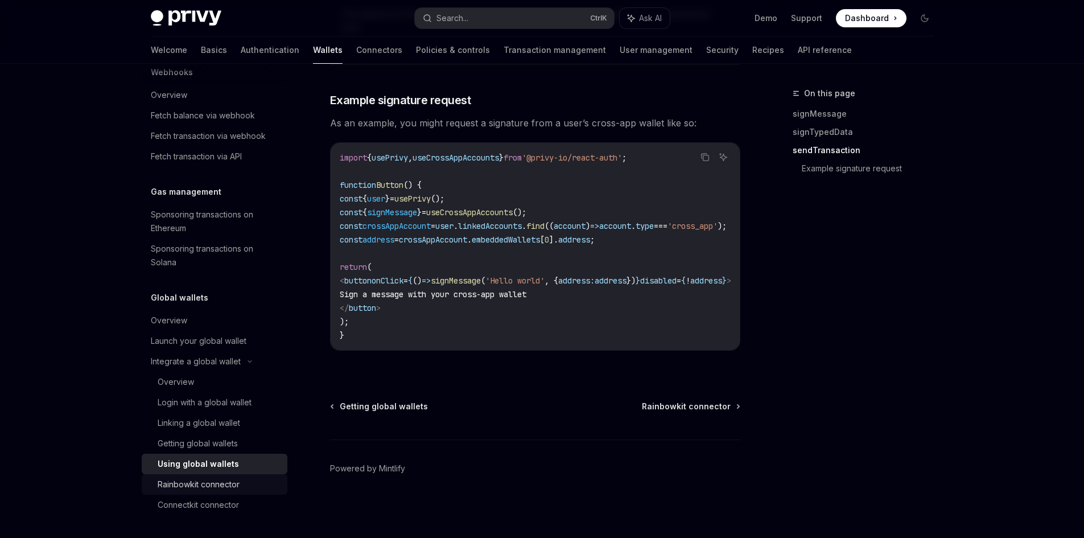
click at [232, 477] on div "Rainbowkit connector" at bounding box center [199, 484] width 82 height 14
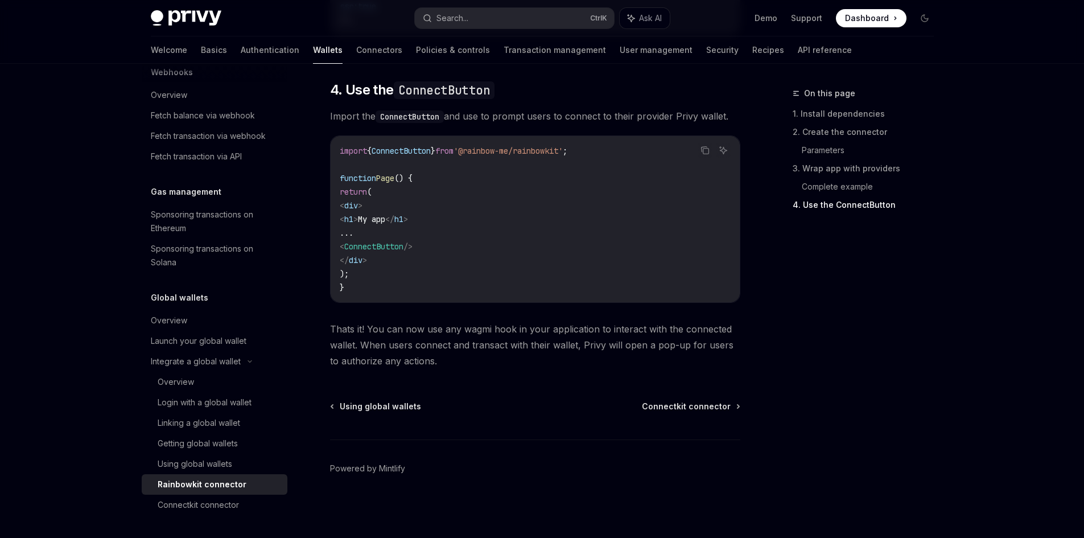
scroll to position [2740, 0]
click at [194, 314] on div "Overview" at bounding box center [216, 320] width 130 height 14
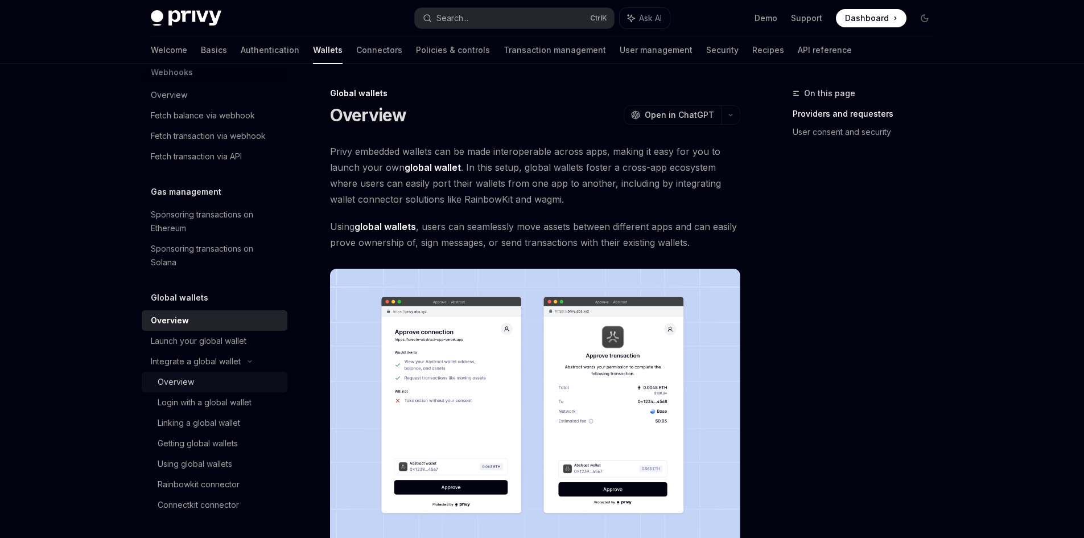
click at [213, 373] on link "Overview" at bounding box center [215, 381] width 146 height 20
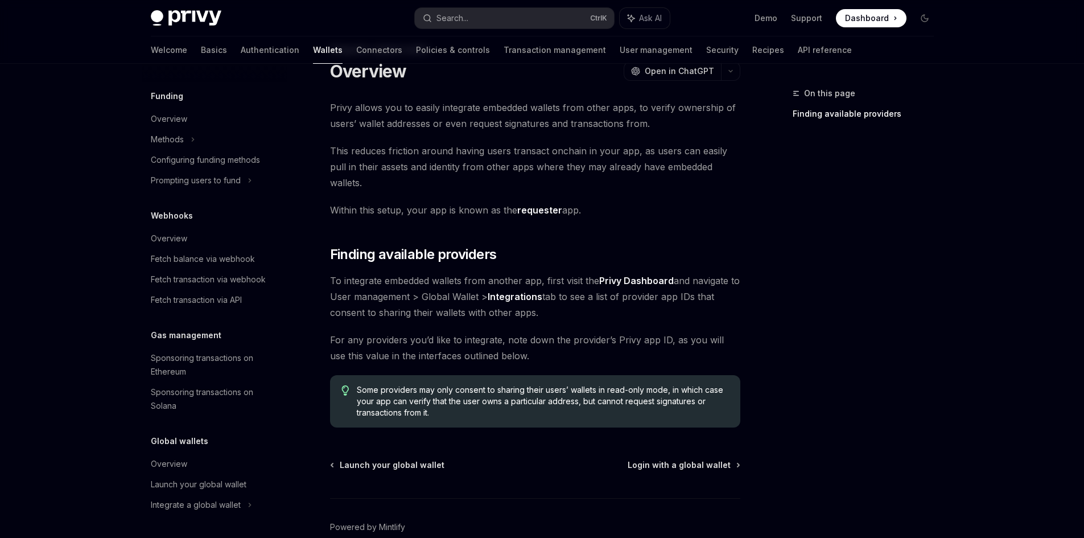
scroll to position [86, 0]
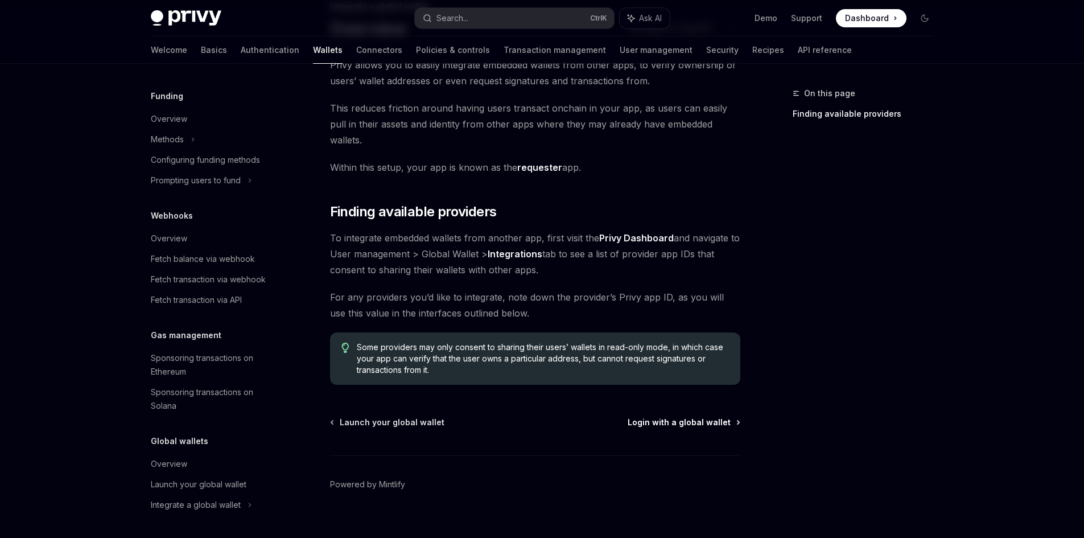
click at [671, 416] on span "Login with a global wallet" at bounding box center [678, 421] width 103 height 11
type textarea "*"
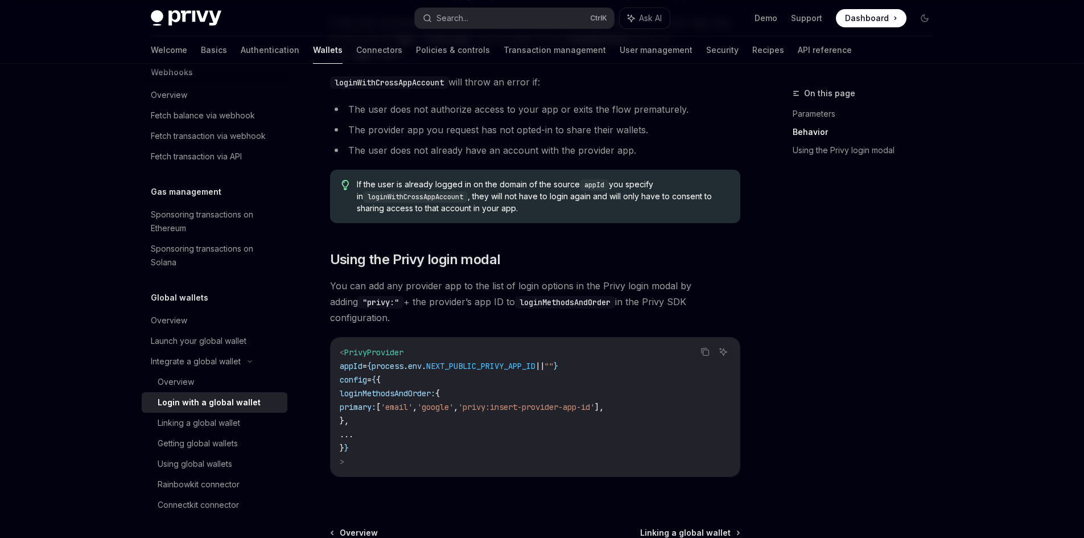
scroll to position [683, 0]
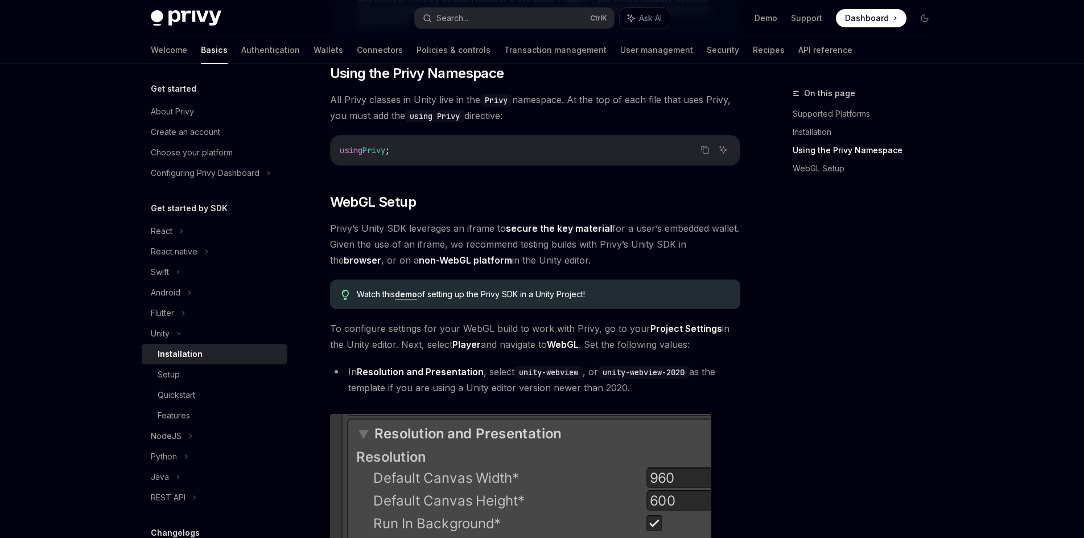
scroll to position [873, 0]
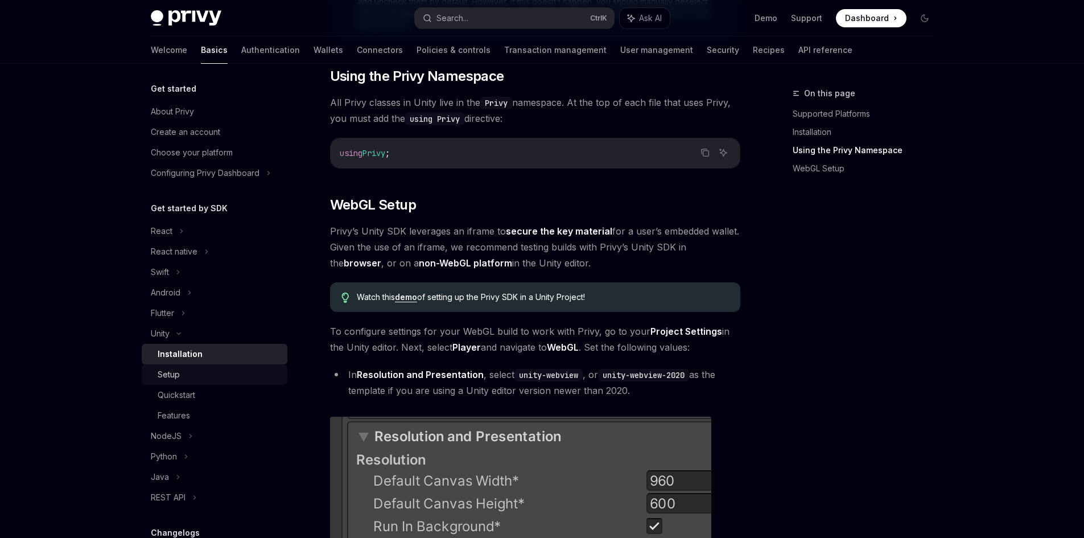
click at [200, 376] on div "Setup" at bounding box center [219, 374] width 123 height 14
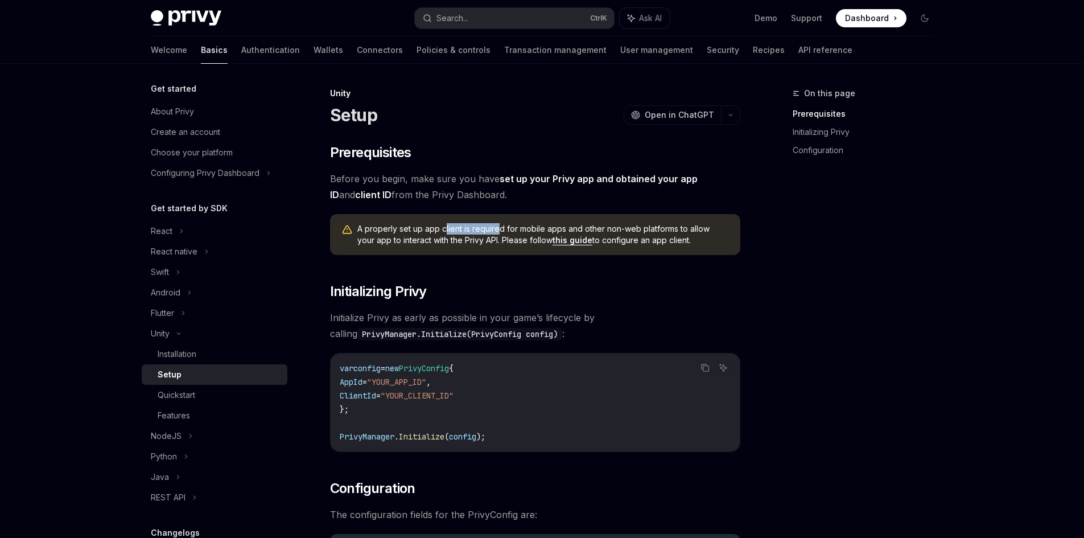
drag, startPoint x: 461, startPoint y: 228, endPoint x: 553, endPoint y: 228, distance: 91.6
click at [537, 228] on span "A properly set up app client is required for mobile apps and other non-web plat…" at bounding box center [542, 234] width 371 height 23
click at [559, 228] on span "A properly set up app client is required for mobile apps and other non-web plat…" at bounding box center [542, 234] width 371 height 23
drag, startPoint x: 577, startPoint y: 228, endPoint x: 633, endPoint y: 228, distance: 56.3
click at [633, 228] on span "A properly set up app client is required for mobile apps and other non-web plat…" at bounding box center [542, 234] width 371 height 23
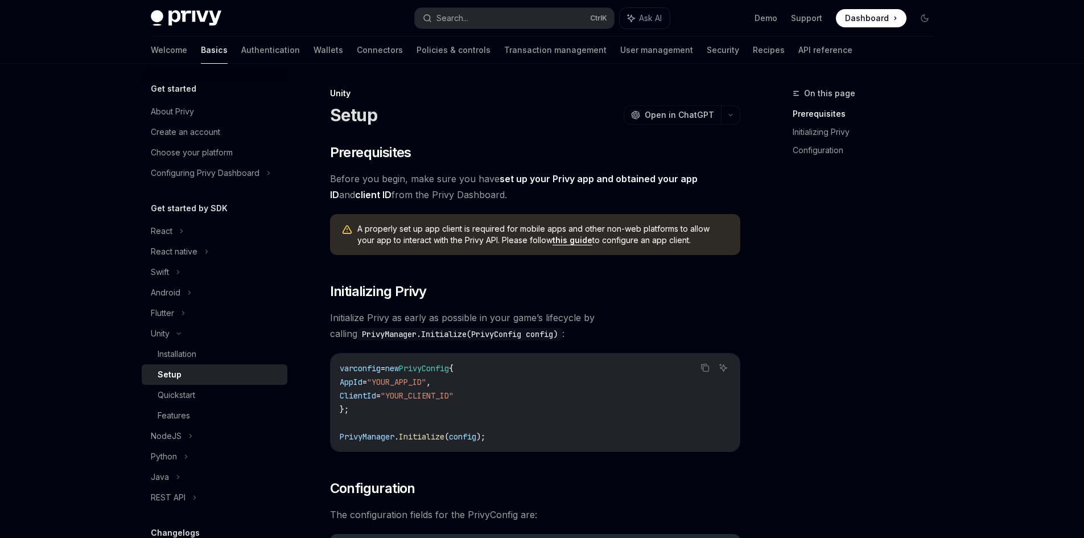
click at [641, 228] on span "A properly set up app client is required for mobile apps and other non-web plat…" at bounding box center [542, 234] width 371 height 23
drag, startPoint x: 419, startPoint y: 239, endPoint x: 608, endPoint y: 236, distance: 189.5
click at [606, 236] on span "A properly set up app client is required for mobile apps and other non-web plat…" at bounding box center [542, 234] width 371 height 23
click at [612, 236] on span "A properly set up app client is required for mobile apps and other non-web plat…" at bounding box center [542, 234] width 371 height 23
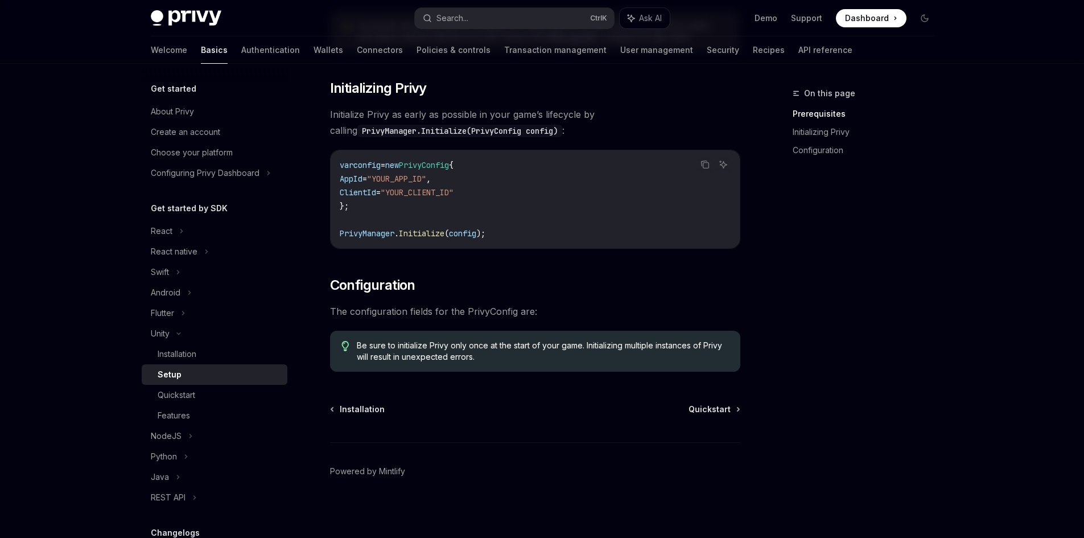
scroll to position [206, 0]
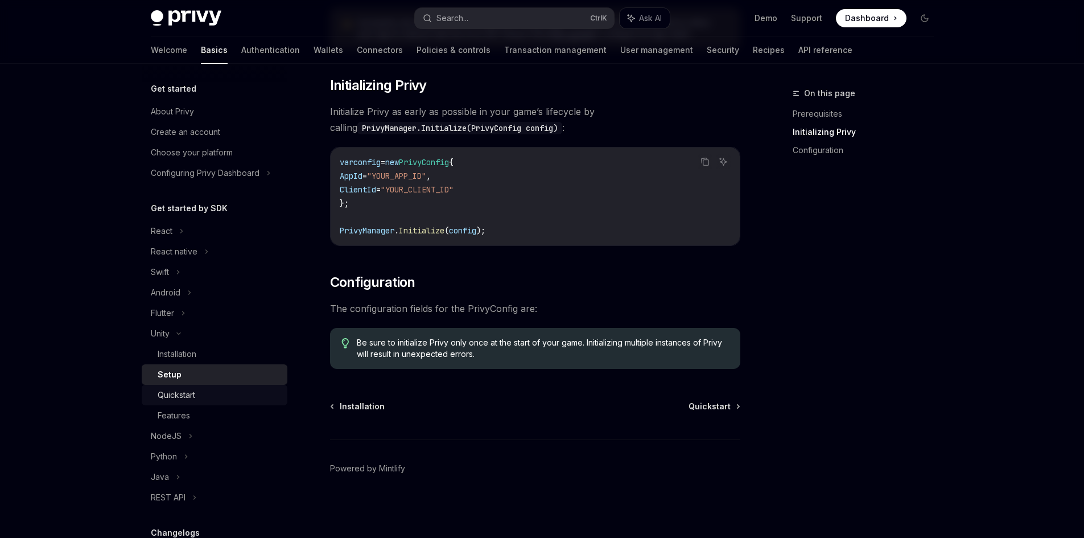
click at [209, 390] on div "Quickstart" at bounding box center [219, 395] width 123 height 14
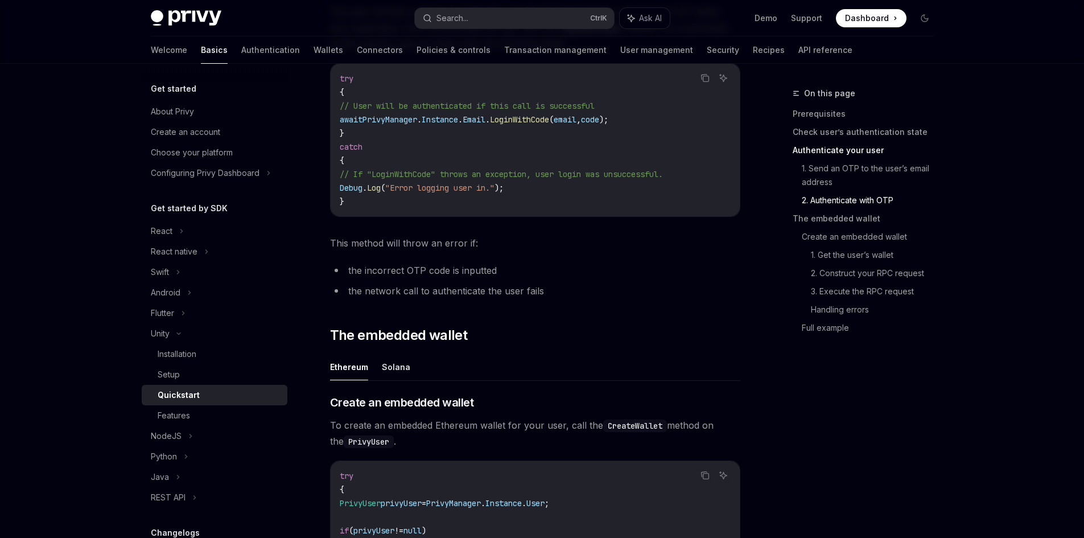
scroll to position [1138, 0]
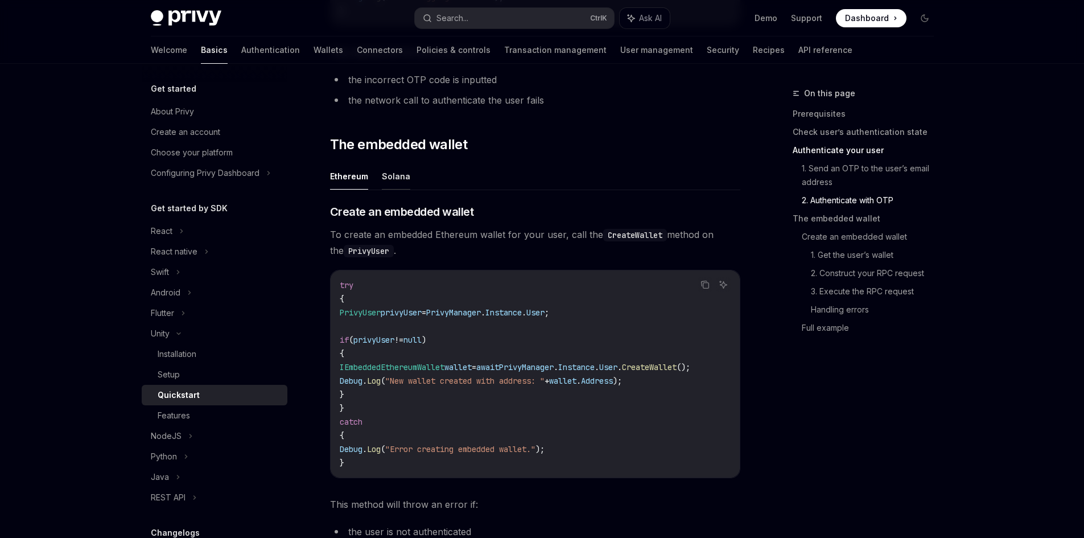
click at [403, 187] on button "Solana" at bounding box center [396, 176] width 28 height 27
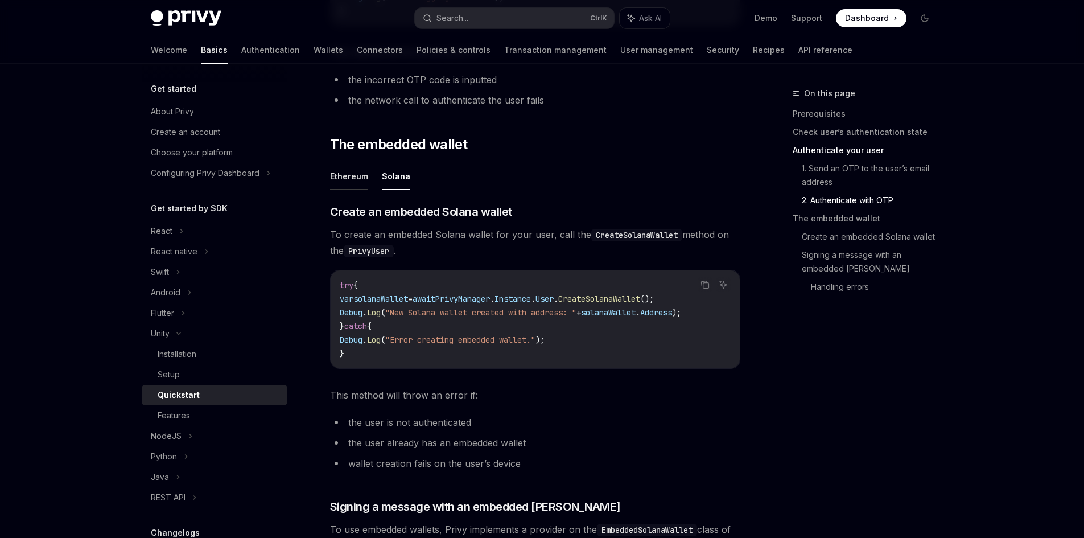
click at [357, 176] on button "Ethereum" at bounding box center [349, 176] width 38 height 27
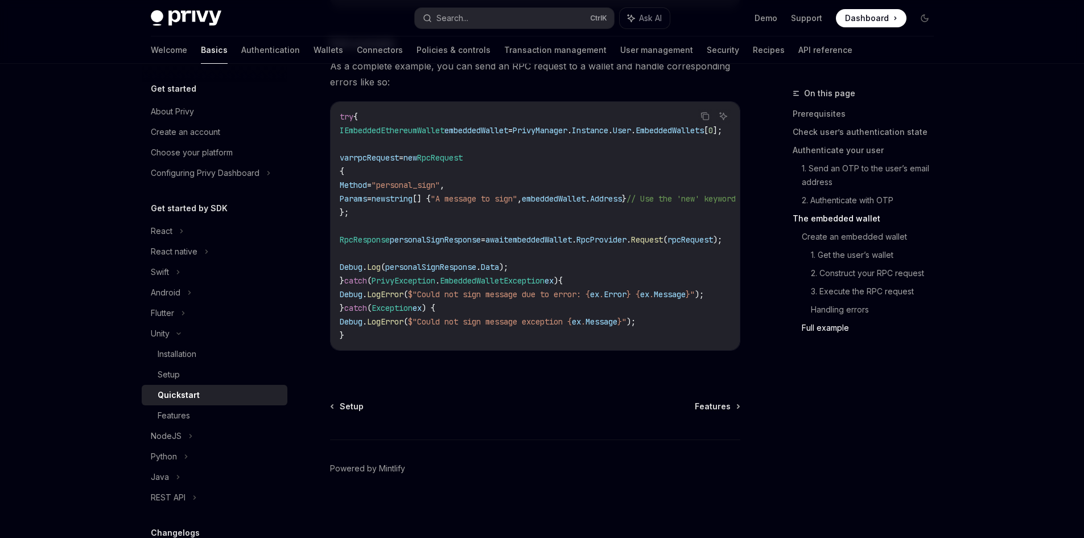
scroll to position [3342, 0]
click at [246, 420] on div "Features" at bounding box center [219, 415] width 123 height 14
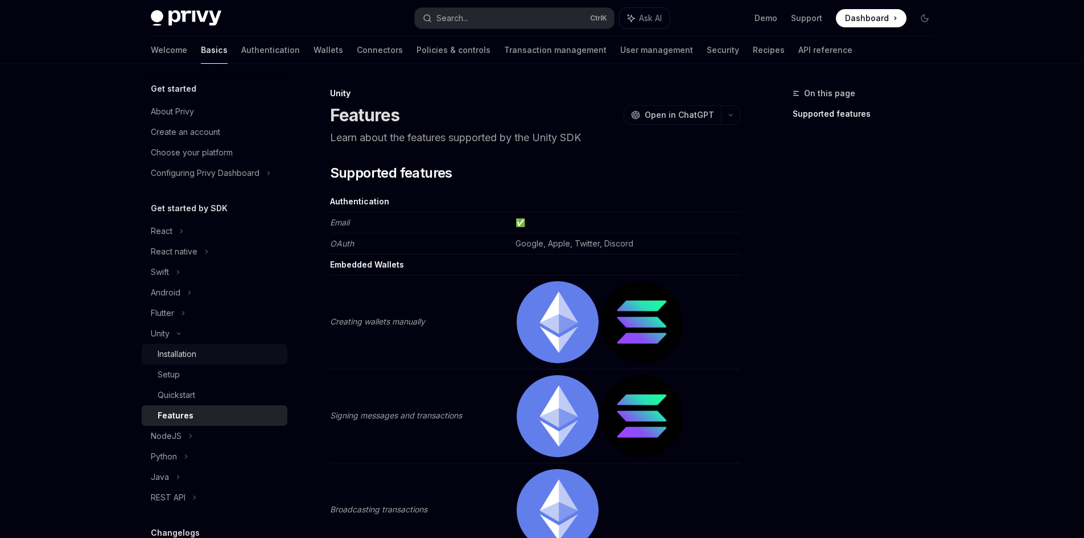
click at [209, 355] on div "Installation" at bounding box center [219, 354] width 123 height 14
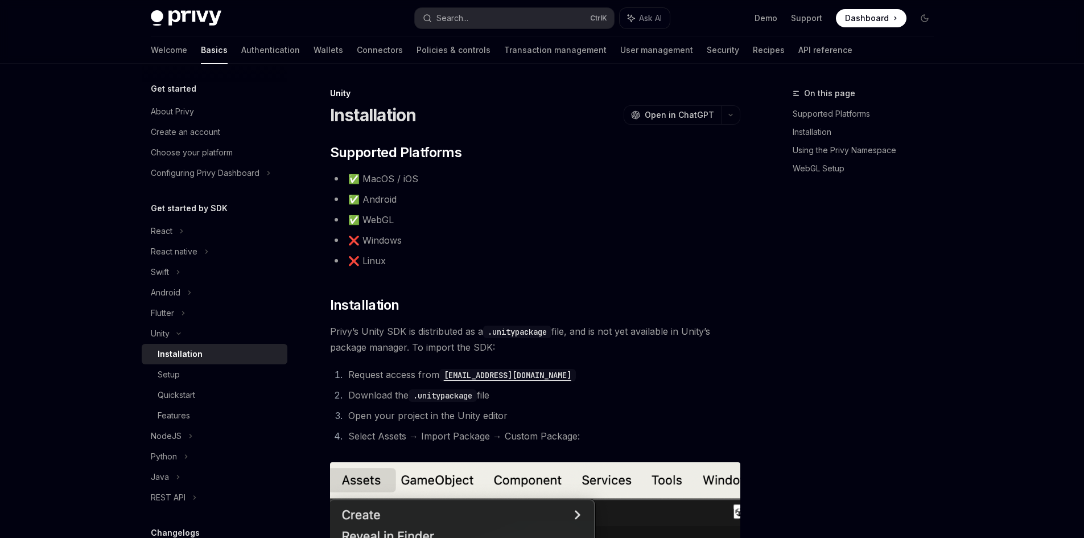
type textarea "*"
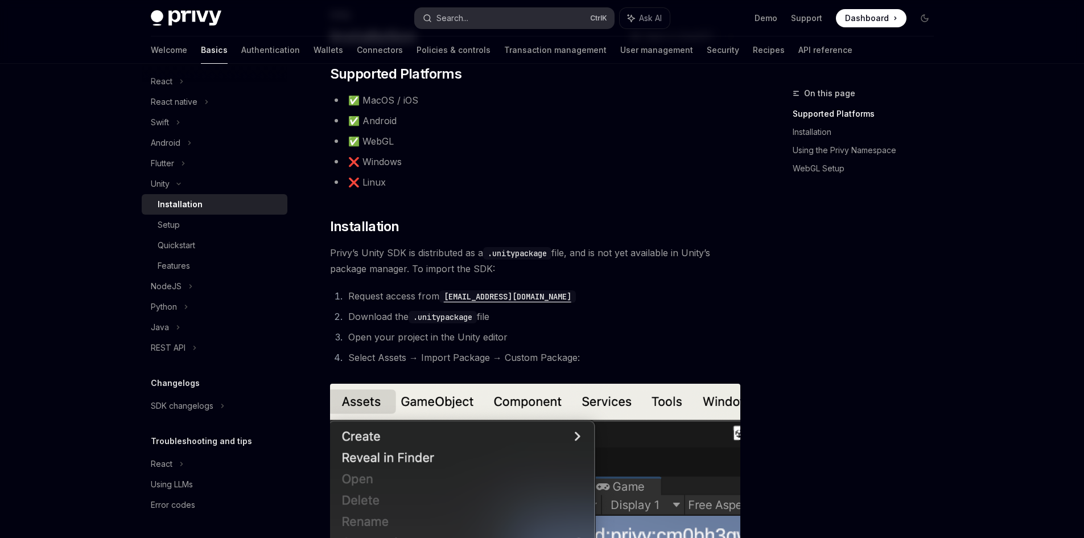
scroll to position [76, 0]
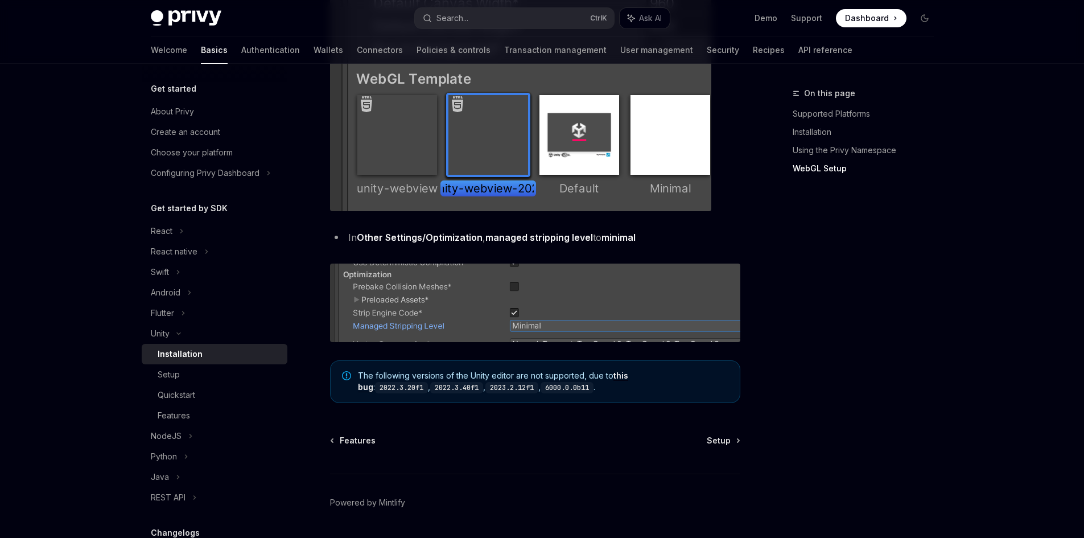
scroll to position [1385, 0]
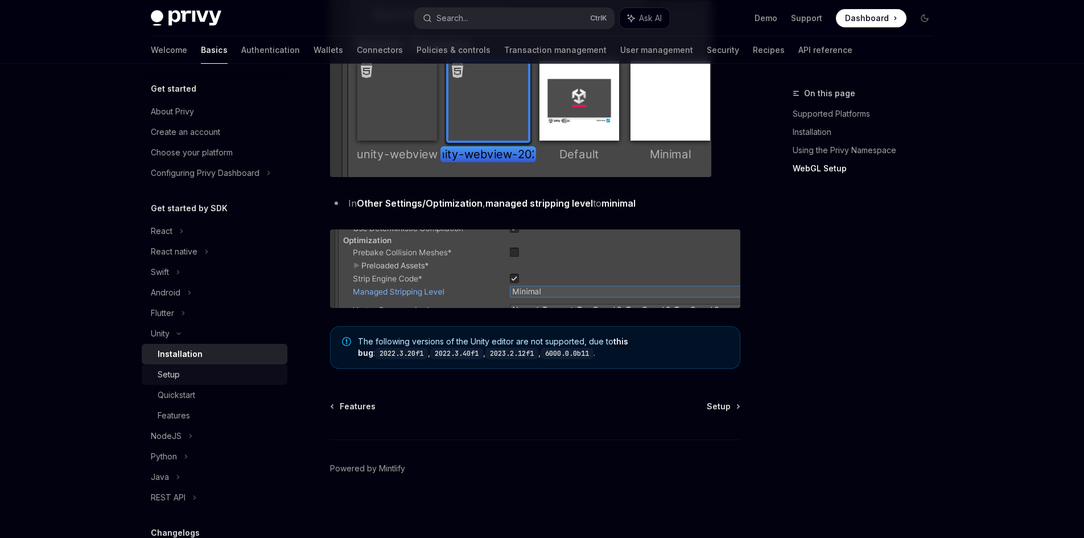
click at [238, 367] on link "Setup" at bounding box center [215, 374] width 146 height 20
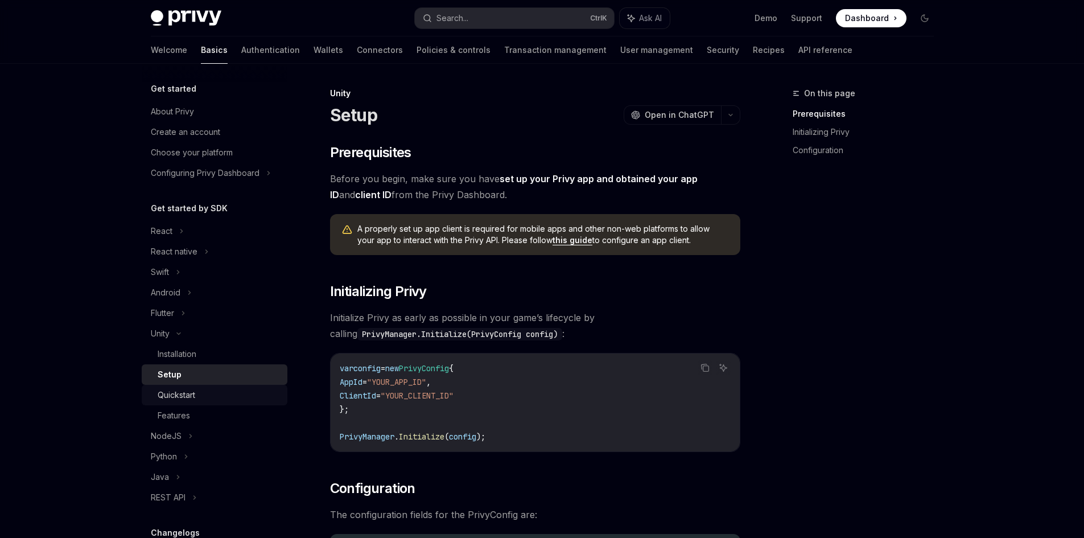
click at [222, 393] on div "Quickstart" at bounding box center [219, 395] width 123 height 14
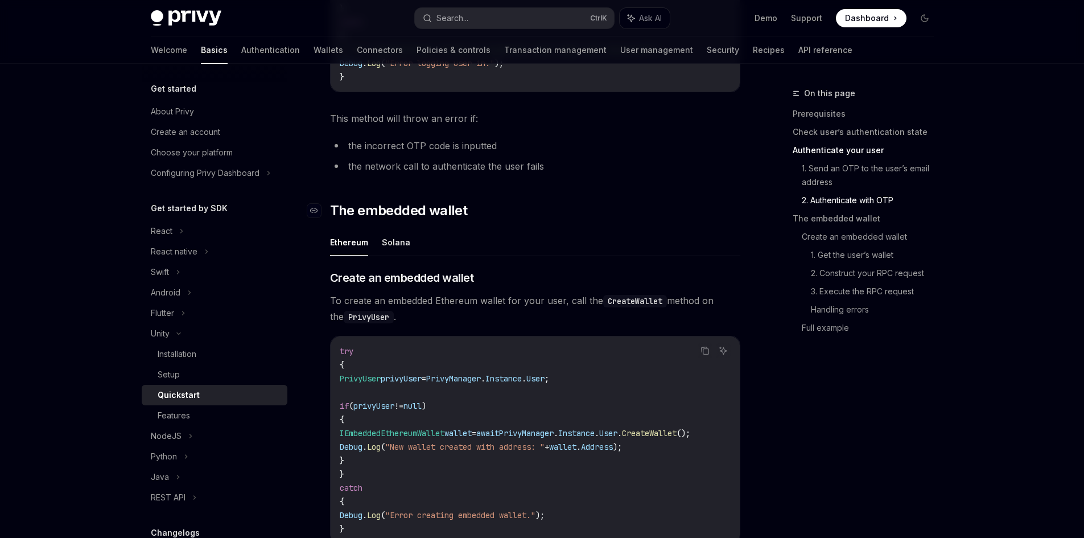
scroll to position [1138, 0]
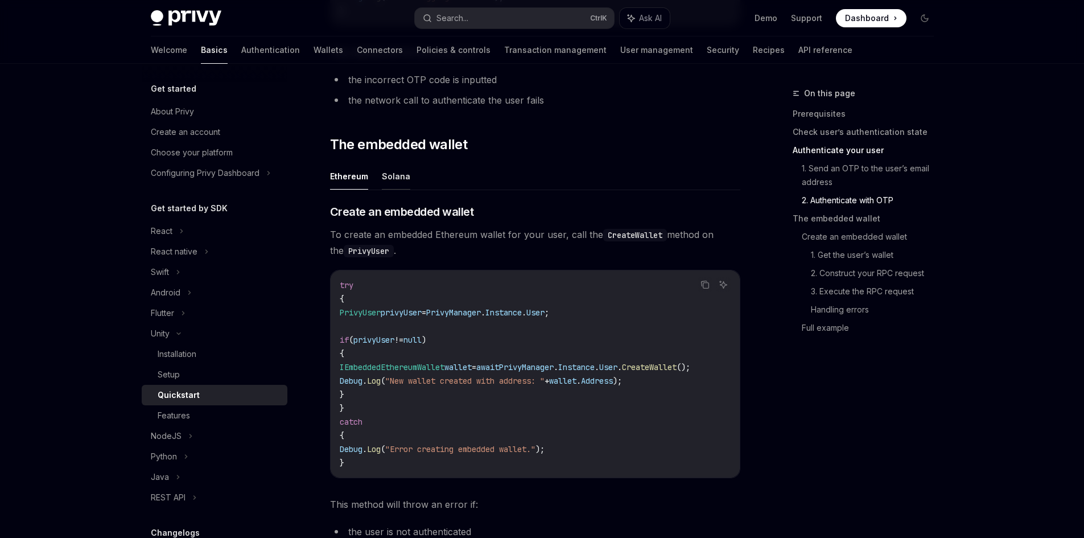
click at [398, 179] on button "Solana" at bounding box center [396, 176] width 28 height 27
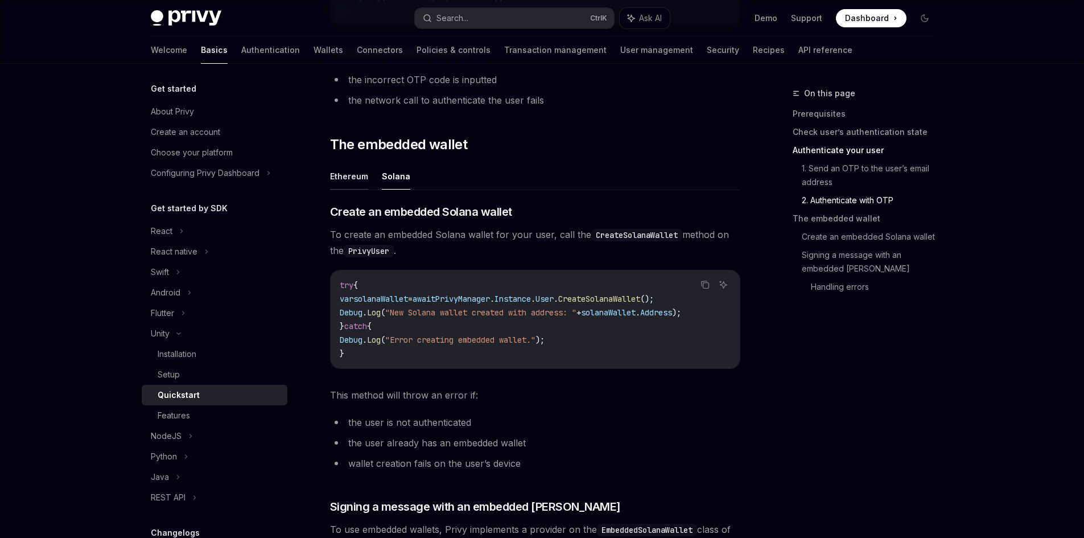
click at [358, 181] on button "Ethereum" at bounding box center [349, 176] width 38 height 27
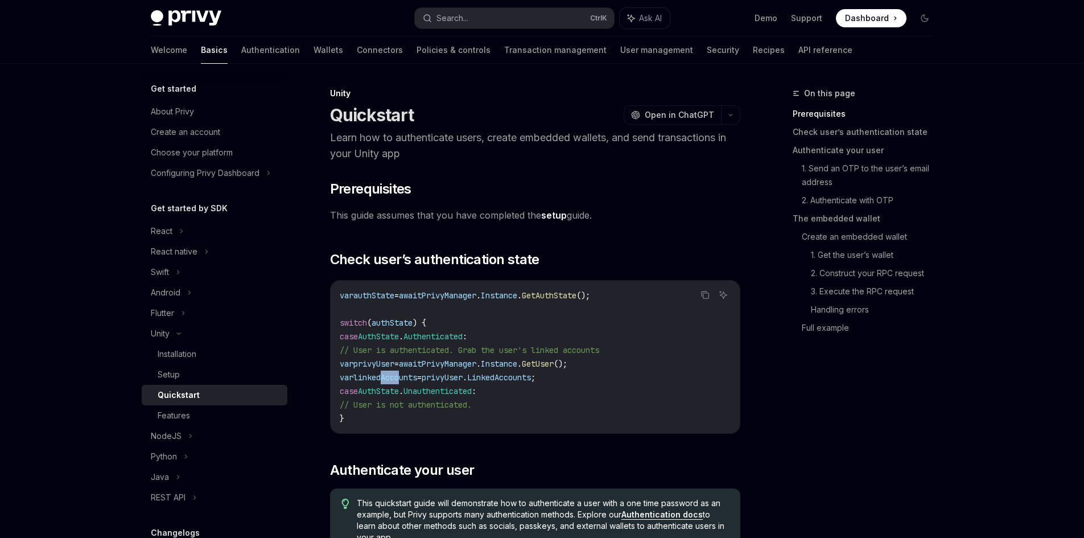
drag, startPoint x: 423, startPoint y: 371, endPoint x: 448, endPoint y: 373, distance: 25.1
click at [446, 372] on code "var authState = await PrivyManager . Instance . GetAuthState (); switch ( authS…" at bounding box center [535, 356] width 391 height 137
drag, startPoint x: 453, startPoint y: 373, endPoint x: 465, endPoint y: 375, distance: 12.1
click at [417, 373] on span "linkedAccounts" at bounding box center [385, 377] width 64 height 10
drag, startPoint x: 474, startPoint y: 375, endPoint x: 497, endPoint y: 375, distance: 22.8
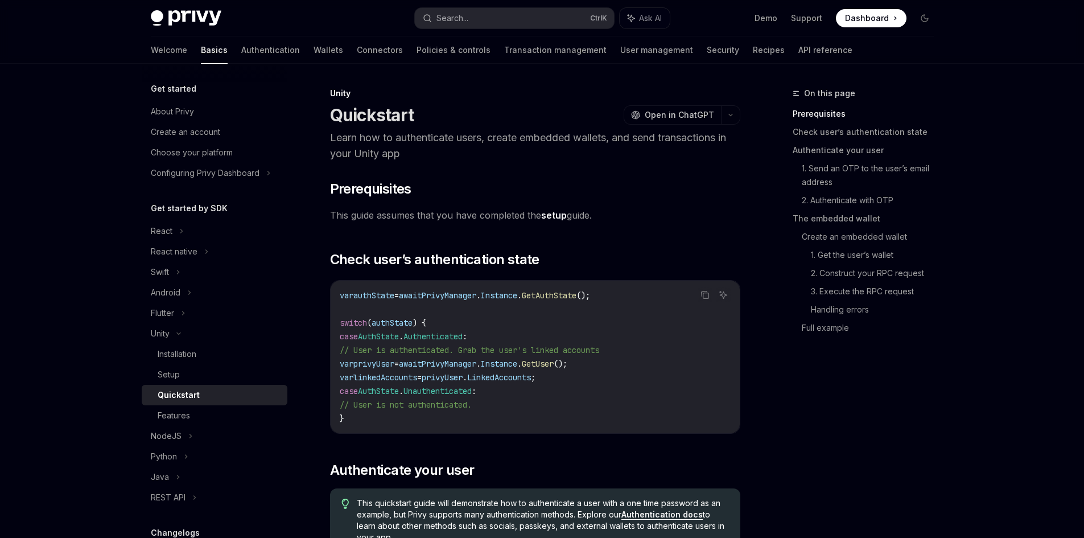
click at [486, 375] on span "var linkedAccounts = privyUser . LinkedAccounts ;" at bounding box center [438, 377] width 196 height 10
click at [462, 375] on span "privyUser" at bounding box center [442, 377] width 41 height 10
drag, startPoint x: 488, startPoint y: 373, endPoint x: 497, endPoint y: 373, distance: 9.7
click at [462, 372] on span "privyUser" at bounding box center [442, 377] width 41 height 10
click at [233, 416] on div "Features" at bounding box center [219, 415] width 123 height 14
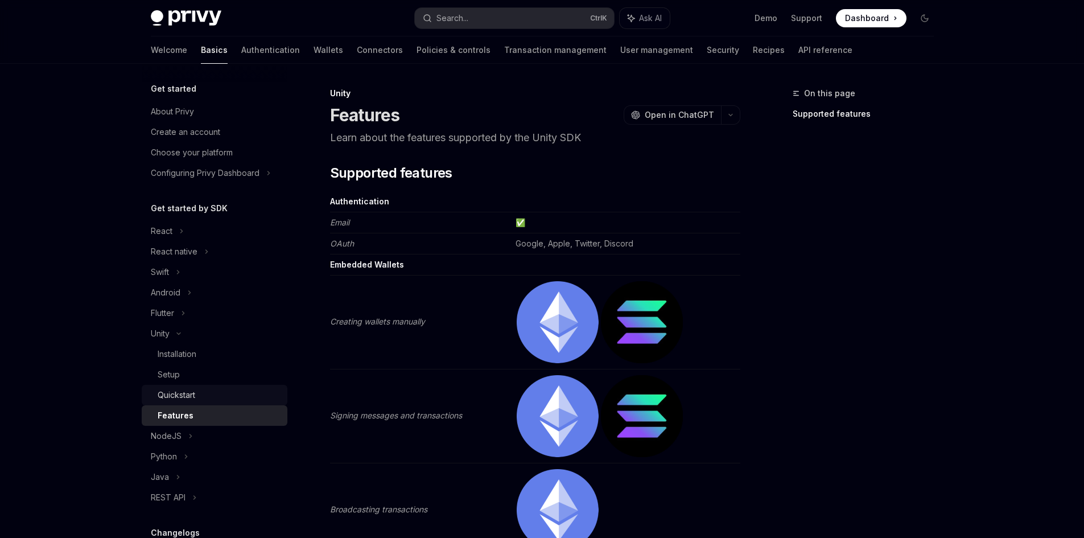
click at [223, 390] on div "Quickstart" at bounding box center [219, 395] width 123 height 14
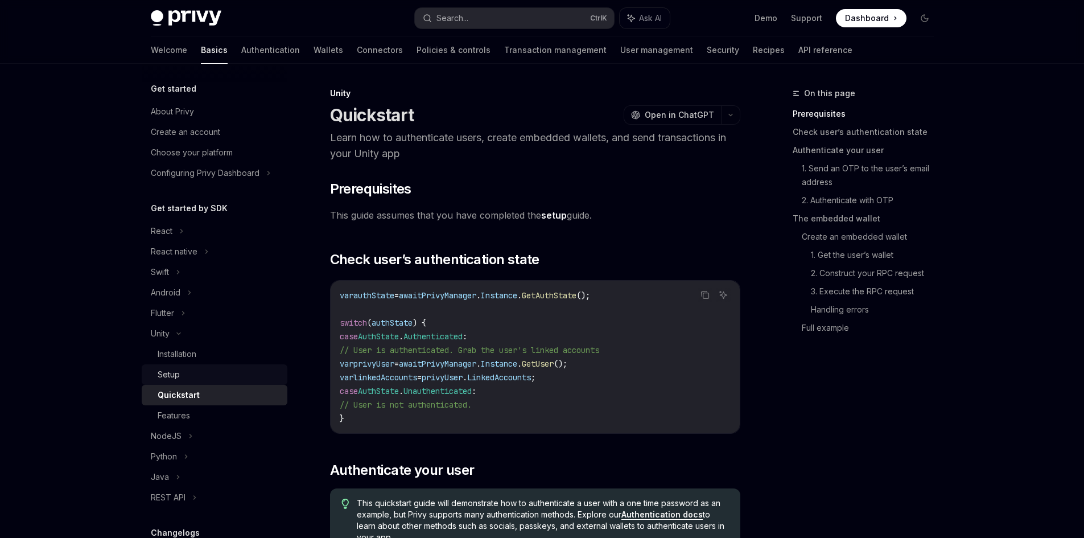
click at [220, 369] on div "Setup" at bounding box center [219, 374] width 123 height 14
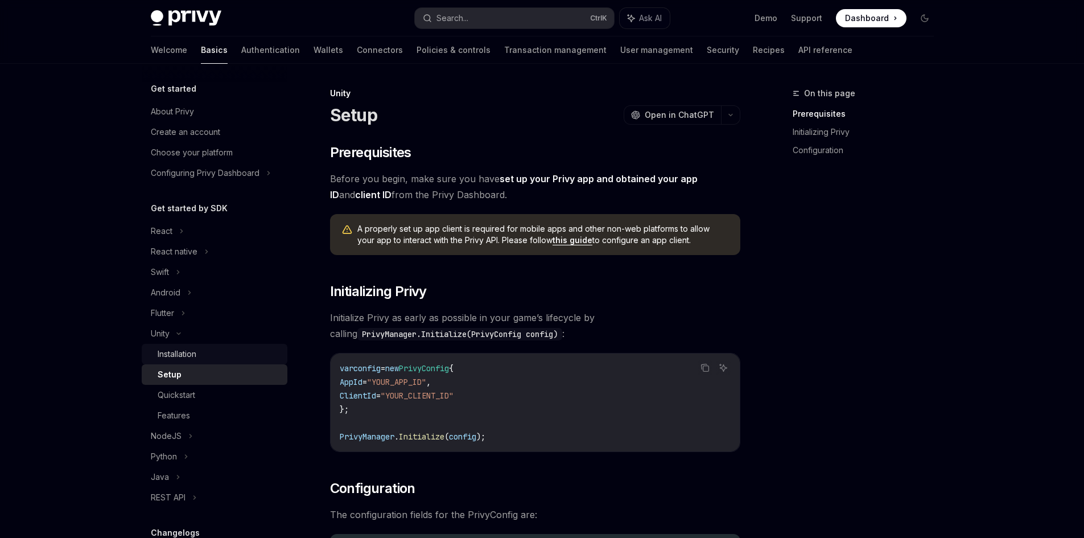
click at [221, 354] on div "Installation" at bounding box center [219, 354] width 123 height 14
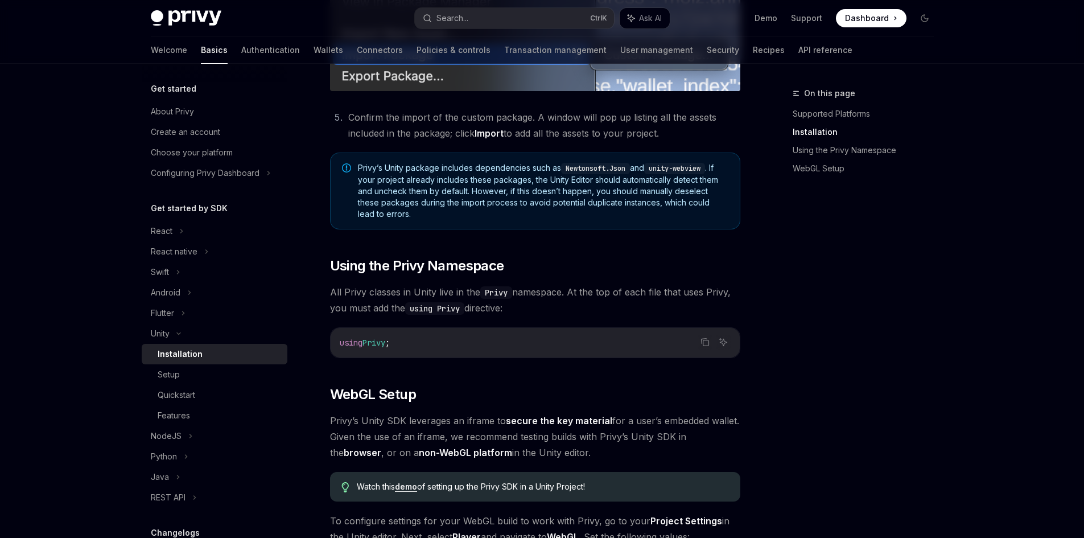
scroll to position [645, 0]
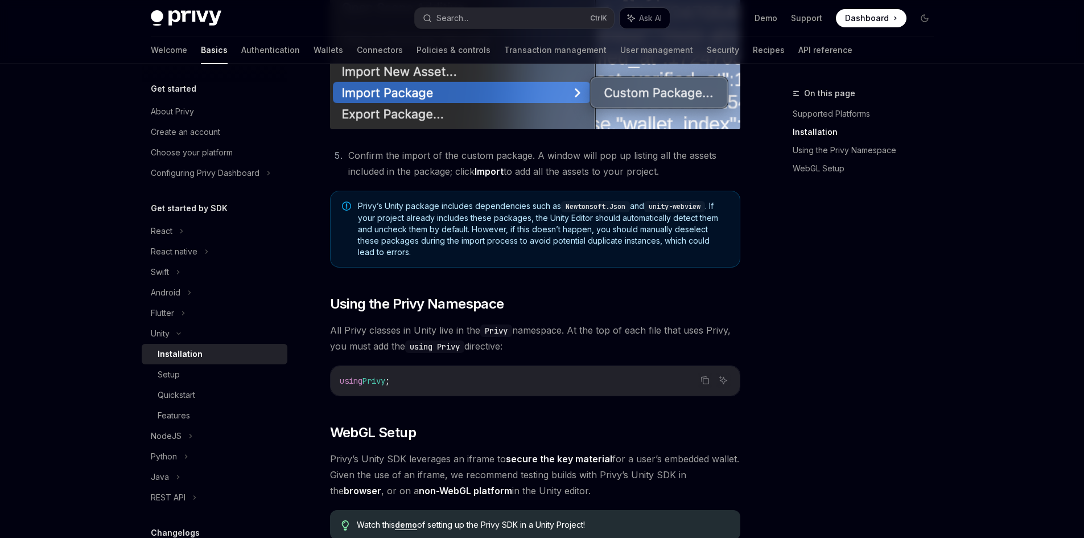
click at [770, 300] on div "On this page Supported Platforms Installation Using the Privy Namespace WebGL S…" at bounding box center [856, 311] width 173 height 451
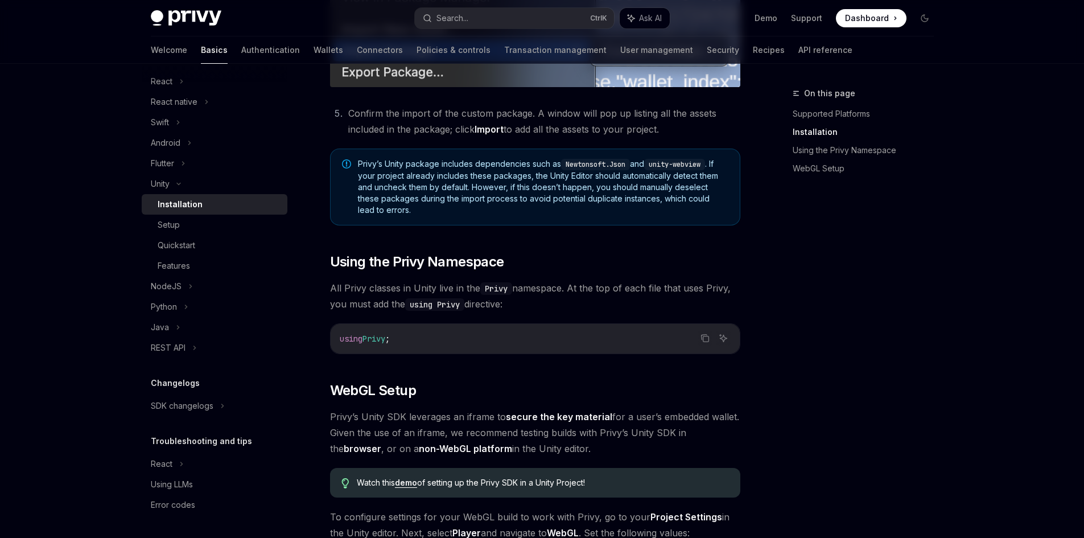
scroll to position [626, 0]
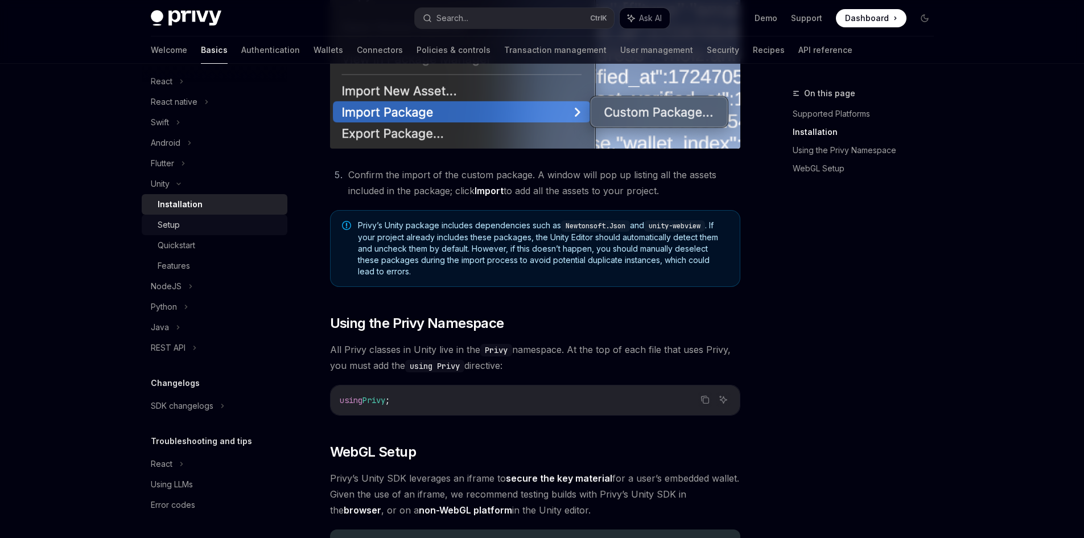
click at [204, 228] on div "Setup" at bounding box center [219, 225] width 123 height 14
type textarea "*"
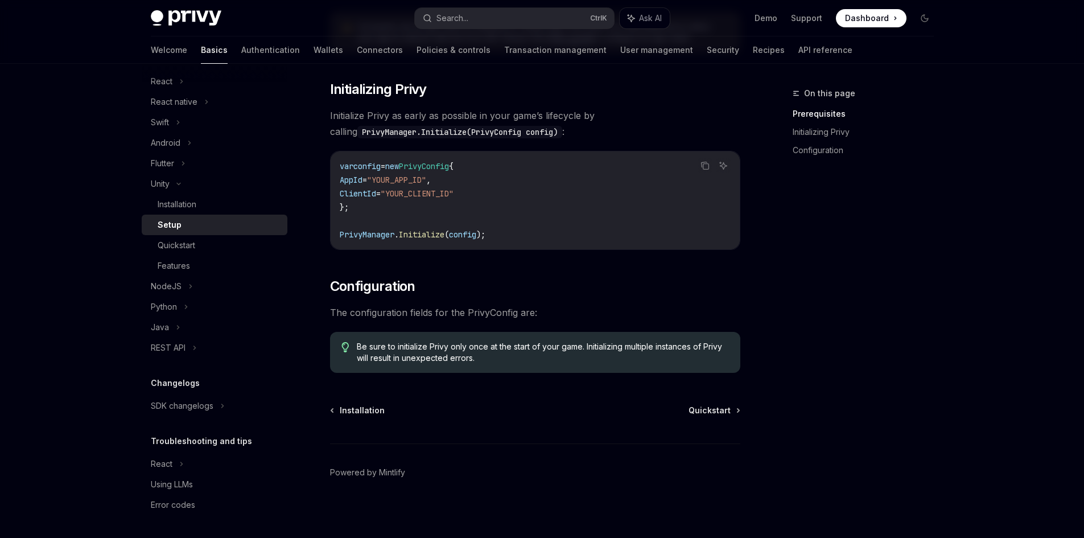
scroll to position [206, 0]
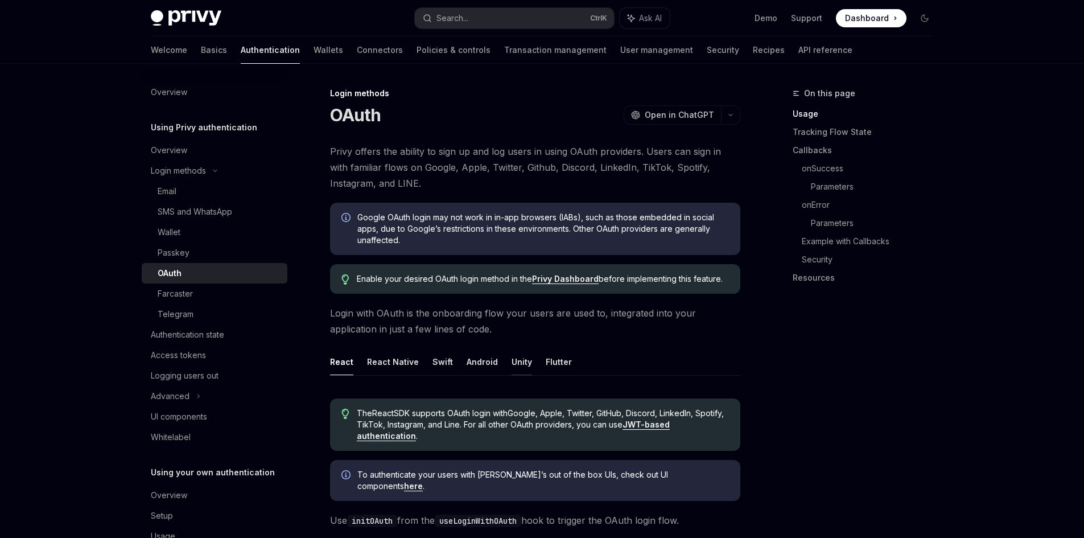
click at [515, 361] on button "Unity" at bounding box center [521, 361] width 20 height 27
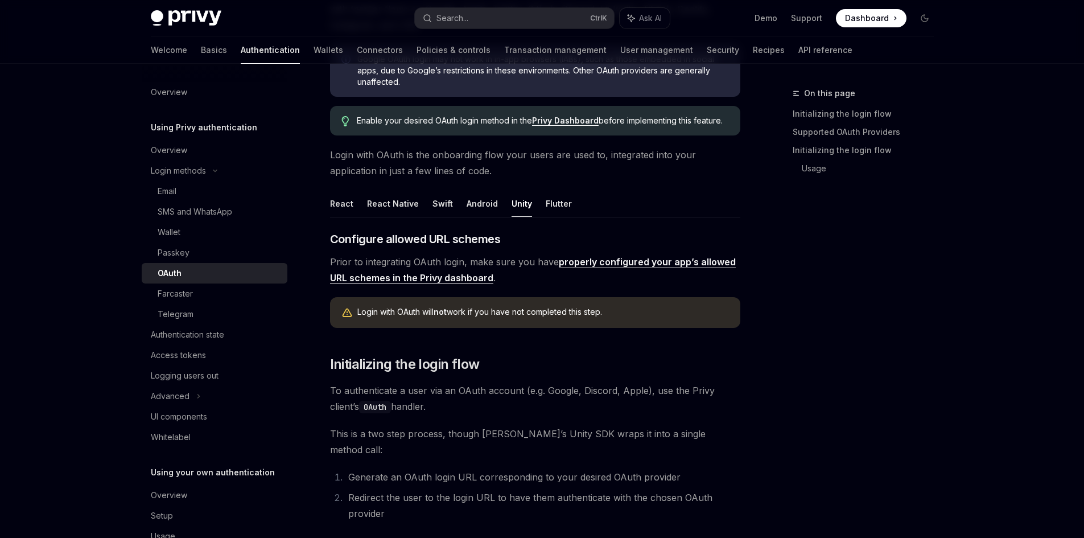
scroll to position [171, 0]
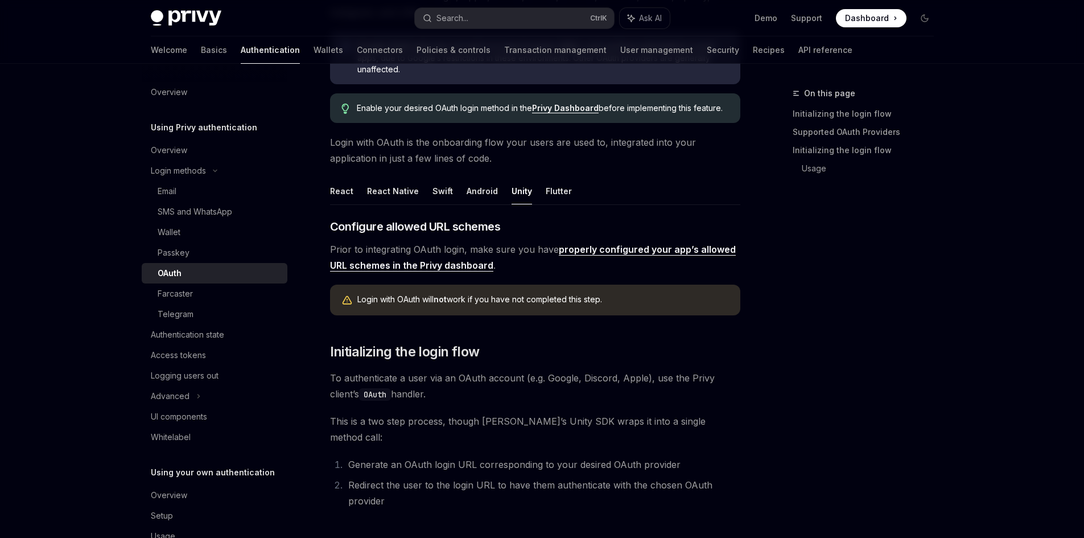
click at [641, 254] on link "properly configured your app’s allowed URL schemes in the Privy dashboard" at bounding box center [533, 257] width 406 height 28
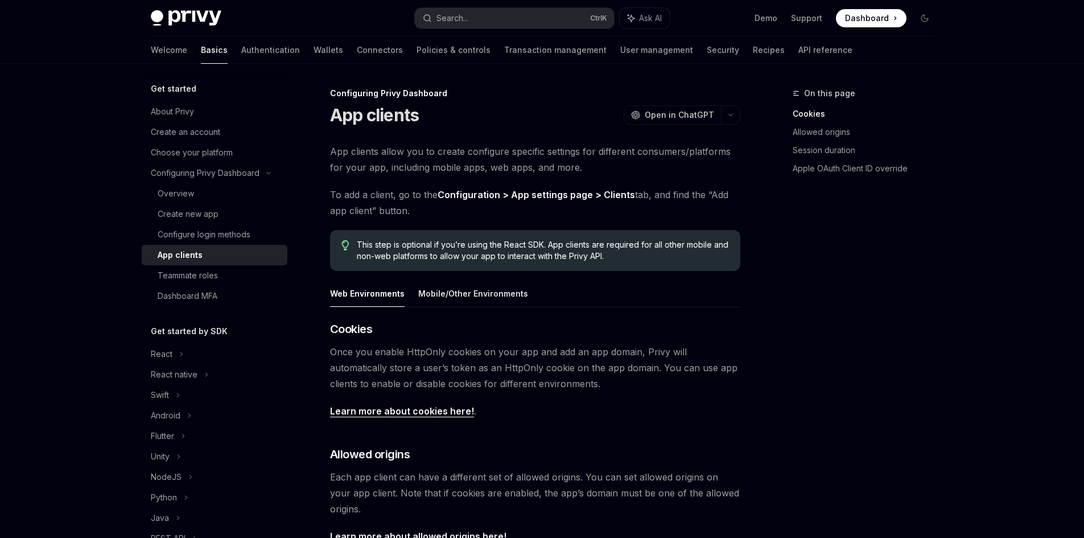
type textarea "*"
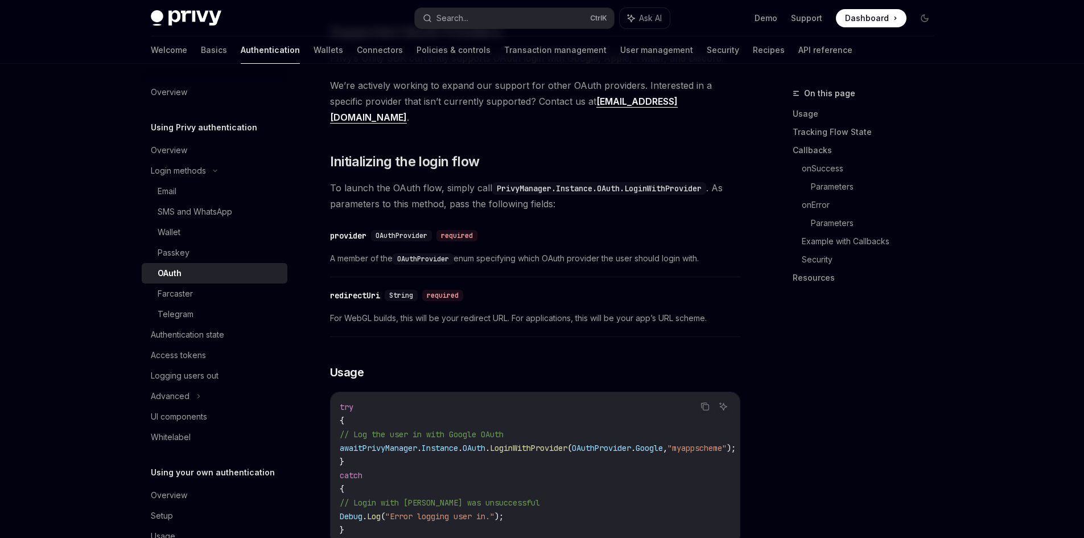
scroll to position [785, 0]
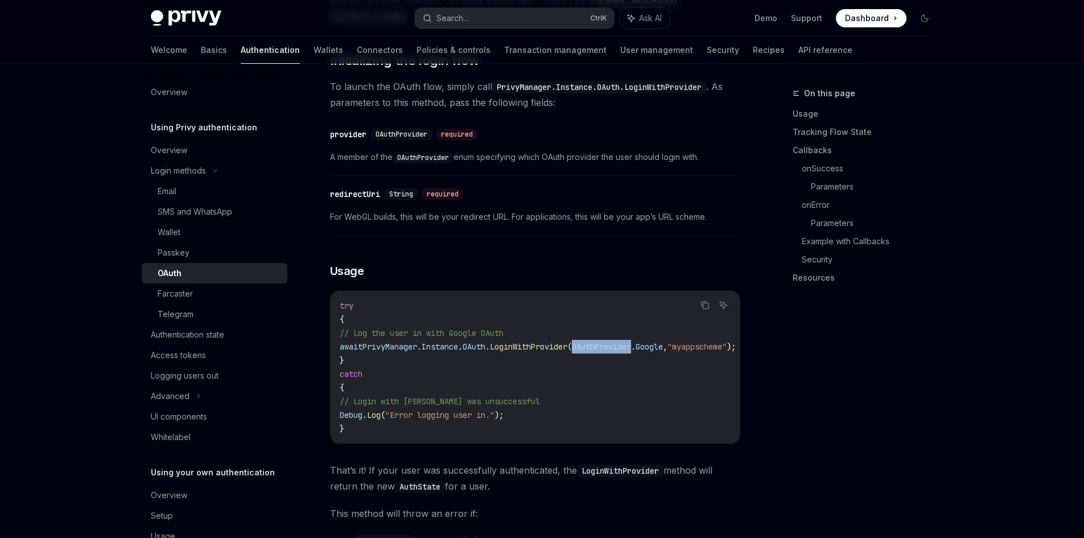
drag, startPoint x: 671, startPoint y: 316, endPoint x: 608, endPoint y: 313, distance: 63.8
click at [608, 341] on span "await PrivyManager . Instance . [GEOGRAPHIC_DATA] . LoginWithProvider ( OAuthPr…" at bounding box center [538, 346] width 396 height 10
copy span "OAuthProvider"
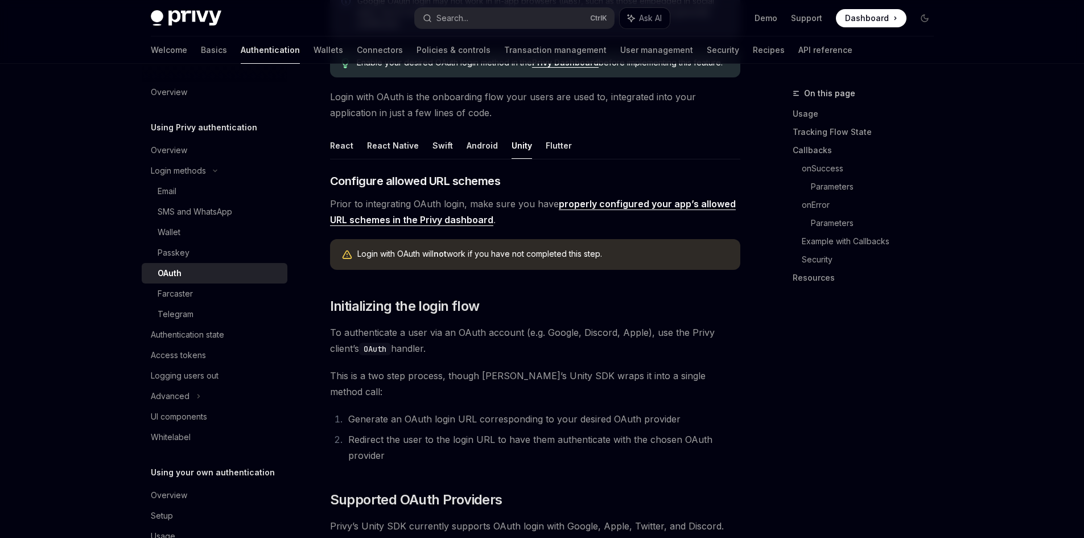
scroll to position [228, 0]
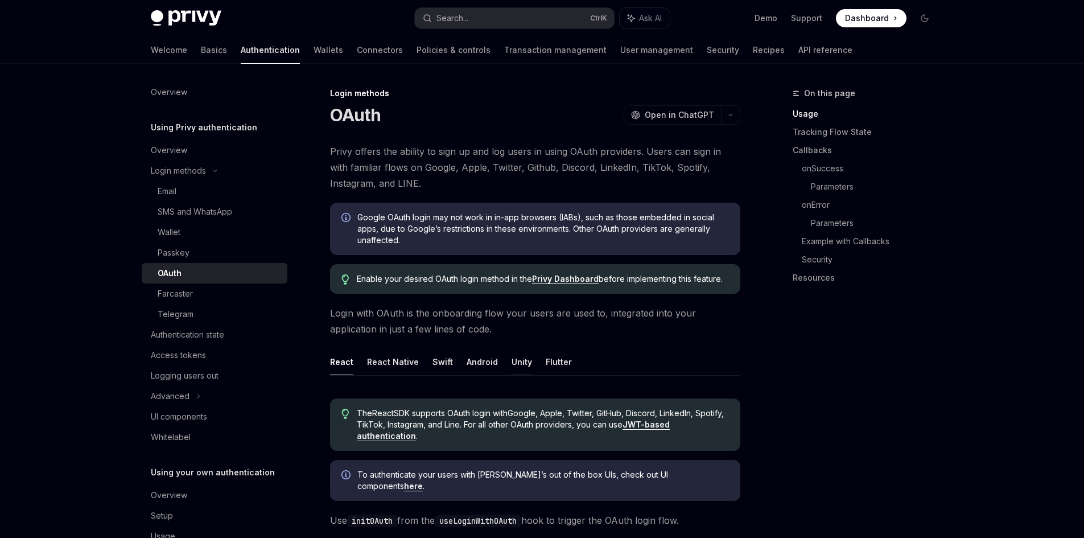
click at [522, 360] on button "Unity" at bounding box center [521, 361] width 20 height 27
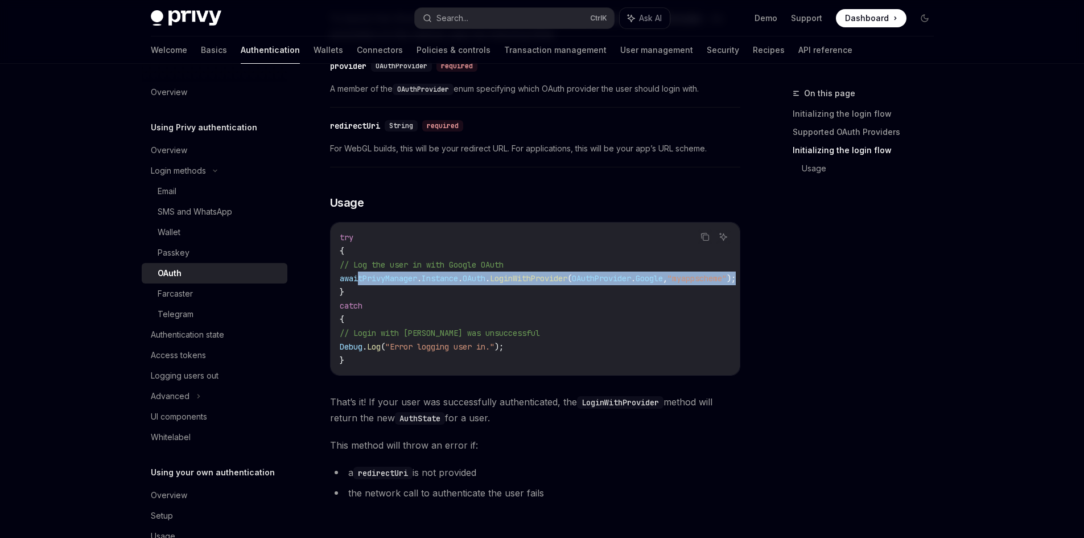
drag, startPoint x: 715, startPoint y: 246, endPoint x: 358, endPoint y: 251, distance: 356.7
click at [358, 251] on code "try { // Log the user in with Google OAuth await PrivyManager . Instance . OAut…" at bounding box center [551, 298] width 423 height 137
copy span "await PrivyManager . Instance . OAuth . LoginWithProvider ( OAuthProvider . Goo…"
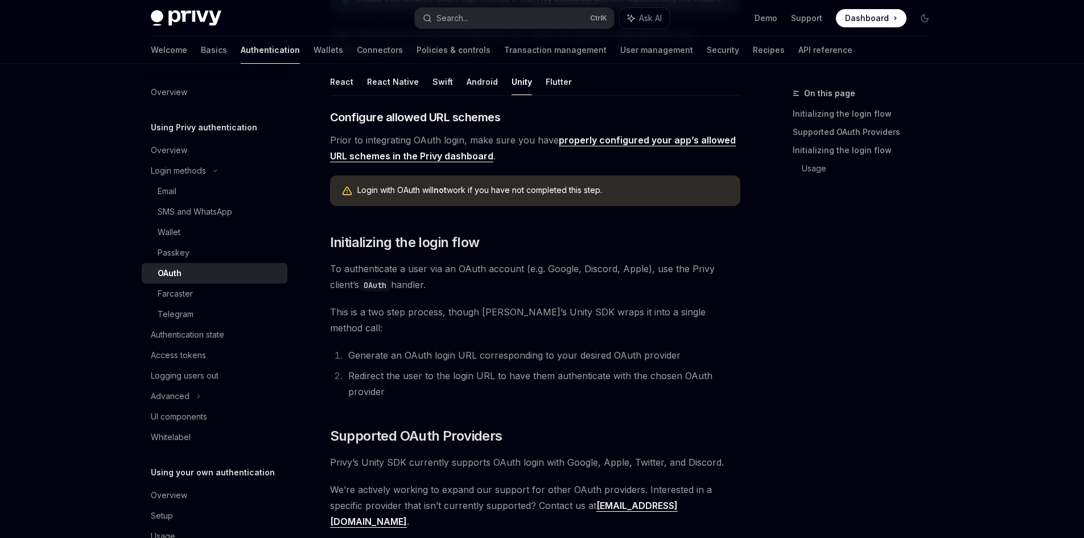
scroll to position [223, 0]
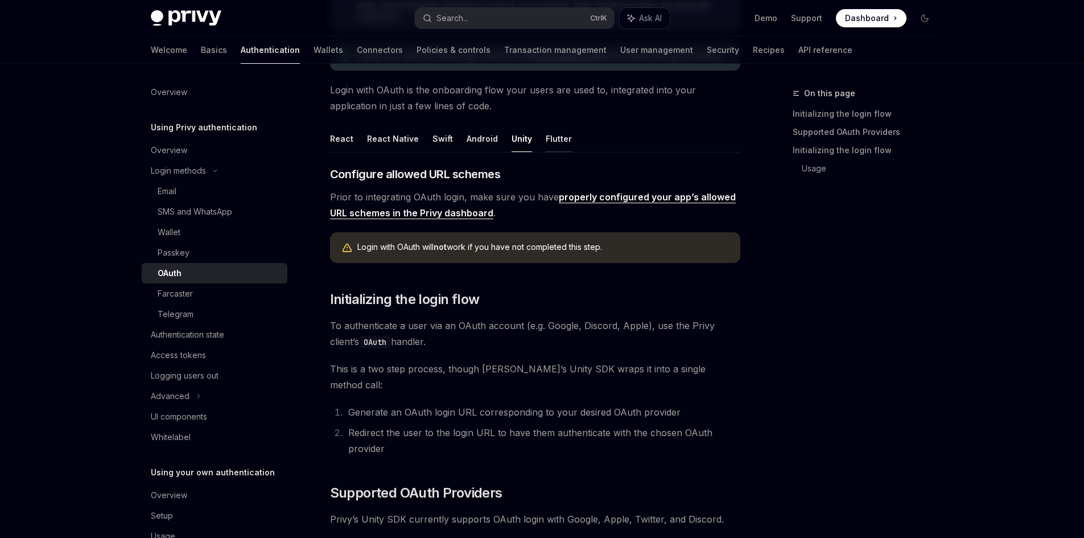
click at [558, 130] on button "Flutter" at bounding box center [559, 138] width 26 height 27
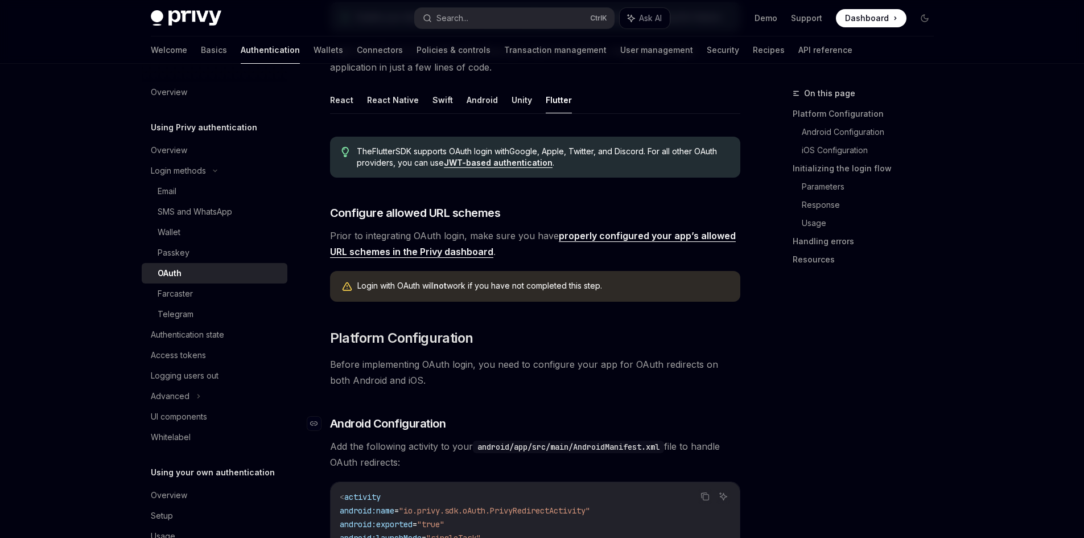
scroll to position [246, 0]
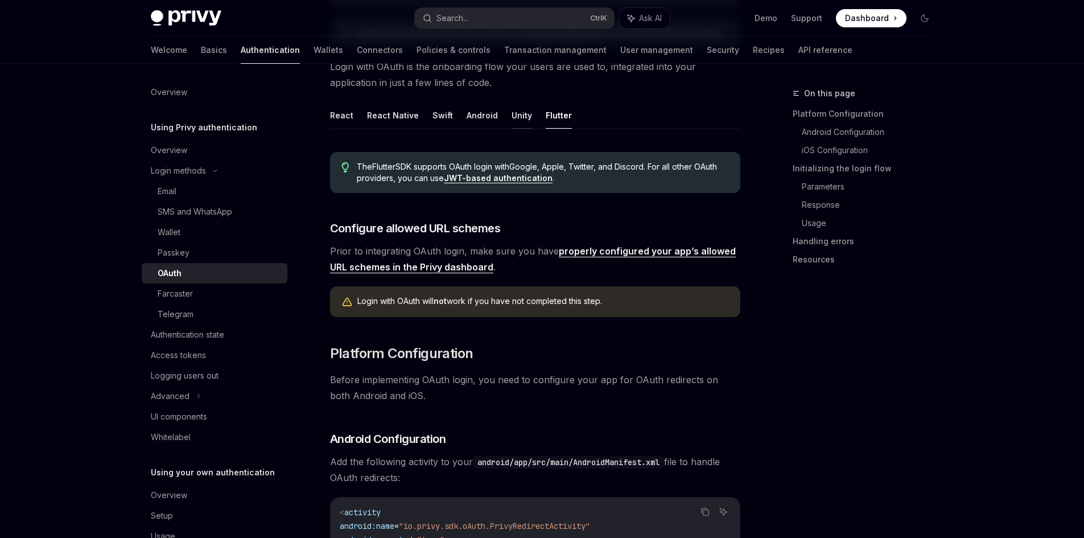
click at [518, 121] on button "Unity" at bounding box center [521, 115] width 20 height 27
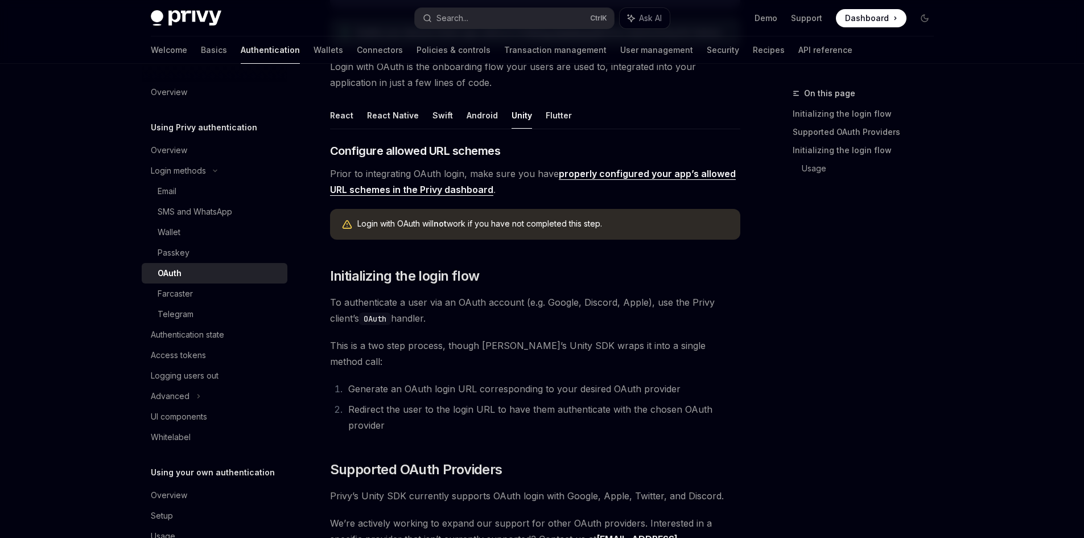
click at [612, 173] on link "properly configured your app’s allowed URL schemes in the Privy dashboard" at bounding box center [533, 182] width 406 height 28
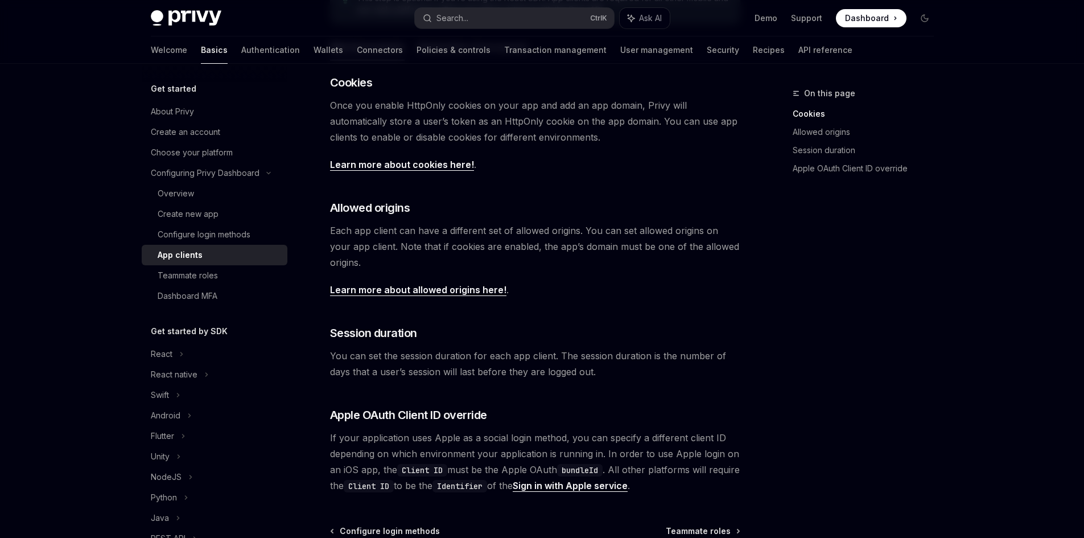
scroll to position [64, 0]
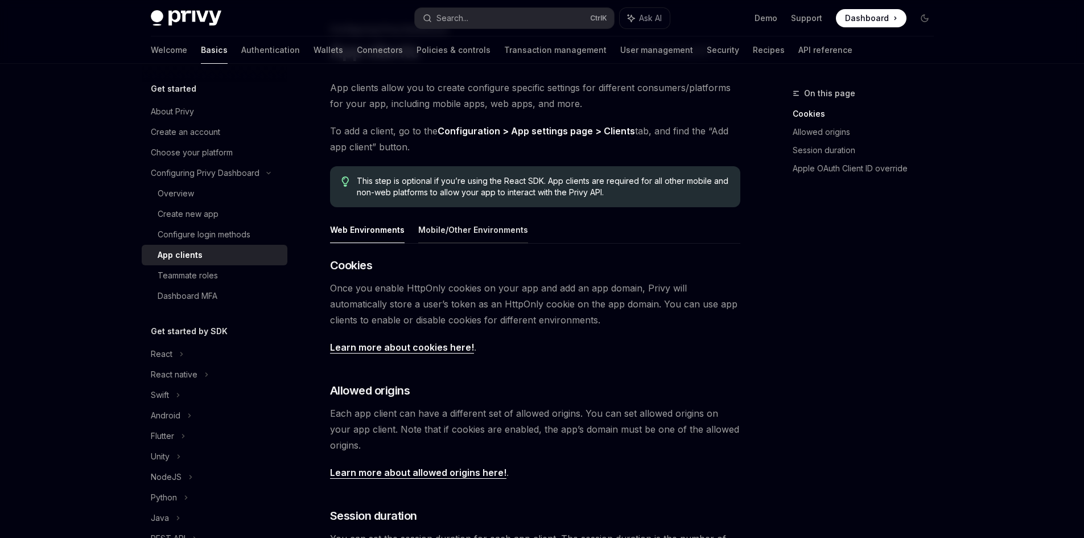
click at [458, 235] on button "Mobile/Other Environments" at bounding box center [473, 229] width 110 height 27
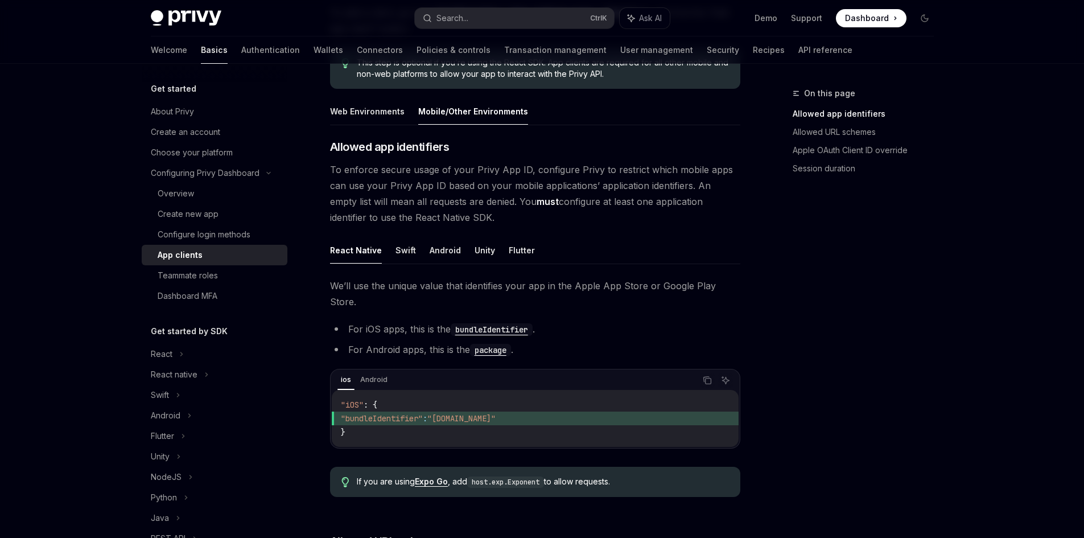
scroll to position [234, 0]
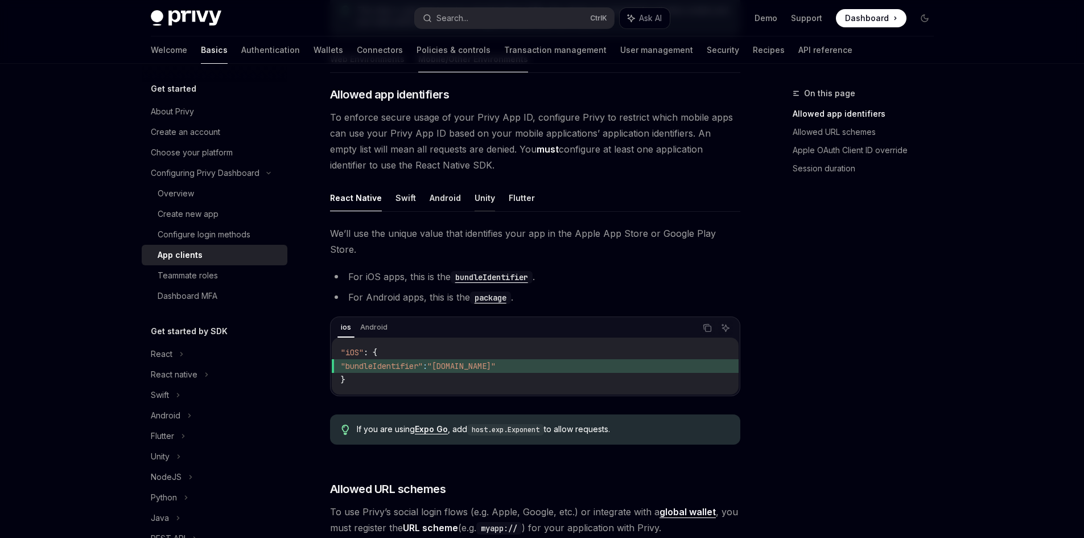
click at [483, 202] on button "Unity" at bounding box center [484, 197] width 20 height 27
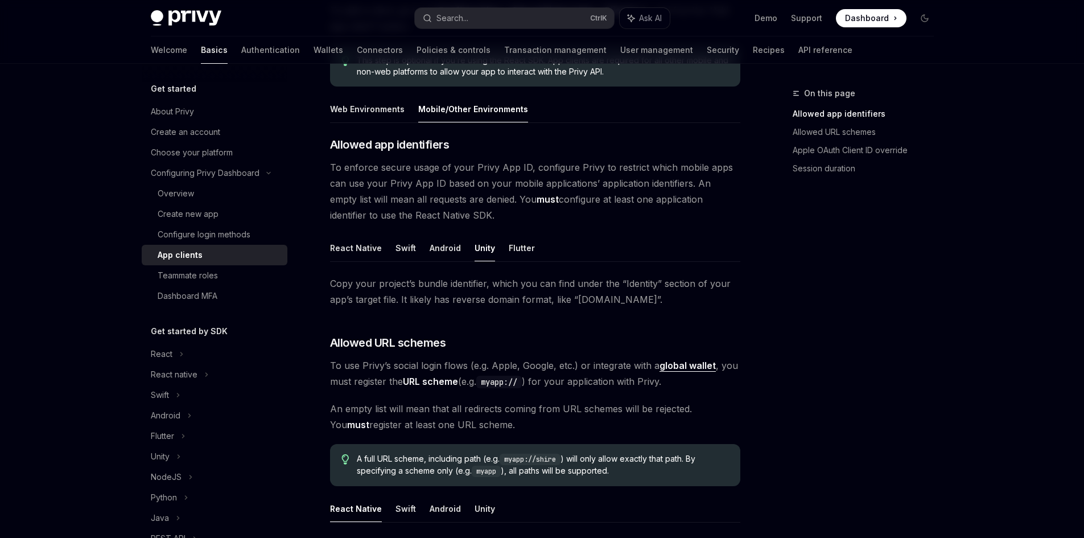
scroll to position [121, 0]
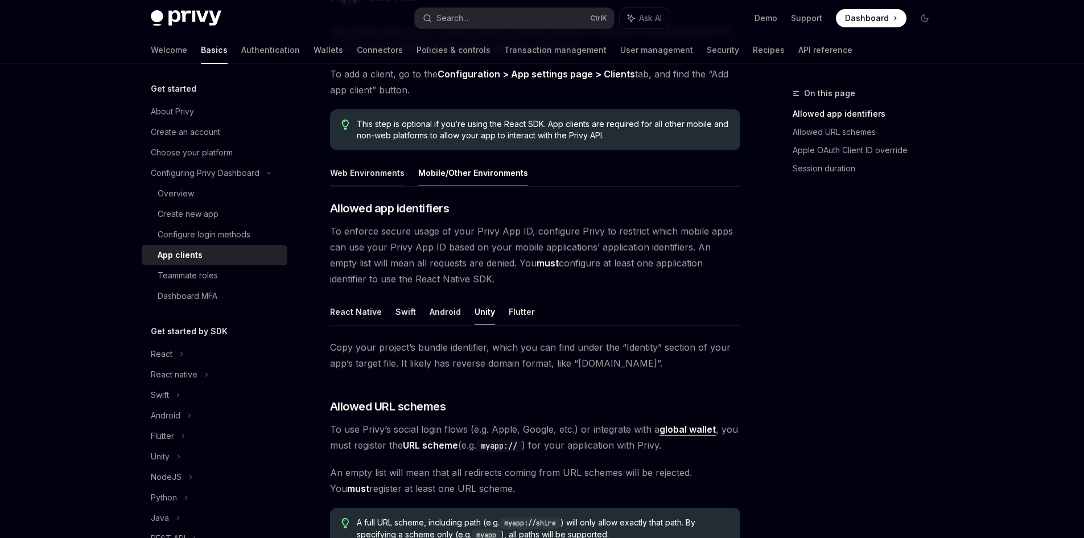
click at [376, 167] on button "Web Environments" at bounding box center [367, 172] width 75 height 27
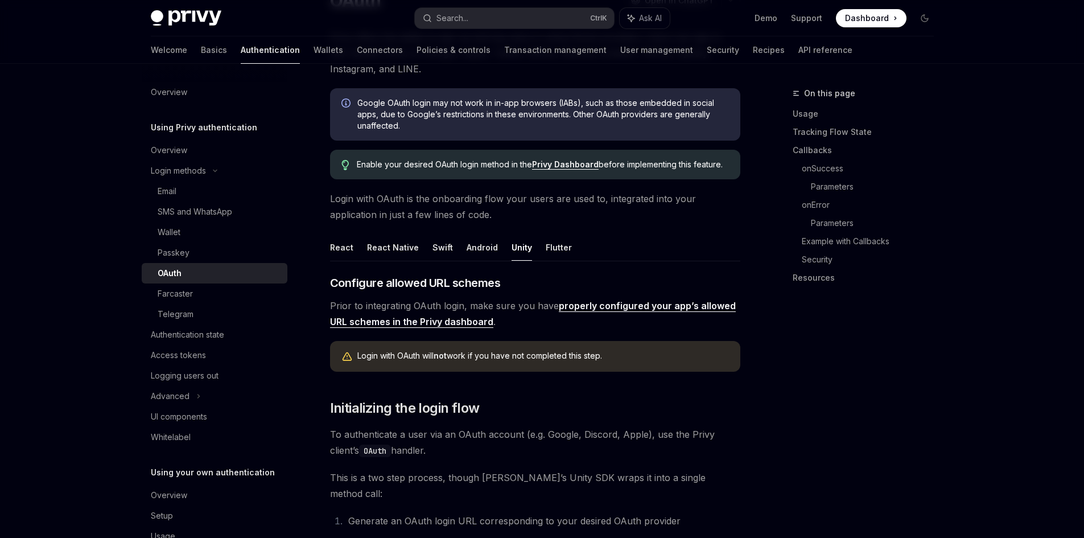
scroll to position [102, 0]
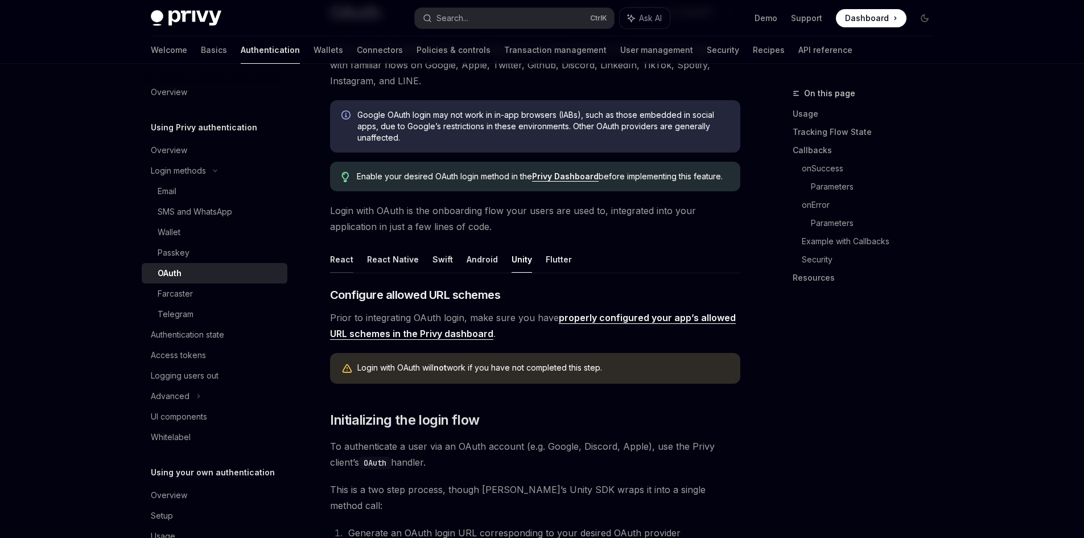
click at [339, 254] on button "React" at bounding box center [341, 259] width 23 height 27
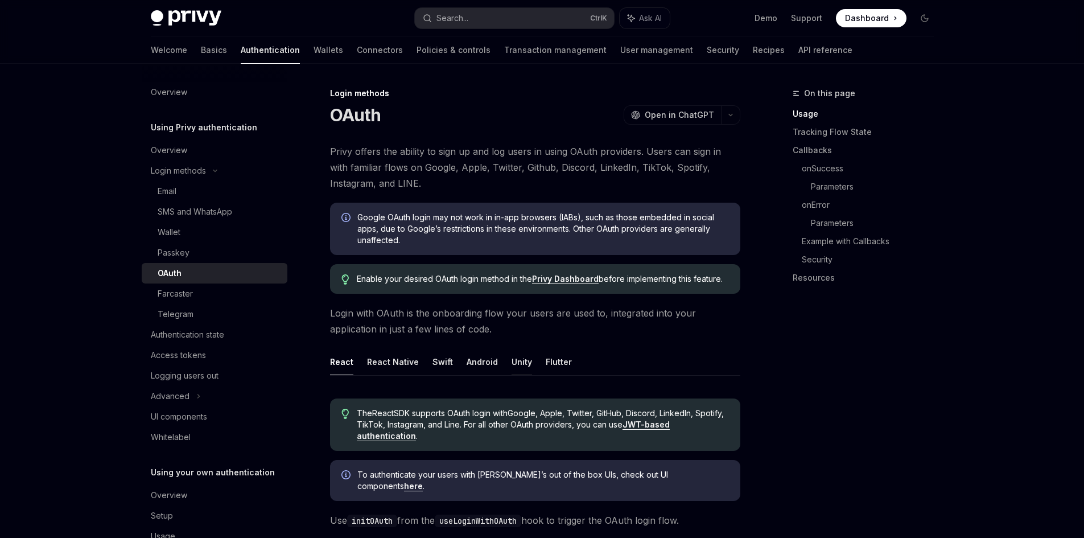
click at [522, 362] on button "Unity" at bounding box center [521, 361] width 20 height 27
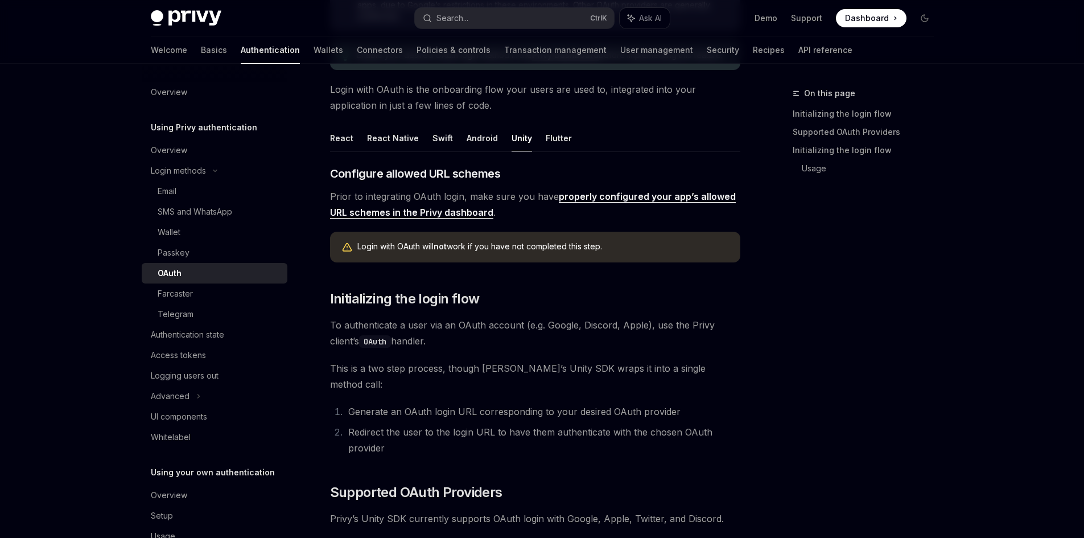
scroll to position [228, 0]
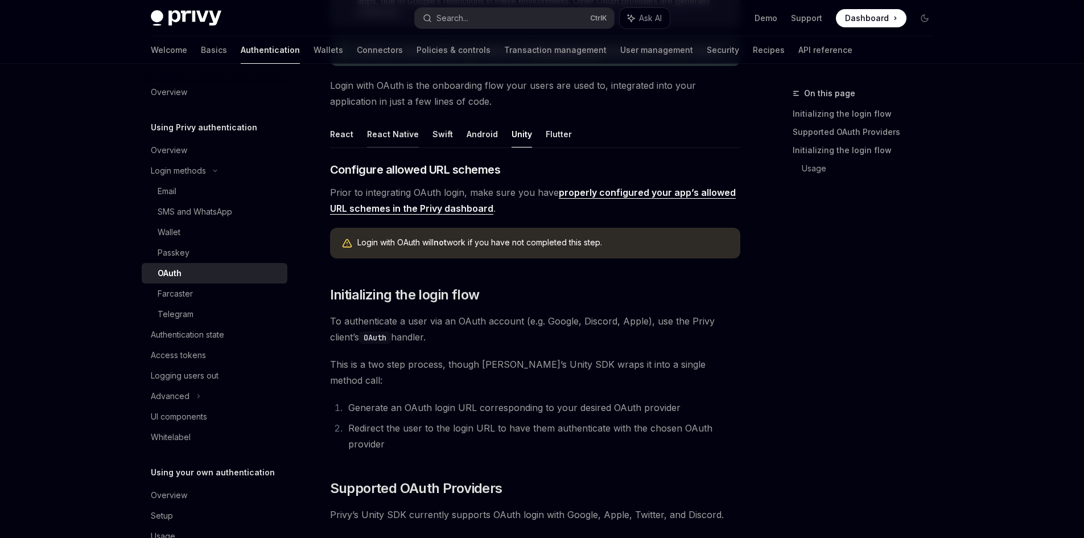
click at [405, 141] on button "React Native" at bounding box center [393, 134] width 52 height 27
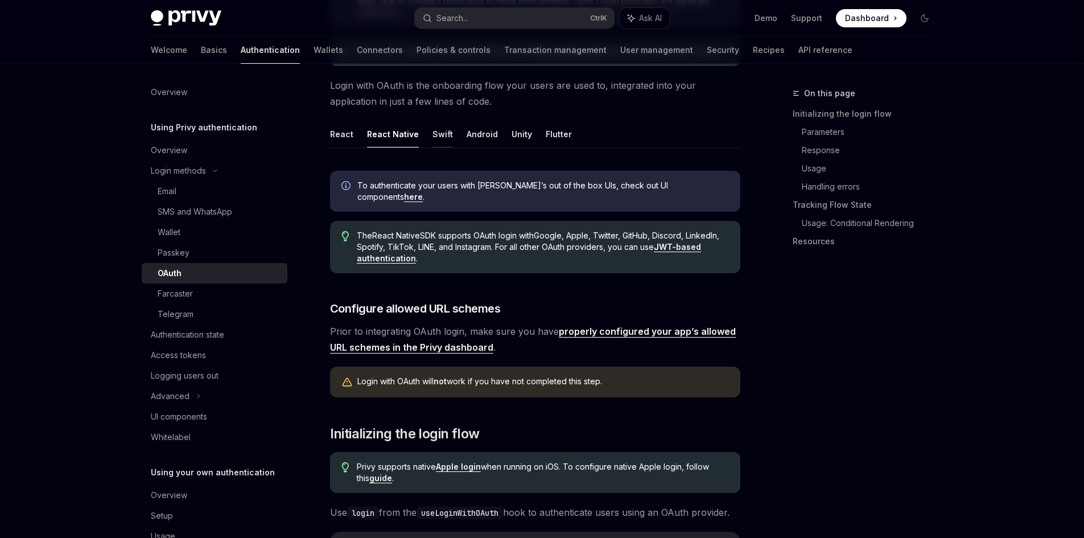
click at [439, 141] on button "Swift" at bounding box center [442, 134] width 20 height 27
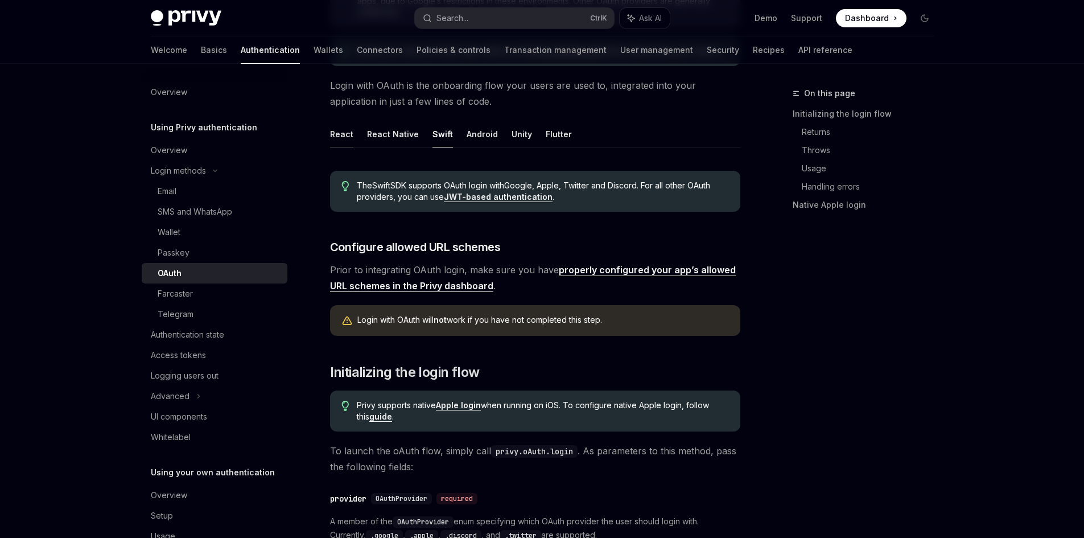
click at [337, 138] on button "React" at bounding box center [341, 134] width 23 height 27
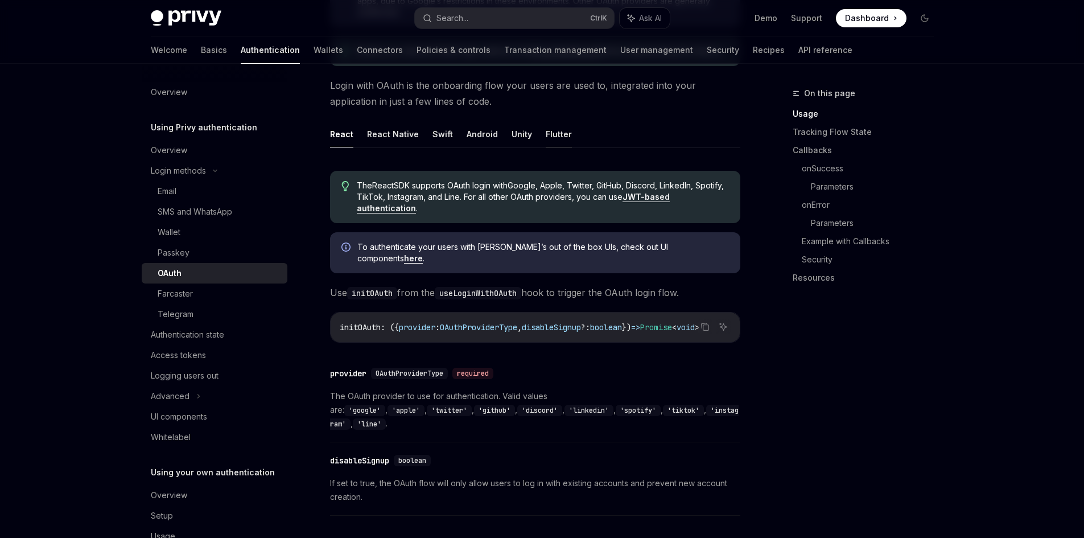
click at [556, 138] on button "Flutter" at bounding box center [559, 134] width 26 height 27
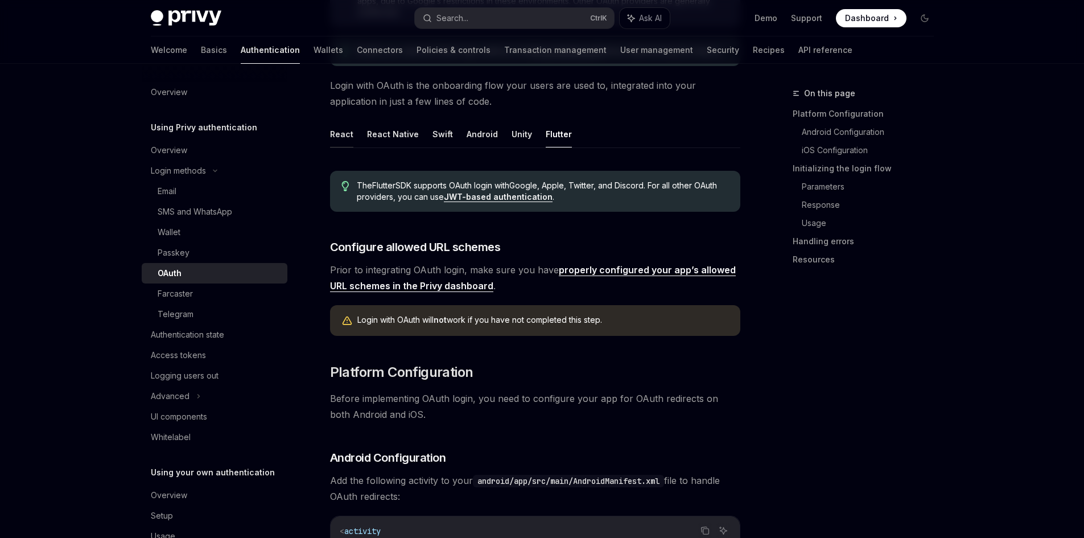
click at [350, 137] on button "React" at bounding box center [341, 134] width 23 height 27
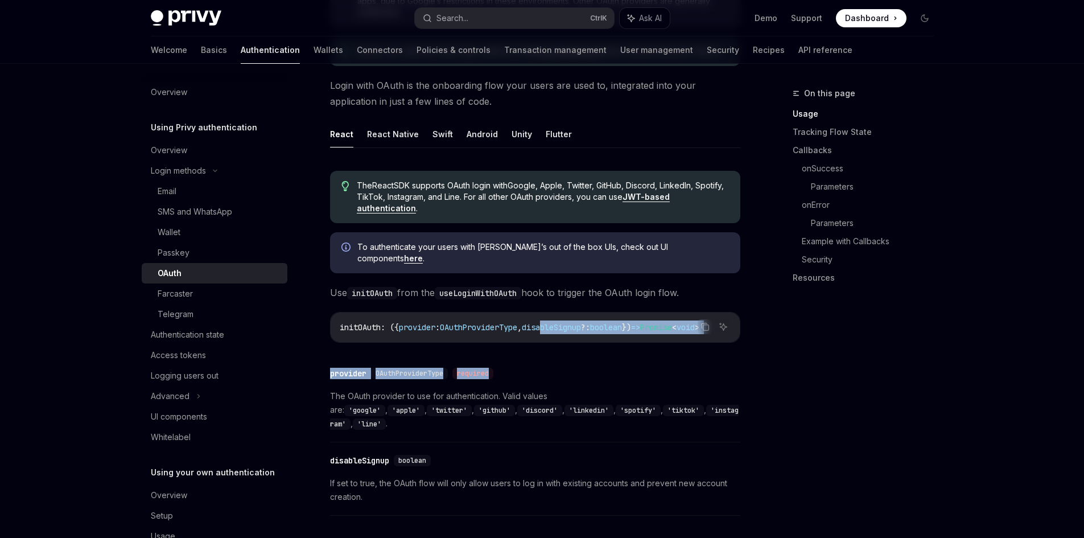
drag, startPoint x: 532, startPoint y: 337, endPoint x: 567, endPoint y: 336, distance: 34.7
click at [522, 322] on span "," at bounding box center [519, 327] width 5 height 10
drag, startPoint x: 563, startPoint y: 336, endPoint x: 583, endPoint y: 338, distance: 20.6
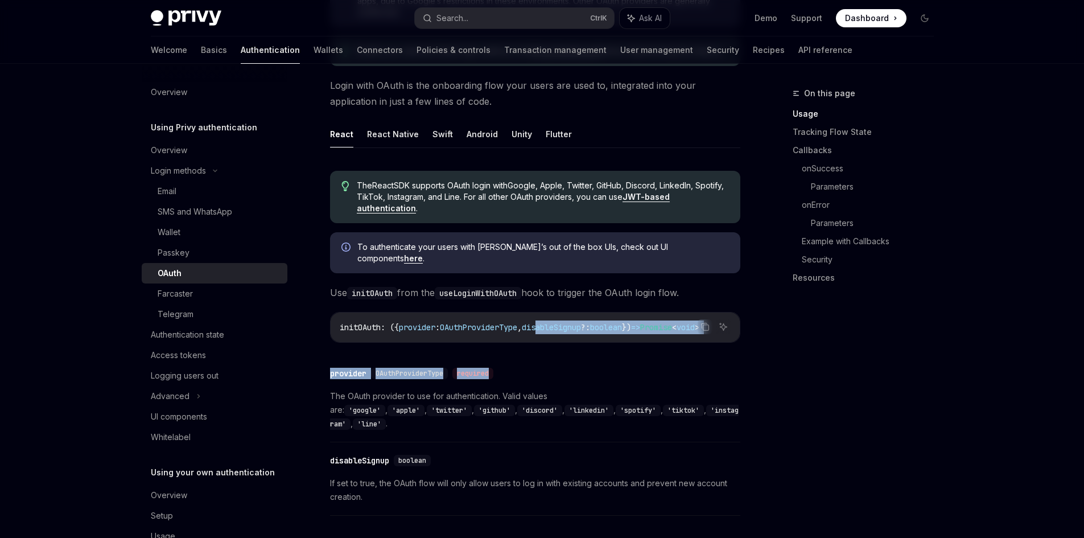
click at [561, 329] on div "initOAuth : ({ provider : OAuthProviderType , disableSignup ?: boolean }) => Pr…" at bounding box center [535, 327] width 409 height 30
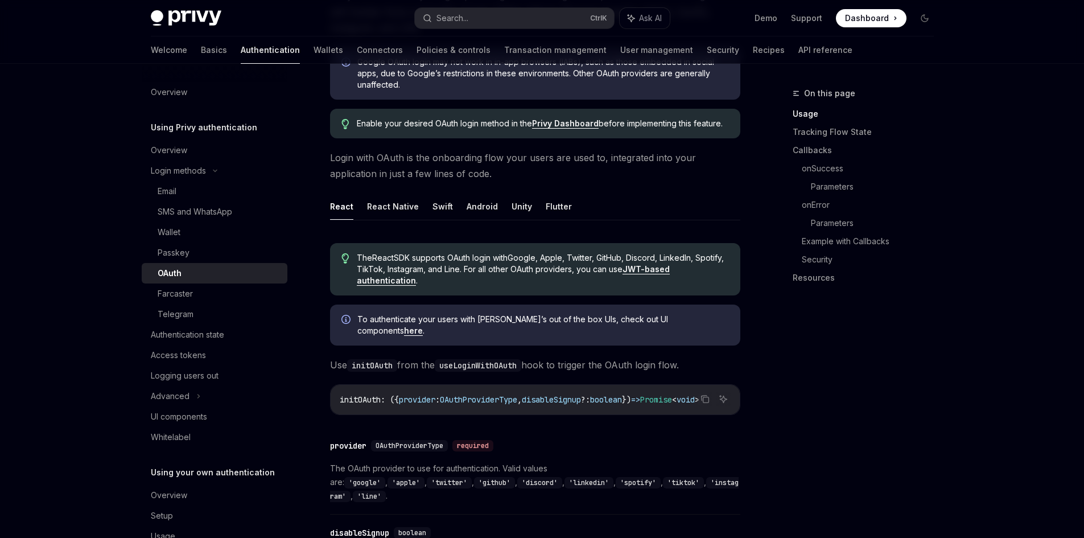
scroll to position [138, 0]
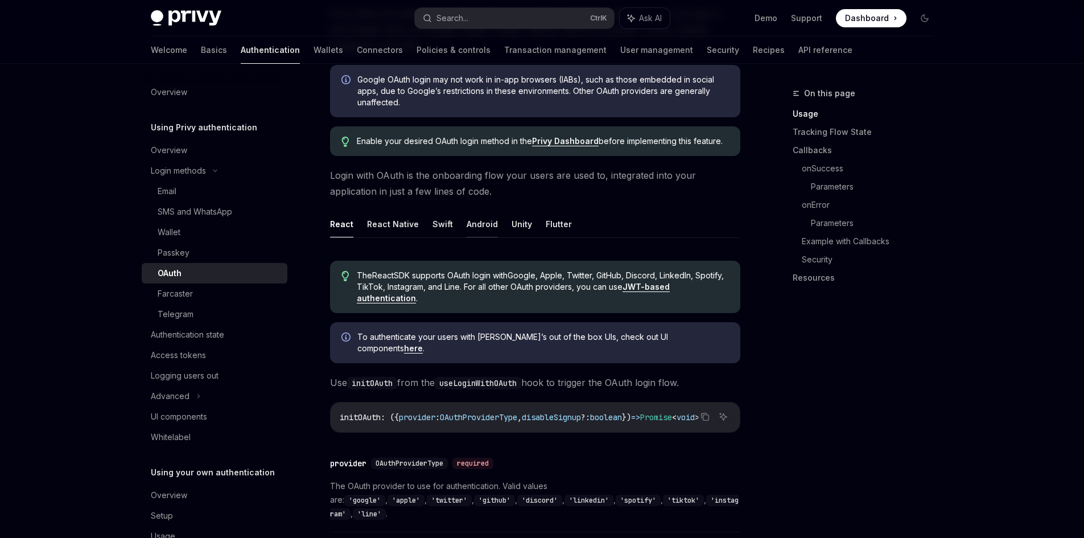
click at [476, 225] on button "Android" at bounding box center [481, 223] width 31 height 27
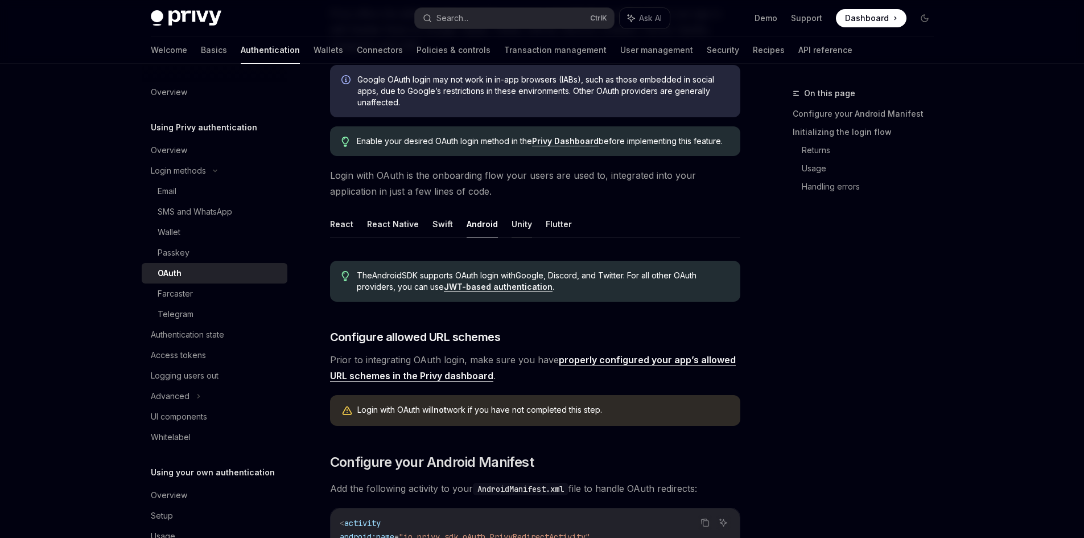
click at [517, 225] on button "Unity" at bounding box center [521, 223] width 20 height 27
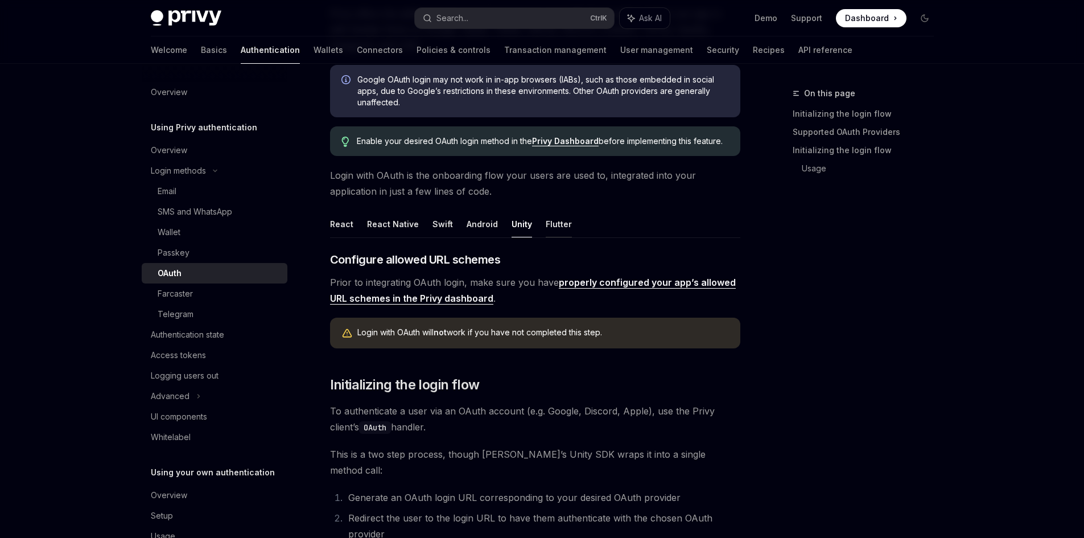
click at [555, 225] on button "Flutter" at bounding box center [559, 223] width 26 height 27
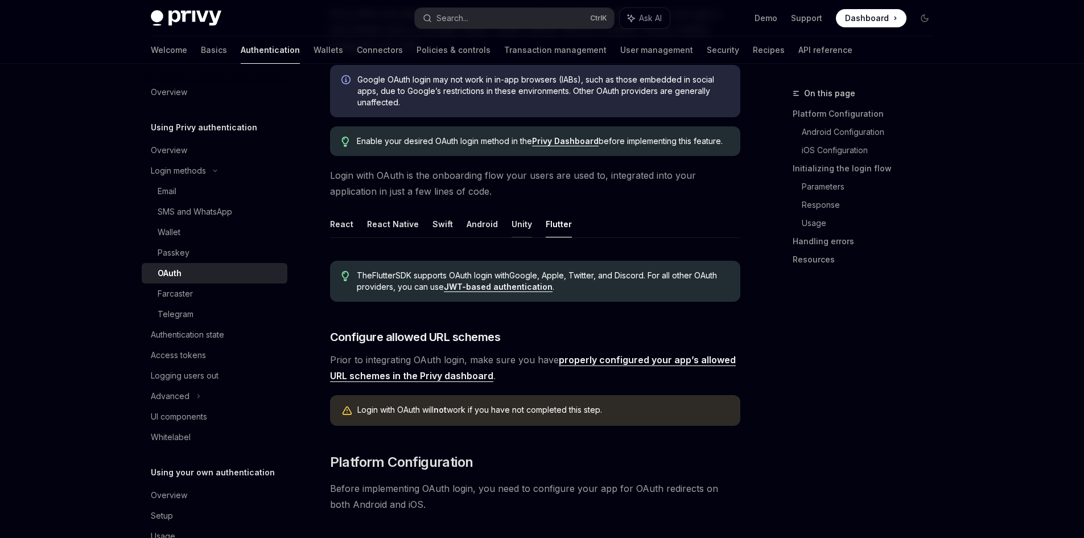
click at [511, 229] on button "Unity" at bounding box center [521, 223] width 20 height 27
type textarea "*"
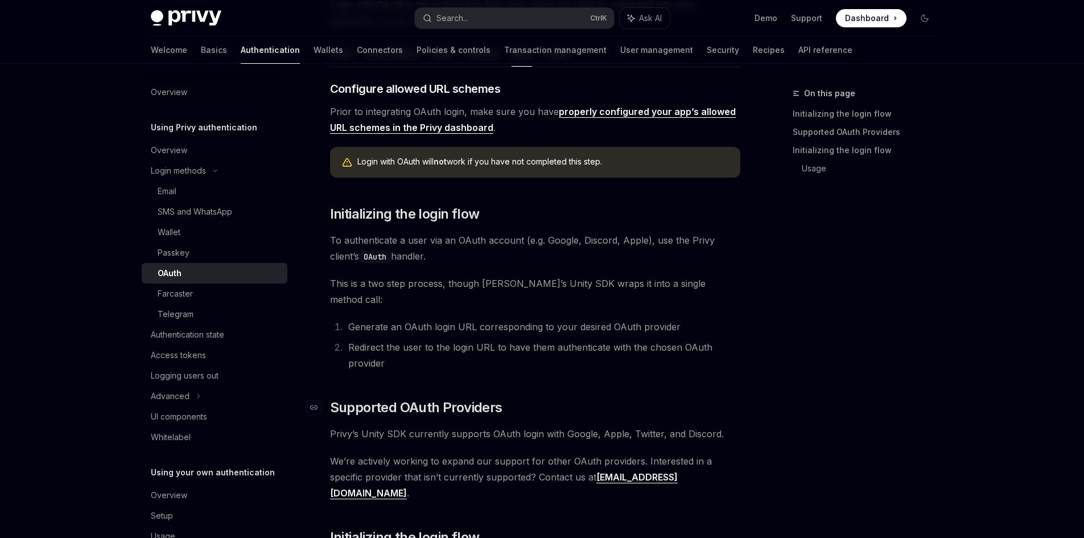
scroll to position [251, 0]
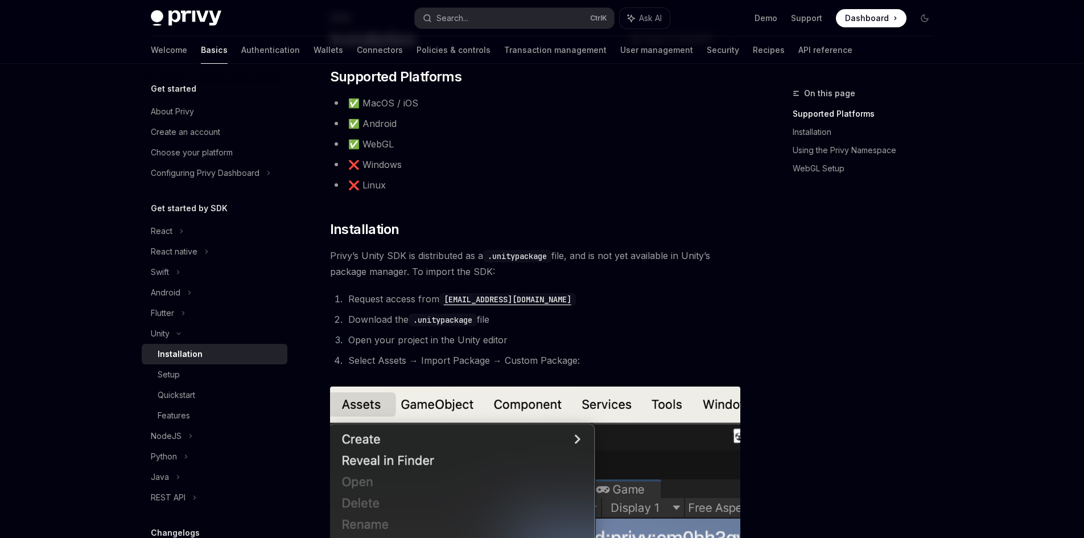
scroll to position [76, 0]
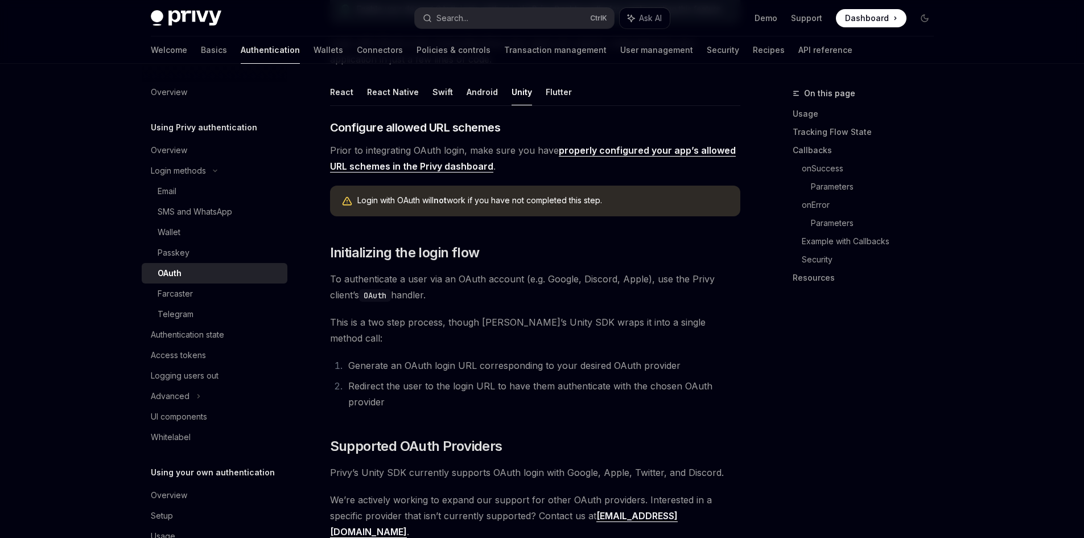
scroll to position [273, 0]
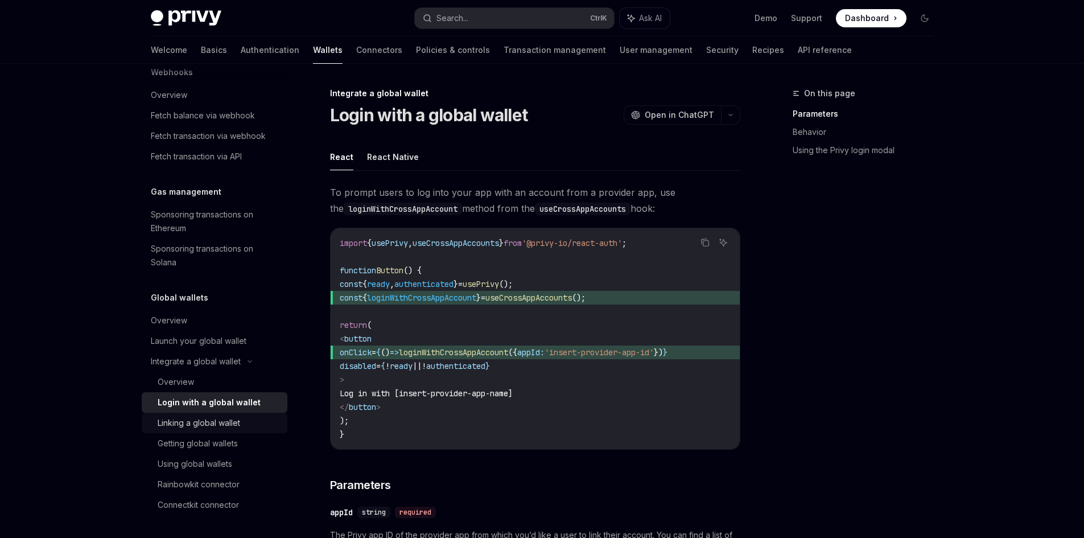
click at [253, 428] on div "Linking a global wallet" at bounding box center [219, 423] width 123 height 14
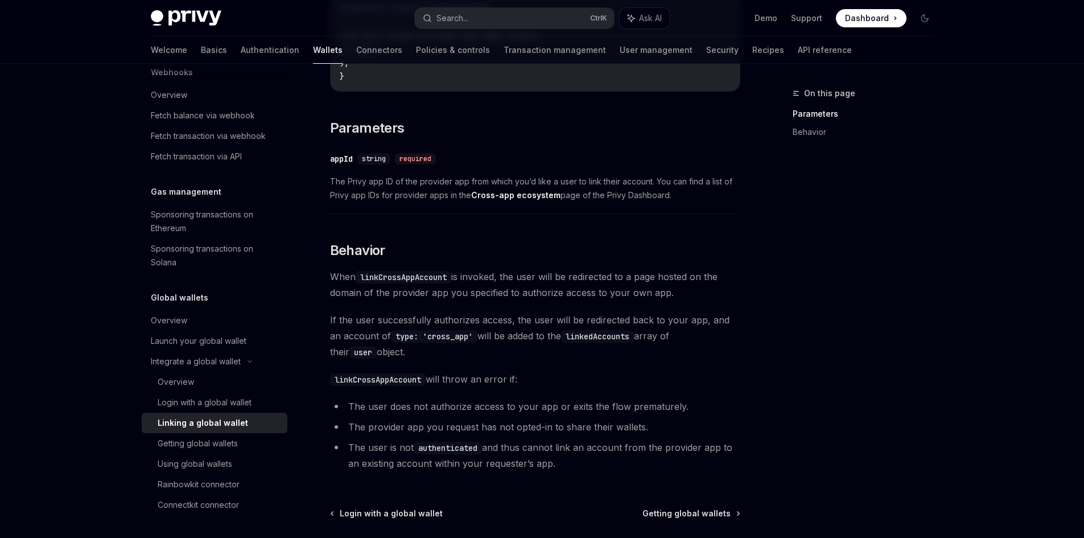
scroll to position [465, 0]
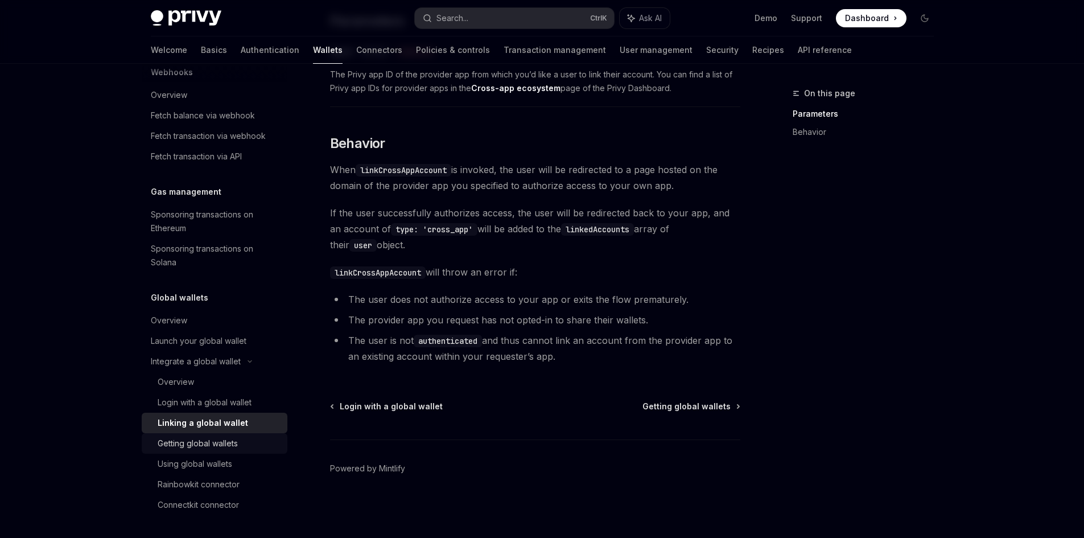
click at [257, 444] on div "Getting global wallets" at bounding box center [219, 443] width 123 height 14
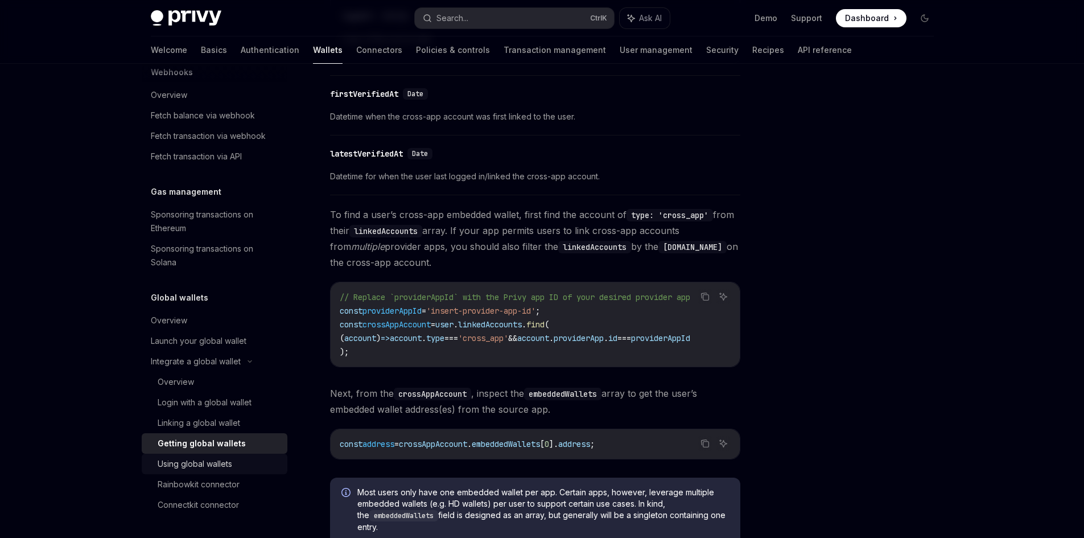
scroll to position [815, 0]
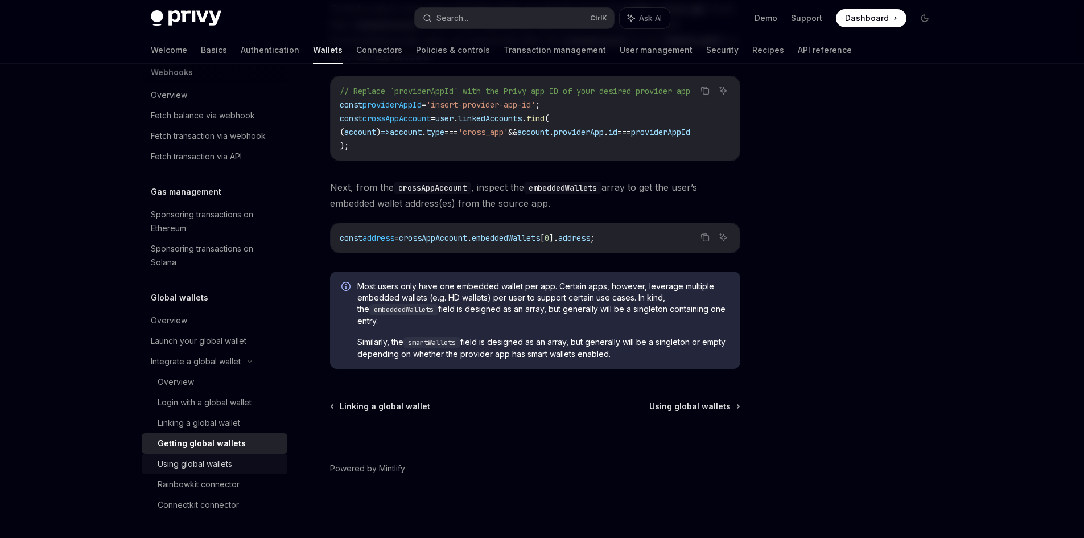
click at [204, 464] on div "Using global wallets" at bounding box center [195, 464] width 75 height 14
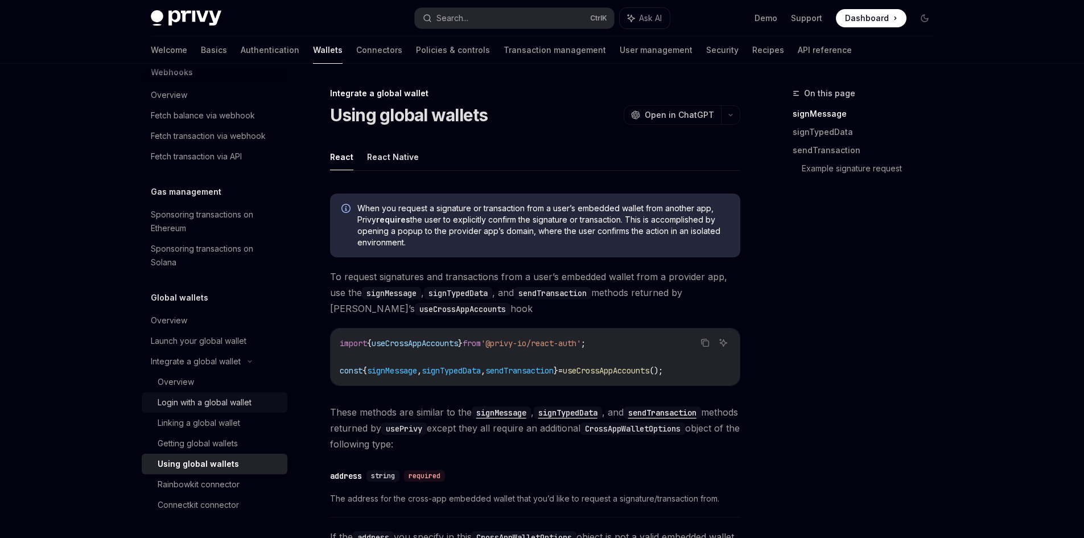
click at [255, 408] on div "Login with a global wallet" at bounding box center [219, 402] width 123 height 14
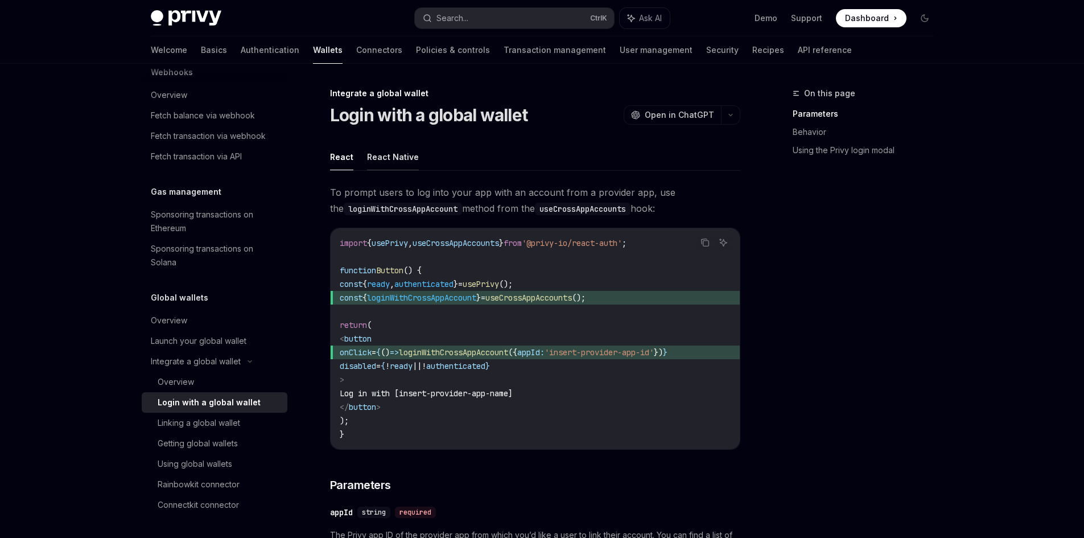
click at [403, 155] on button "React Native" at bounding box center [393, 156] width 52 height 27
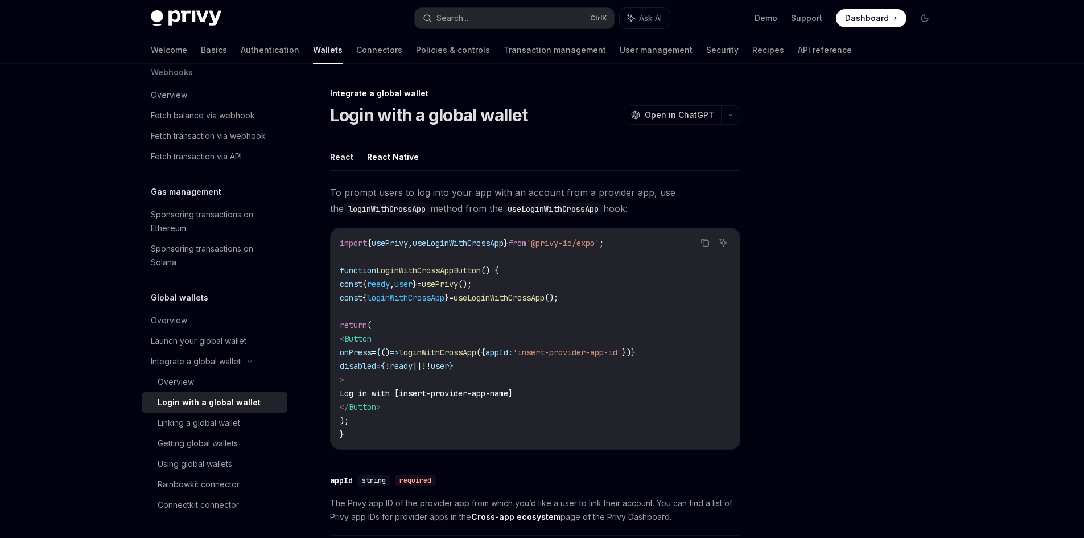
click at [349, 155] on button "React" at bounding box center [341, 156] width 23 height 27
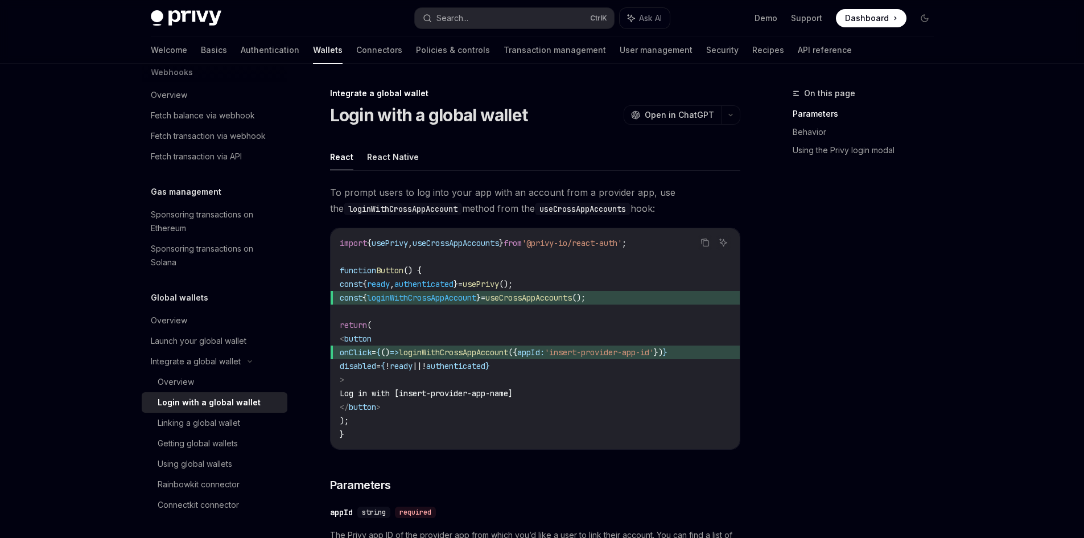
click at [418, 165] on ul "React React Native" at bounding box center [535, 156] width 410 height 27
click at [404, 163] on button "React Native" at bounding box center [393, 156] width 52 height 27
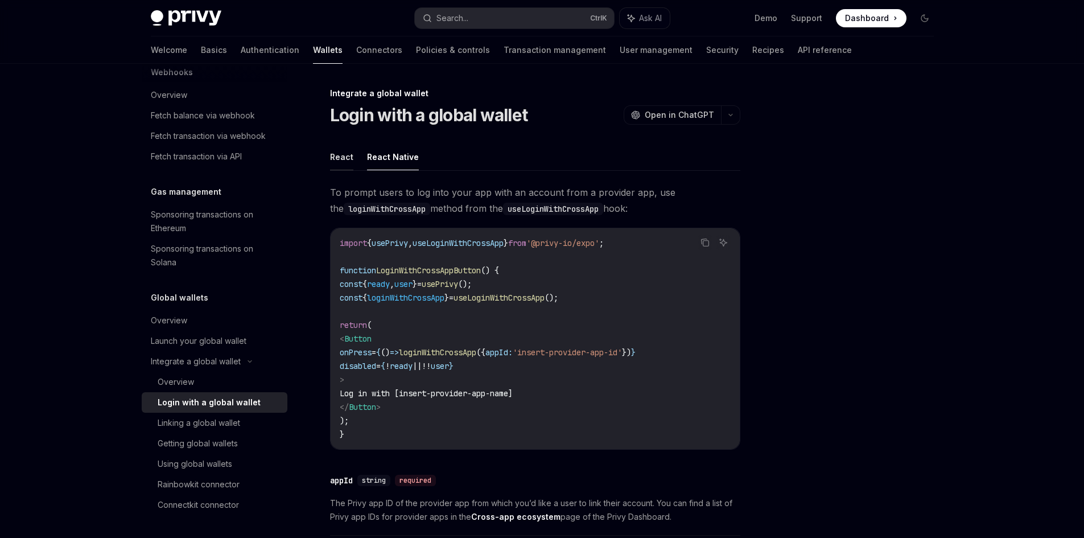
click at [348, 161] on button "React" at bounding box center [341, 156] width 23 height 27
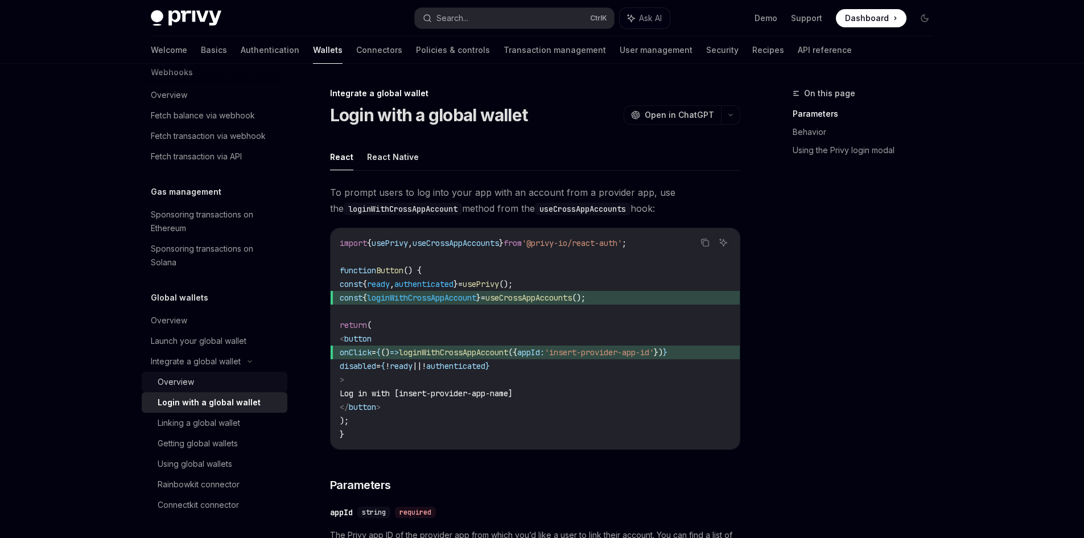
click at [210, 383] on div "Overview" at bounding box center [219, 382] width 123 height 14
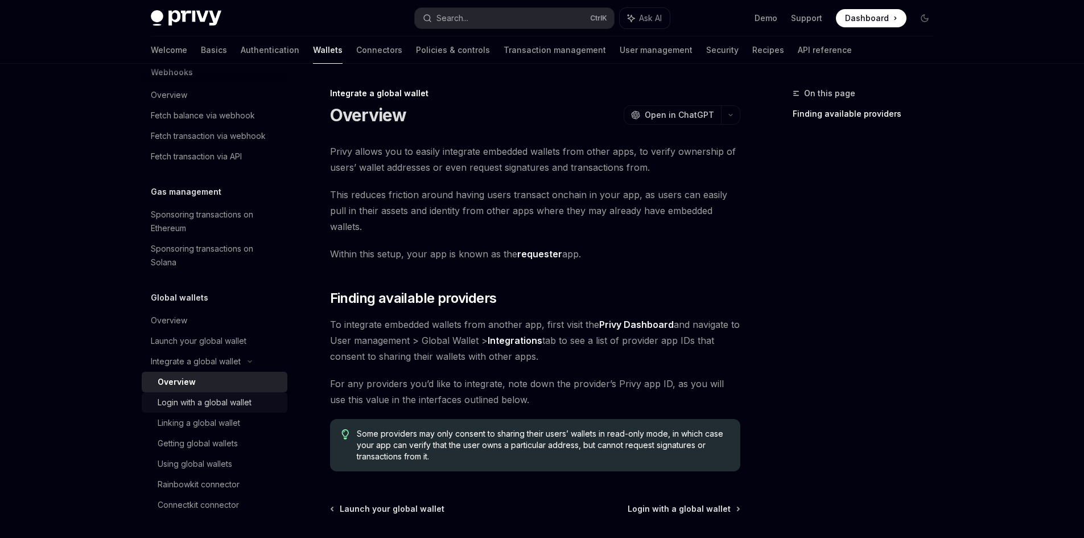
click at [237, 405] on div "Login with a global wallet" at bounding box center [205, 402] width 94 height 14
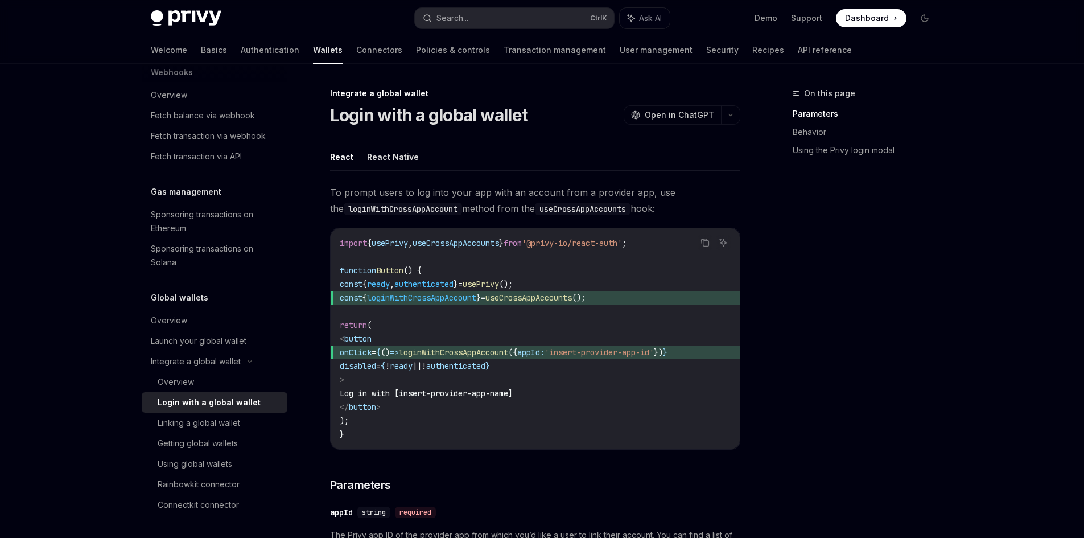
click at [388, 165] on button "React Native" at bounding box center [393, 156] width 52 height 27
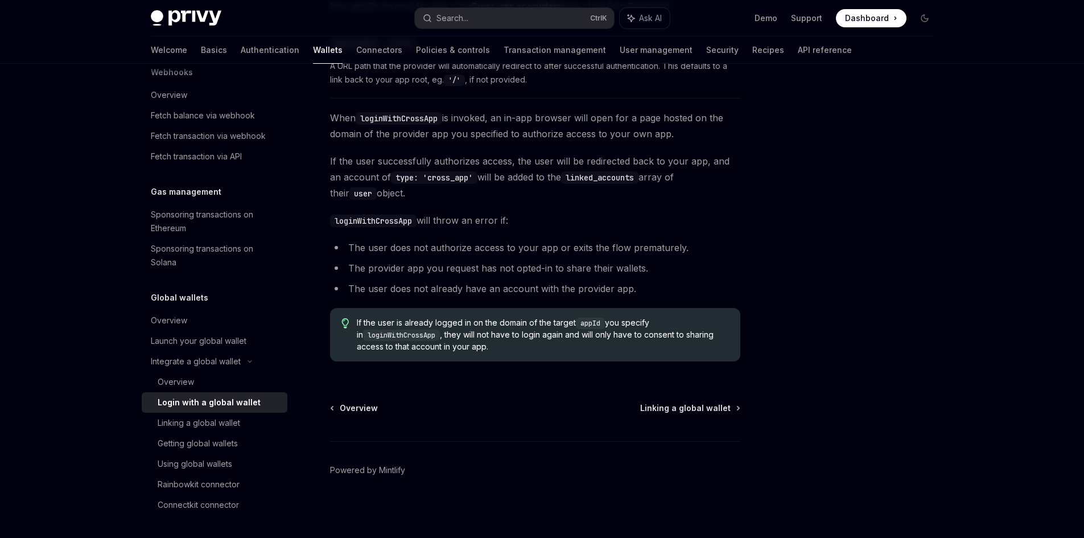
scroll to position [512, 0]
click at [208, 427] on div "Linking a global wallet" at bounding box center [199, 423] width 82 height 14
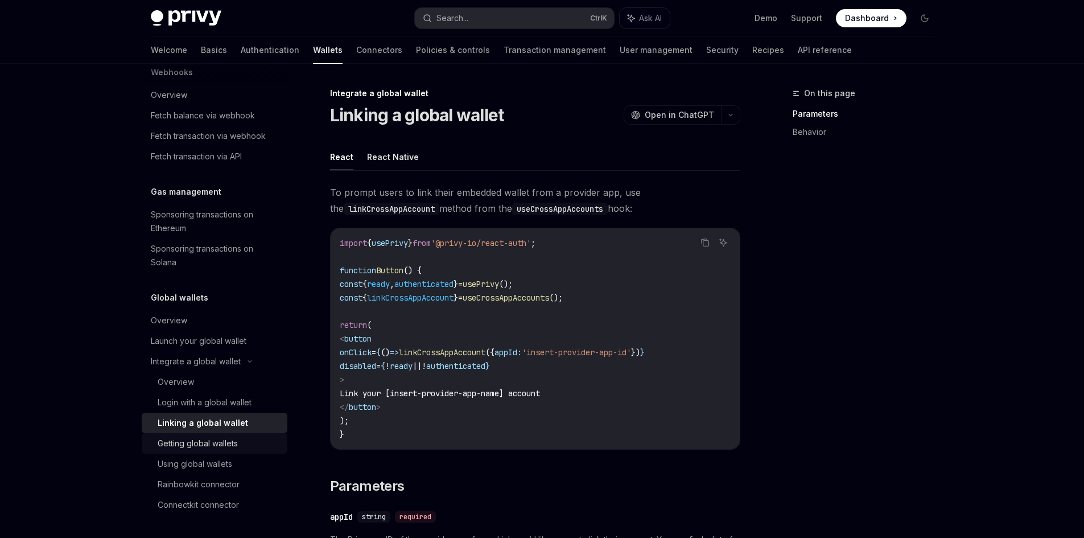
click at [209, 439] on div "Getting global wallets" at bounding box center [198, 443] width 80 height 14
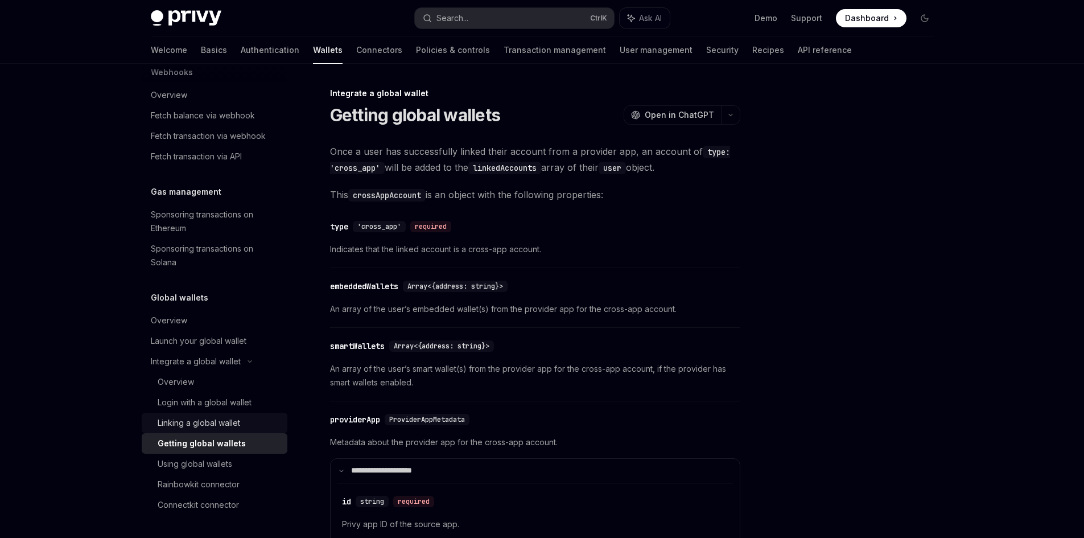
click at [210, 419] on div "Linking a global wallet" at bounding box center [199, 423] width 82 height 14
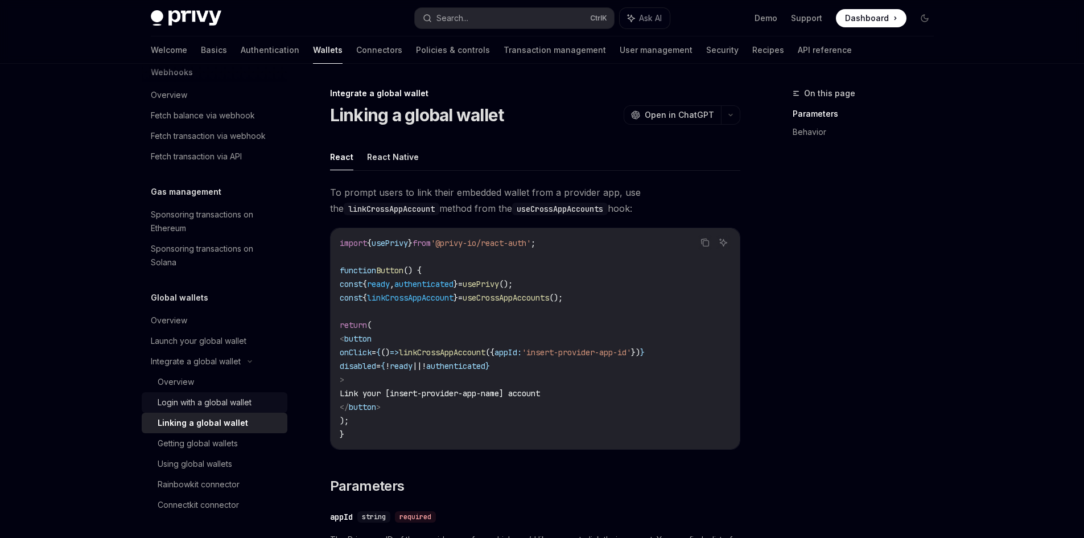
click at [215, 400] on div "Login with a global wallet" at bounding box center [205, 402] width 94 height 14
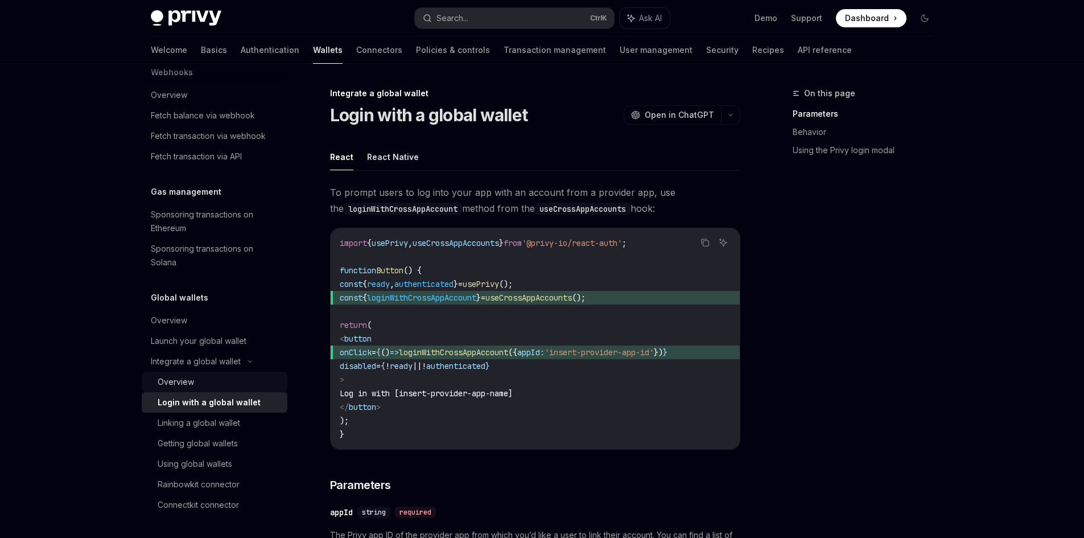
click at [218, 390] on link "Overview" at bounding box center [215, 381] width 146 height 20
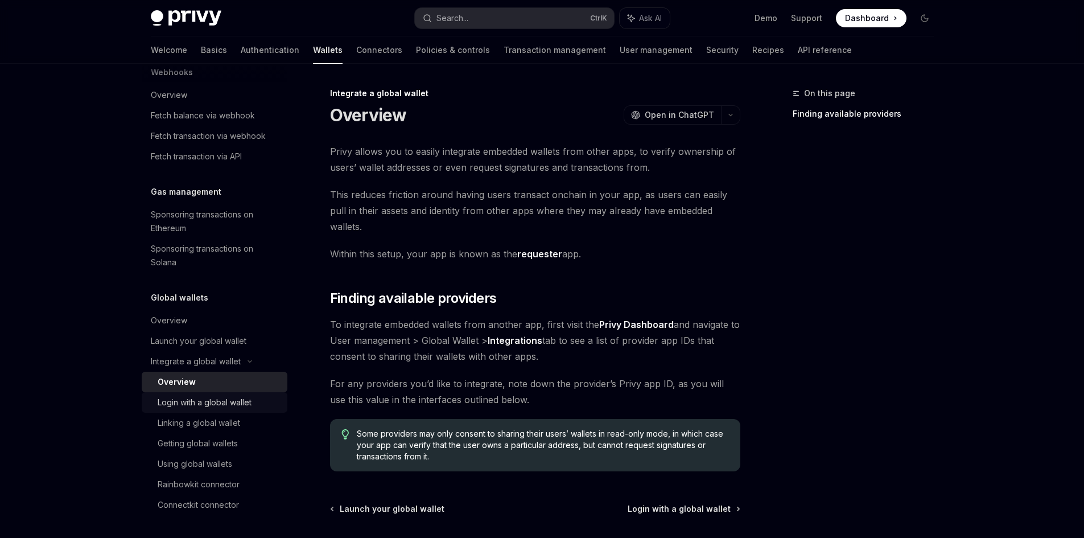
click at [226, 399] on div "Login with a global wallet" at bounding box center [205, 402] width 94 height 14
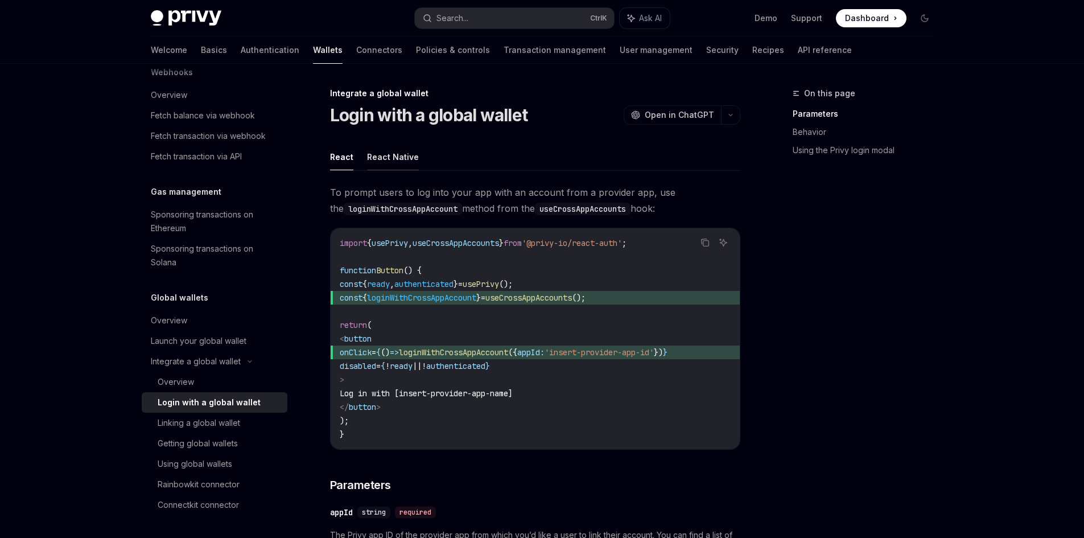
click at [389, 155] on button "React Native" at bounding box center [393, 156] width 52 height 27
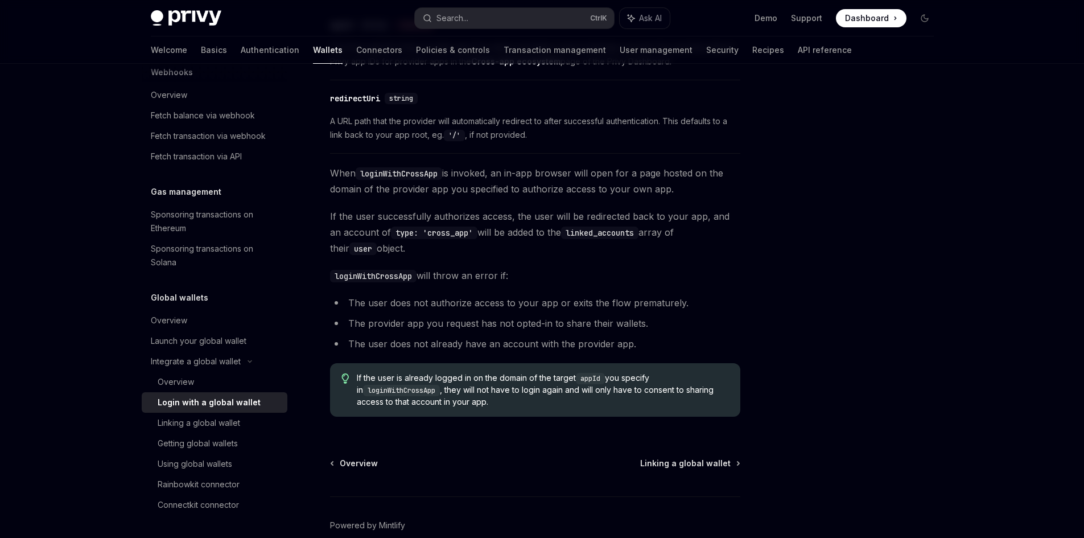
scroll to position [398, 0]
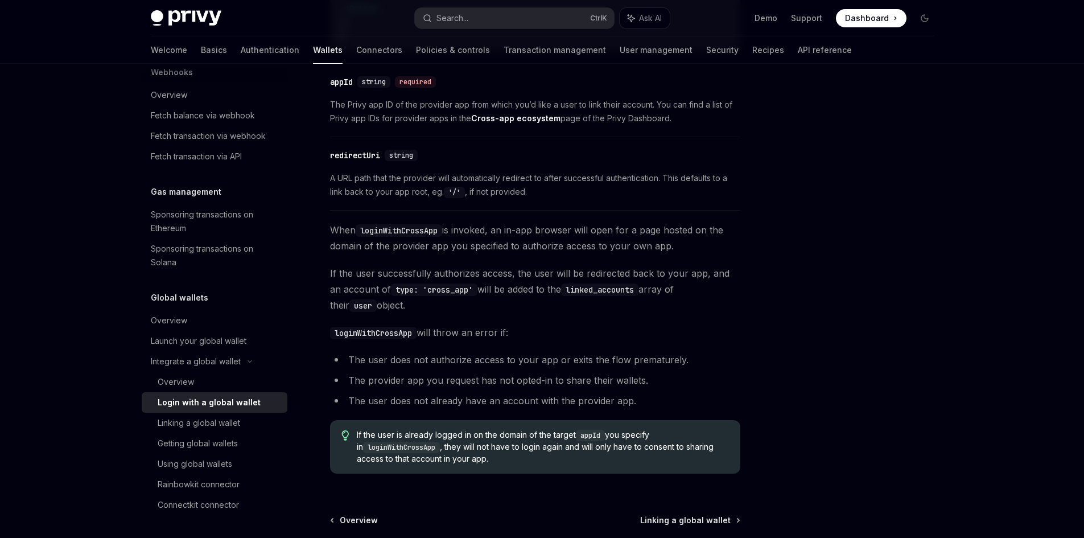
click at [577, 286] on code "linked_accounts" at bounding box center [599, 289] width 77 height 13
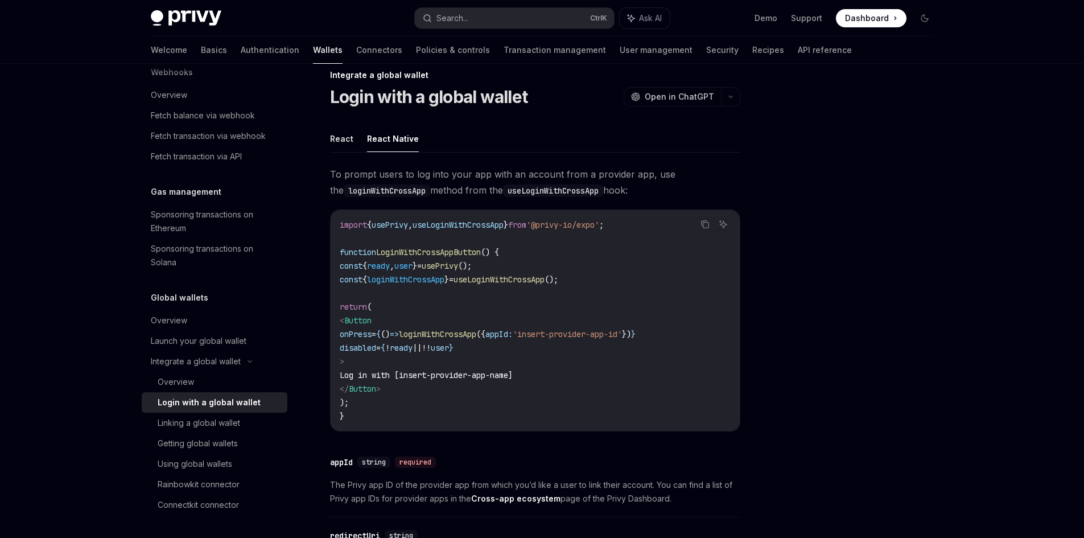
scroll to position [0, 0]
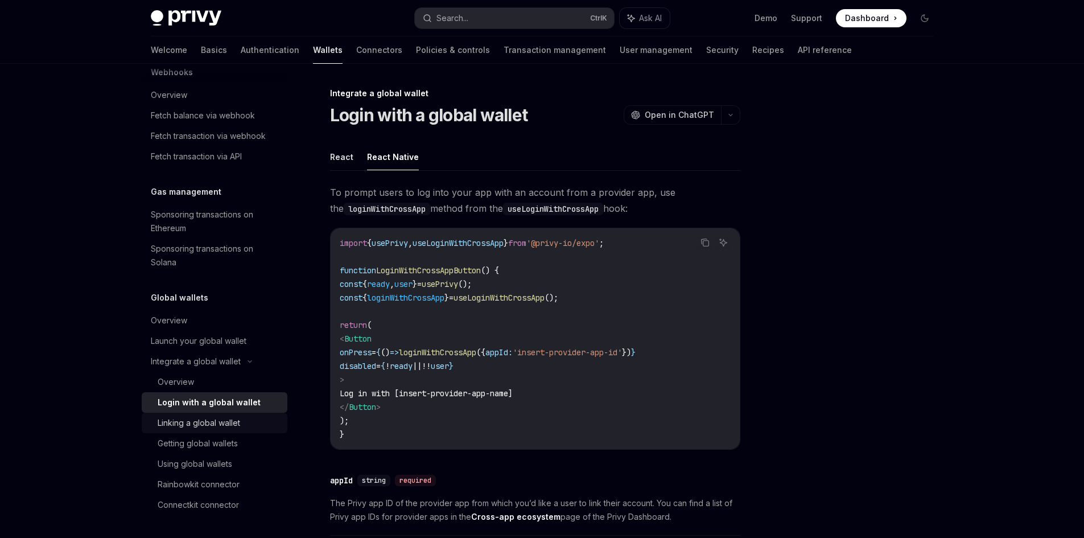
click at [200, 432] on link "Linking a global wallet" at bounding box center [215, 422] width 146 height 20
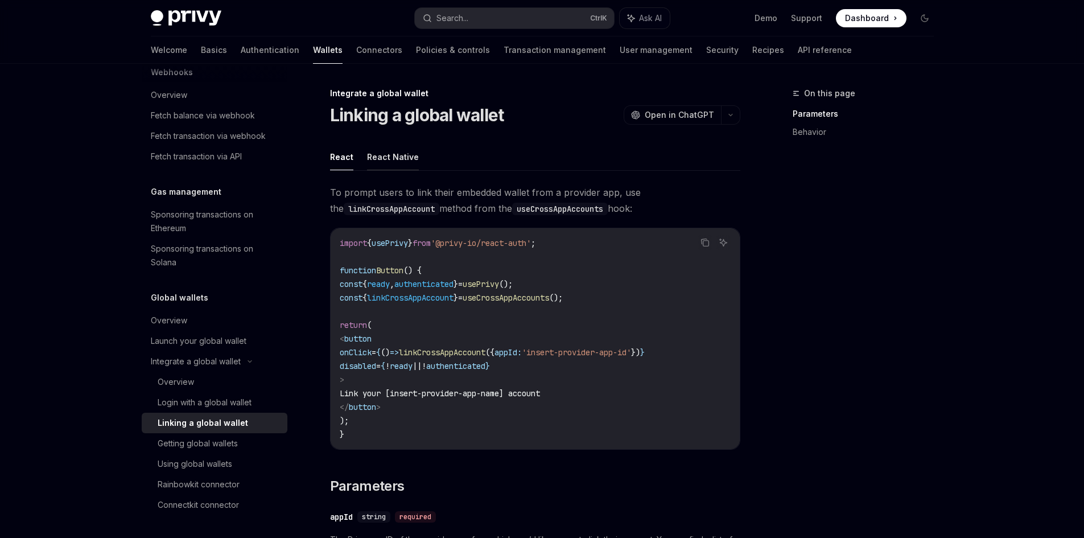
click at [395, 162] on button "React Native" at bounding box center [393, 156] width 52 height 27
click at [348, 159] on button "React" at bounding box center [341, 156] width 23 height 27
click at [372, 162] on button "React Native" at bounding box center [393, 156] width 52 height 27
click at [346, 160] on button "React" at bounding box center [341, 156] width 23 height 27
click at [371, 160] on button "React Native" at bounding box center [393, 156] width 52 height 27
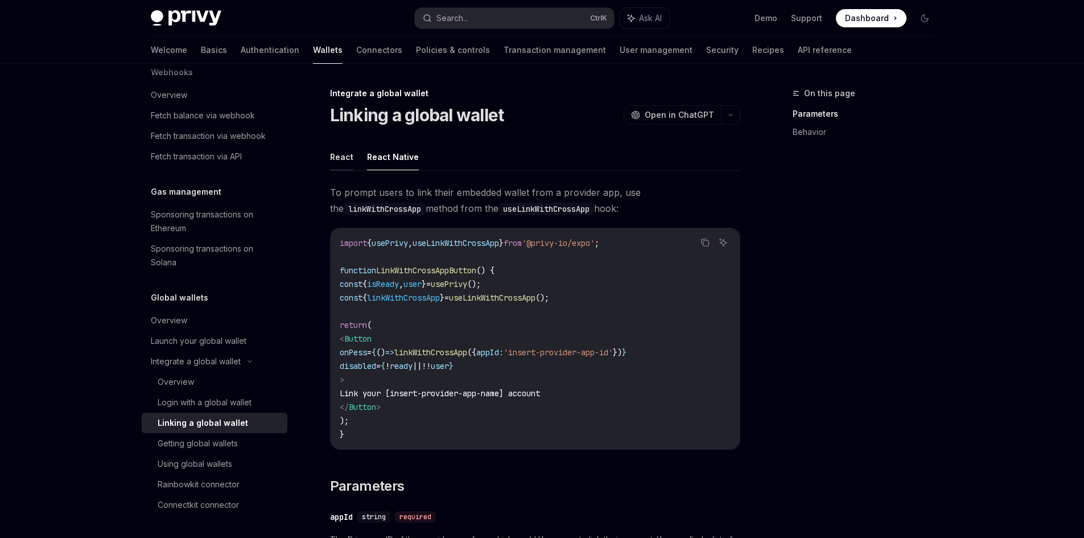
click at [346, 158] on button "React" at bounding box center [341, 156] width 23 height 27
click at [395, 158] on button "React Native" at bounding box center [393, 156] width 52 height 27
click at [353, 158] on ul "React React Native" at bounding box center [535, 156] width 410 height 27
click at [348, 156] on button "React" at bounding box center [341, 156] width 23 height 27
click at [382, 156] on button "React Native" at bounding box center [393, 156] width 52 height 27
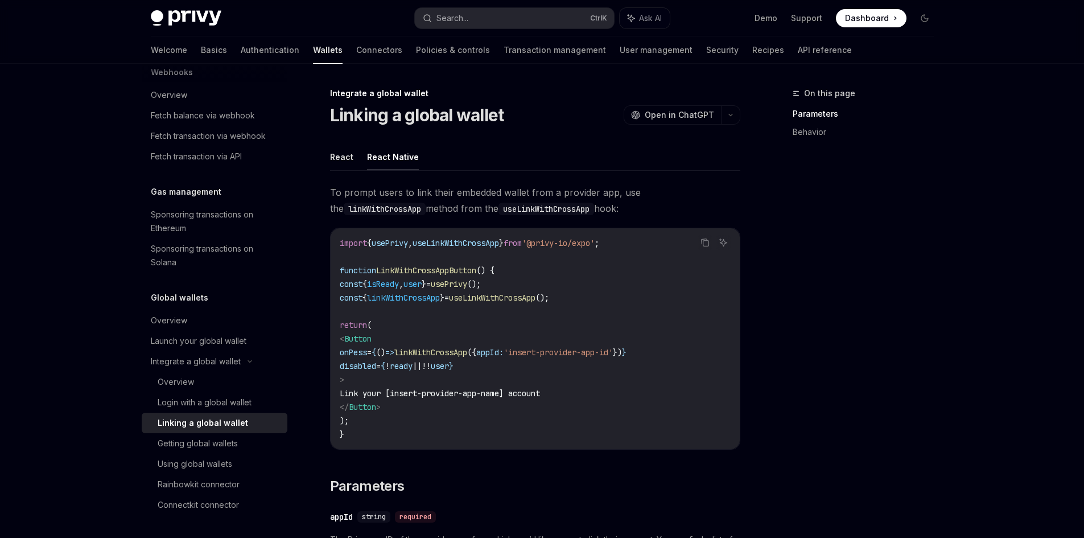
click at [358, 158] on ul "React React Native" at bounding box center [535, 156] width 410 height 27
click at [349, 158] on button "React" at bounding box center [341, 156] width 23 height 27
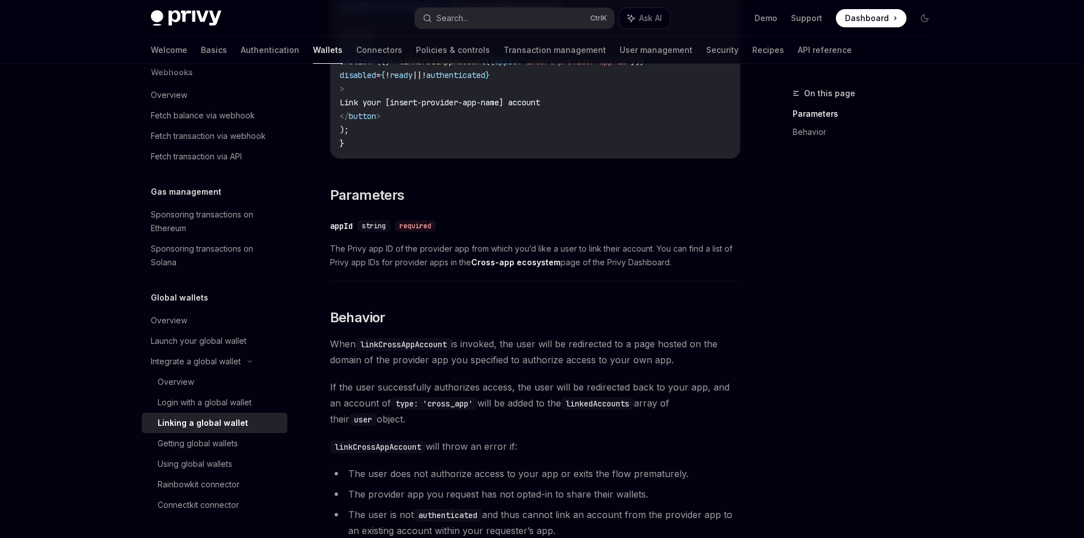
scroll to position [398, 0]
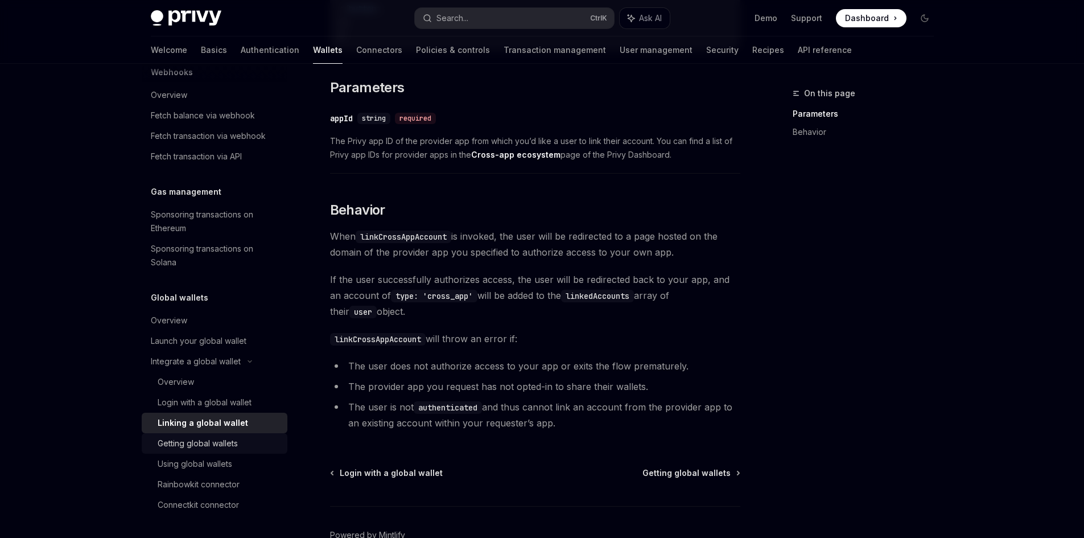
click at [241, 451] on link "Getting global wallets" at bounding box center [215, 443] width 146 height 20
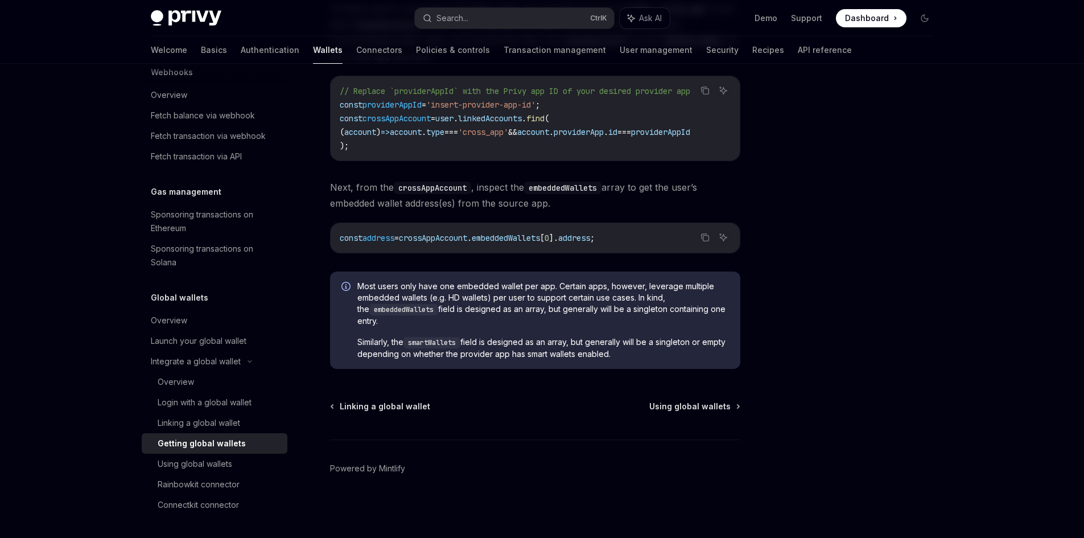
scroll to position [815, 0]
click at [205, 462] on div "Using global wallets" at bounding box center [195, 464] width 75 height 14
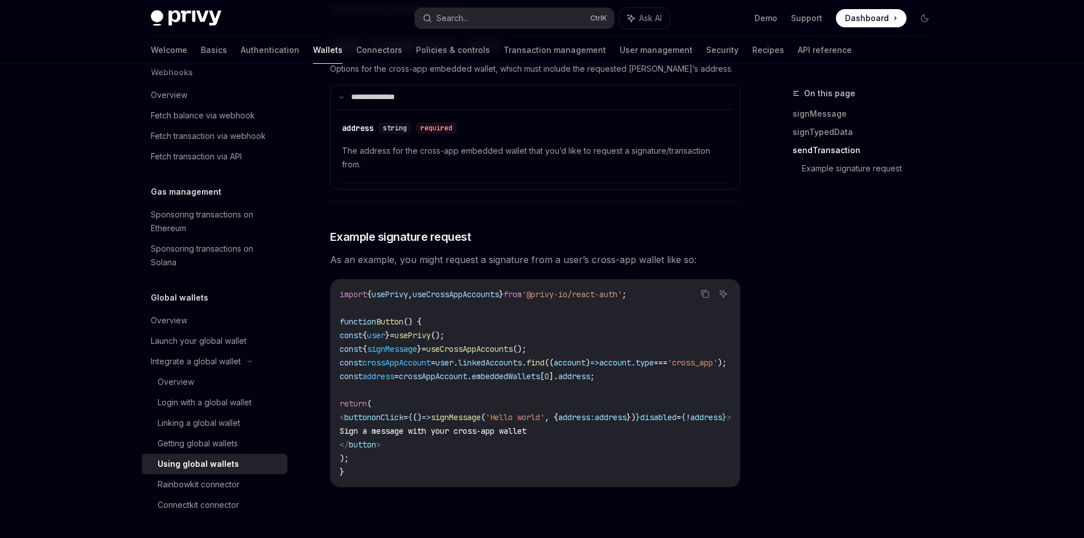
scroll to position [1941, 0]
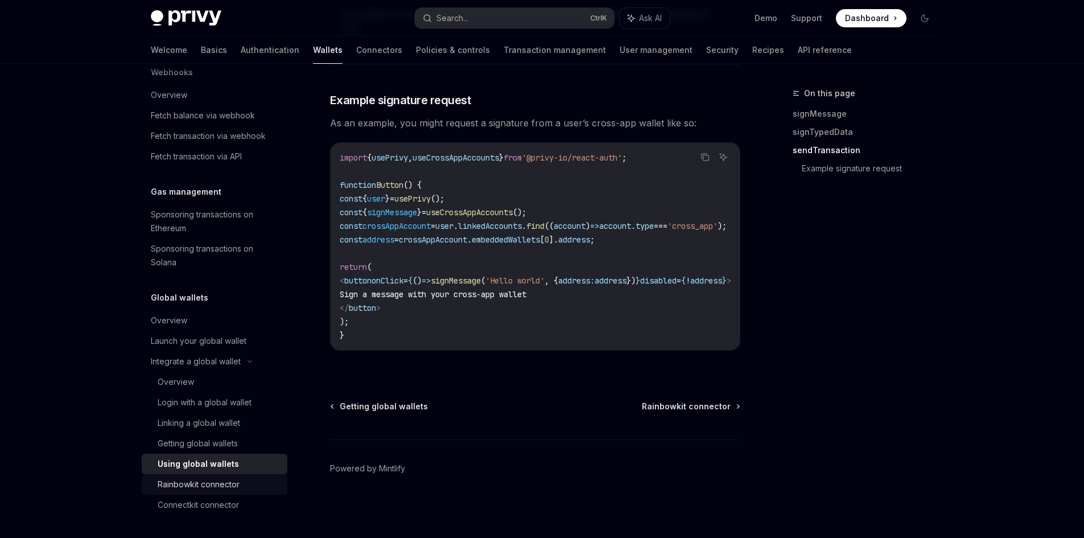
click at [238, 482] on div "Rainbowkit connector" at bounding box center [199, 484] width 82 height 14
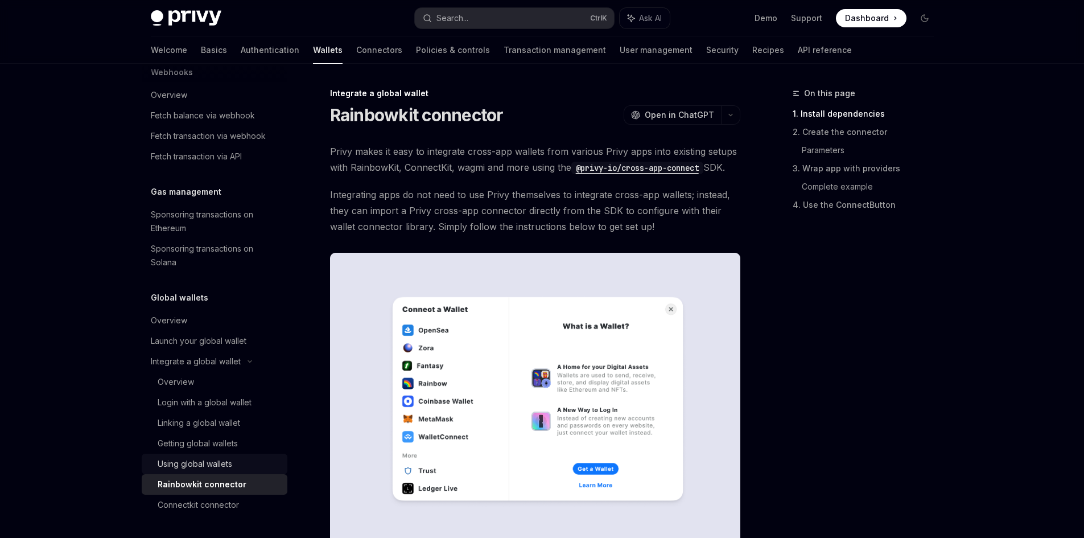
click at [230, 462] on div "Using global wallets" at bounding box center [195, 464] width 75 height 14
type textarea "*"
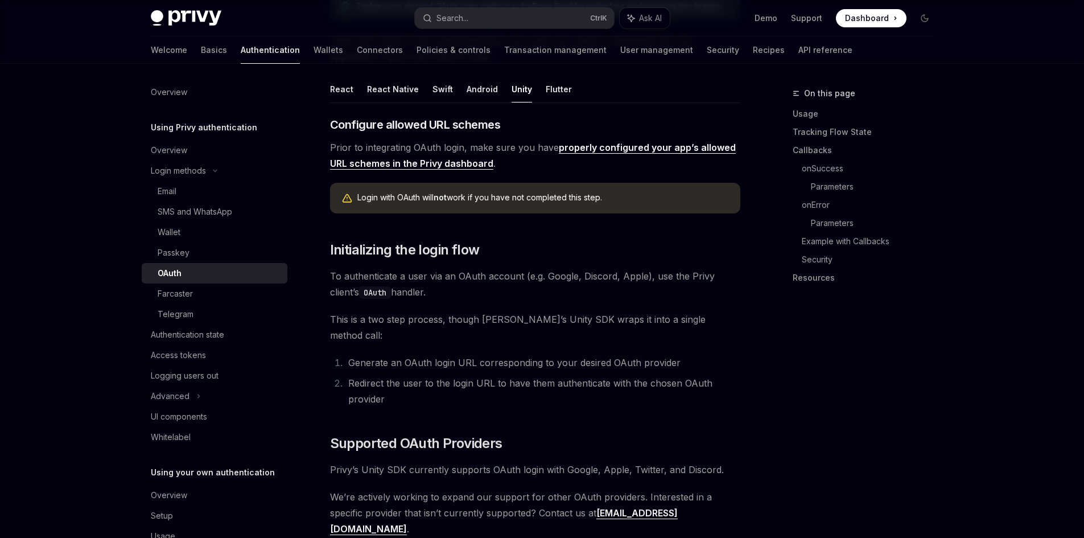
scroll to position [273, 0]
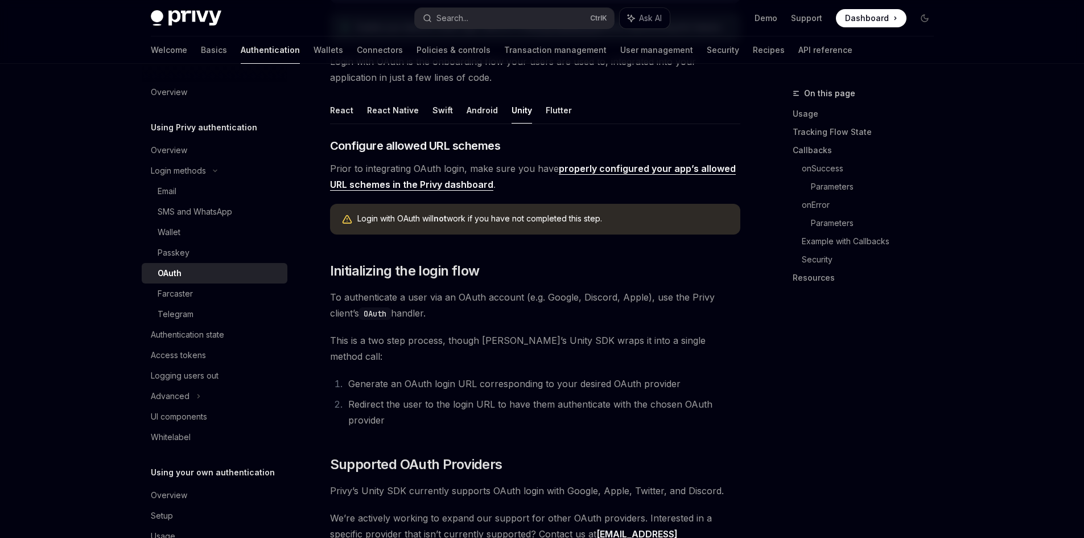
scroll to position [273, 0]
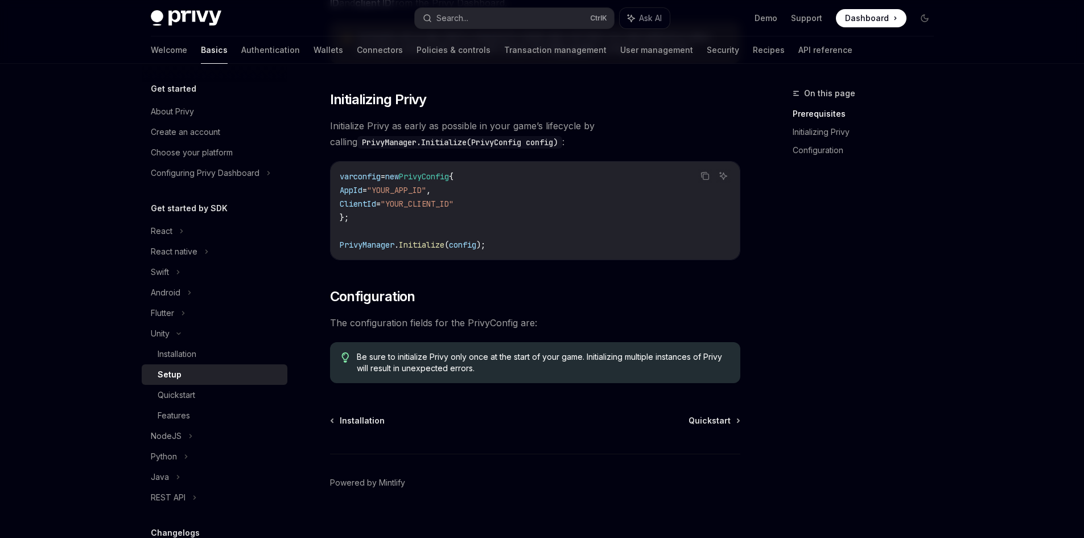
scroll to position [193, 0]
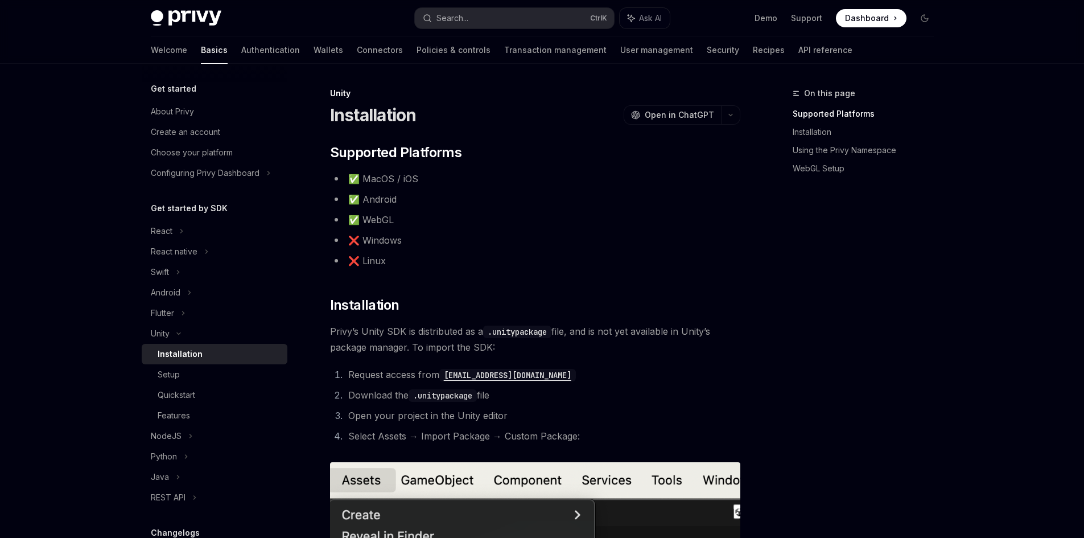
scroll to position [76, 0]
